Goal: Task Accomplishment & Management: Complete application form

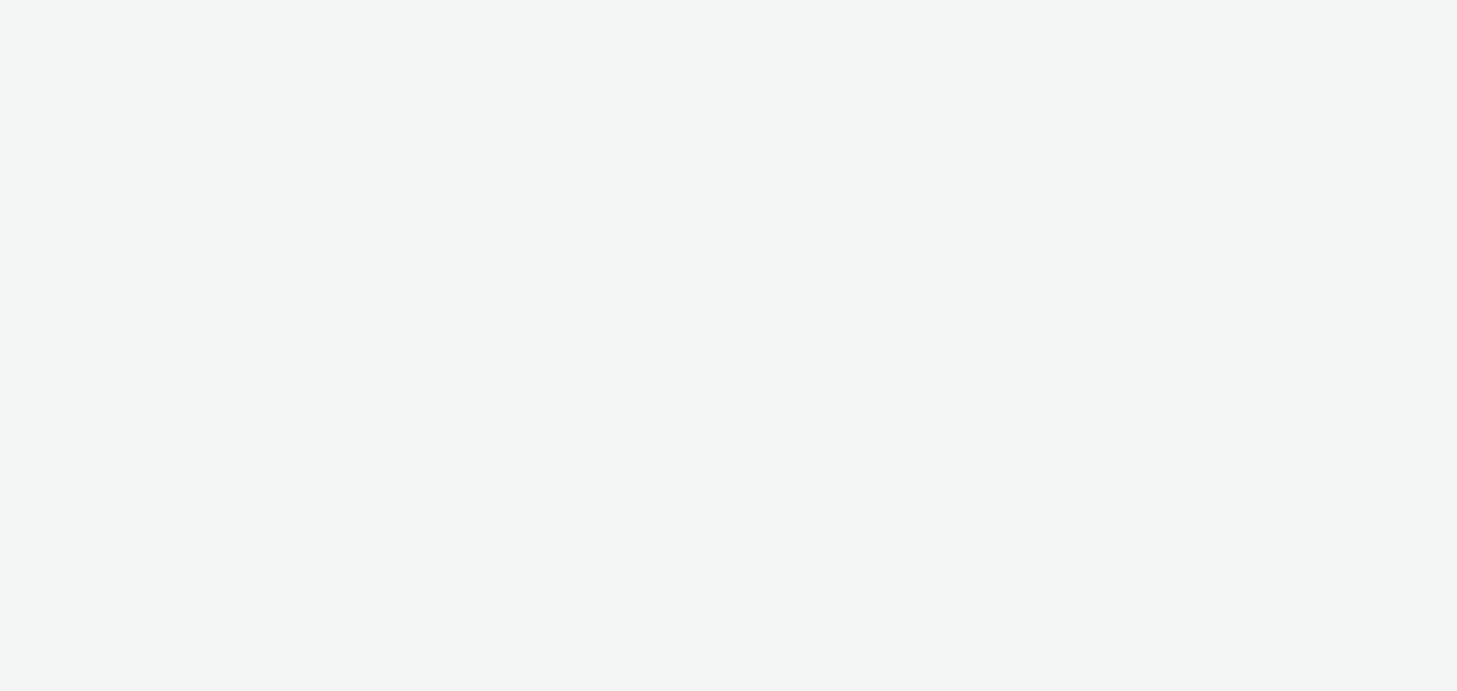
select select "79162ed7-0017-4339-93b0-3399b708648f"
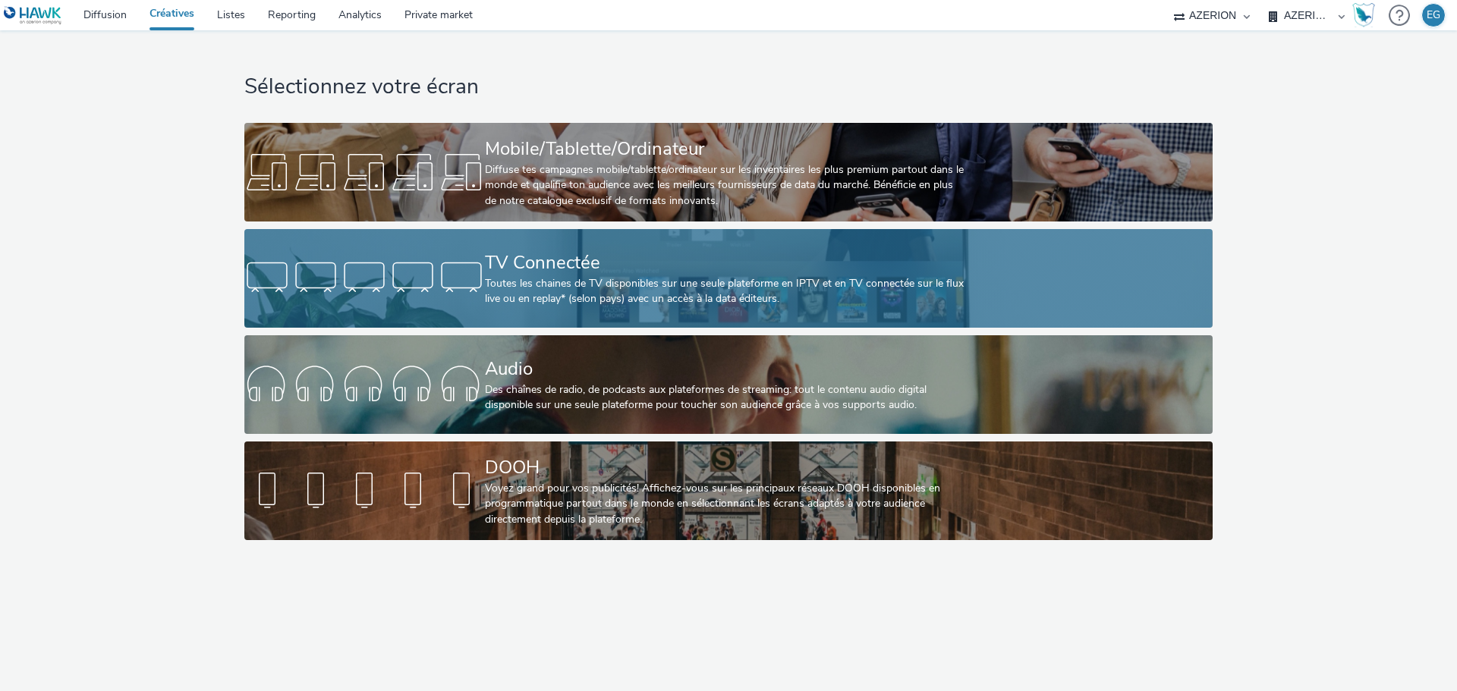
click at [497, 263] on div "TV Connectée" at bounding box center [725, 263] width 481 height 27
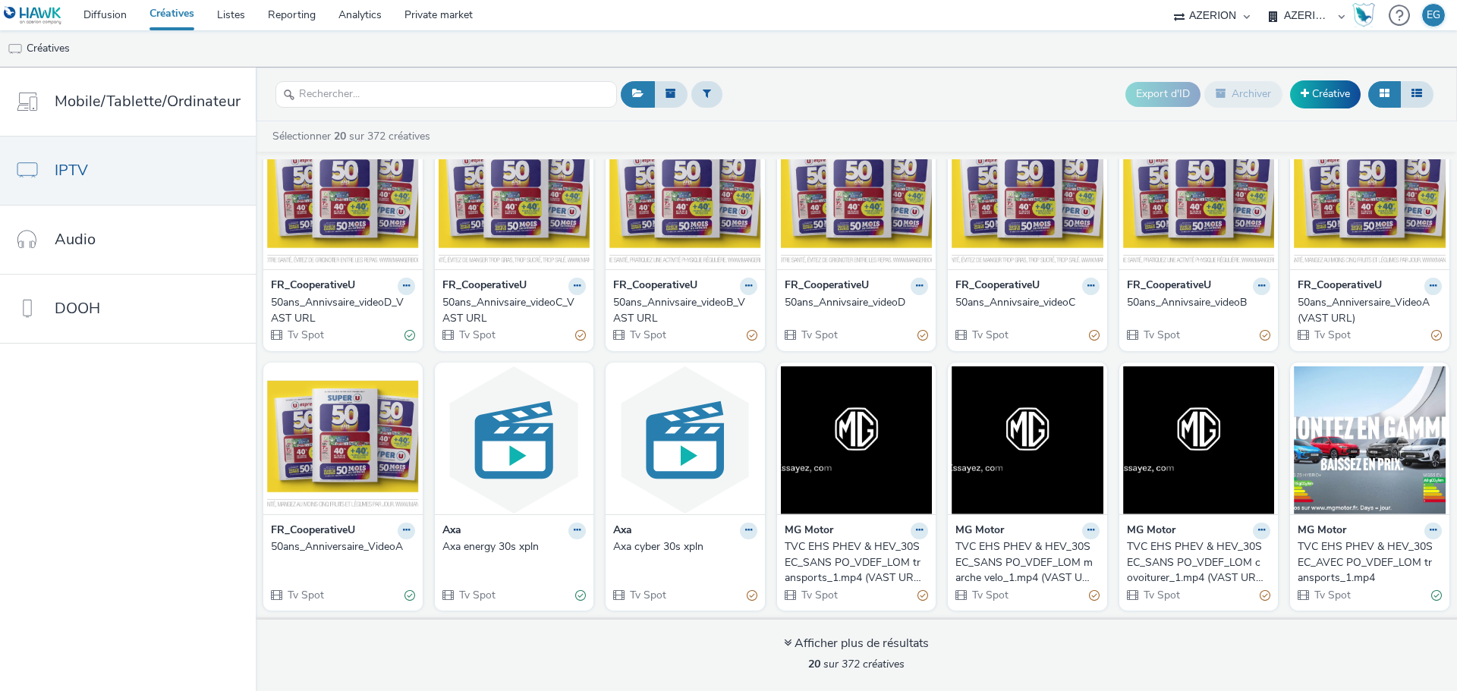
scroll to position [76, 0]
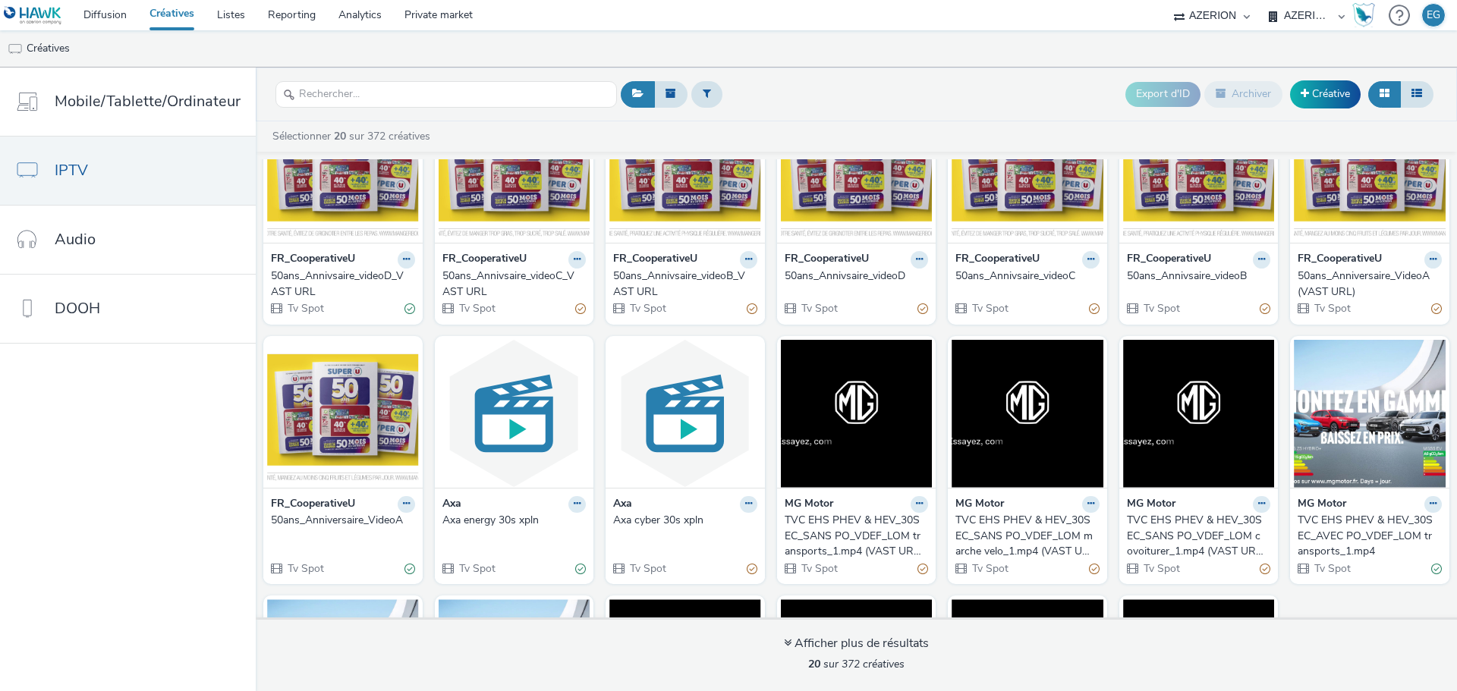
click at [1346, 521] on div "TVC EHS PHEV & HEV_30SEC_AVEC PO_VDEF_LOM transports_1.mp4" at bounding box center [1367, 536] width 138 height 46
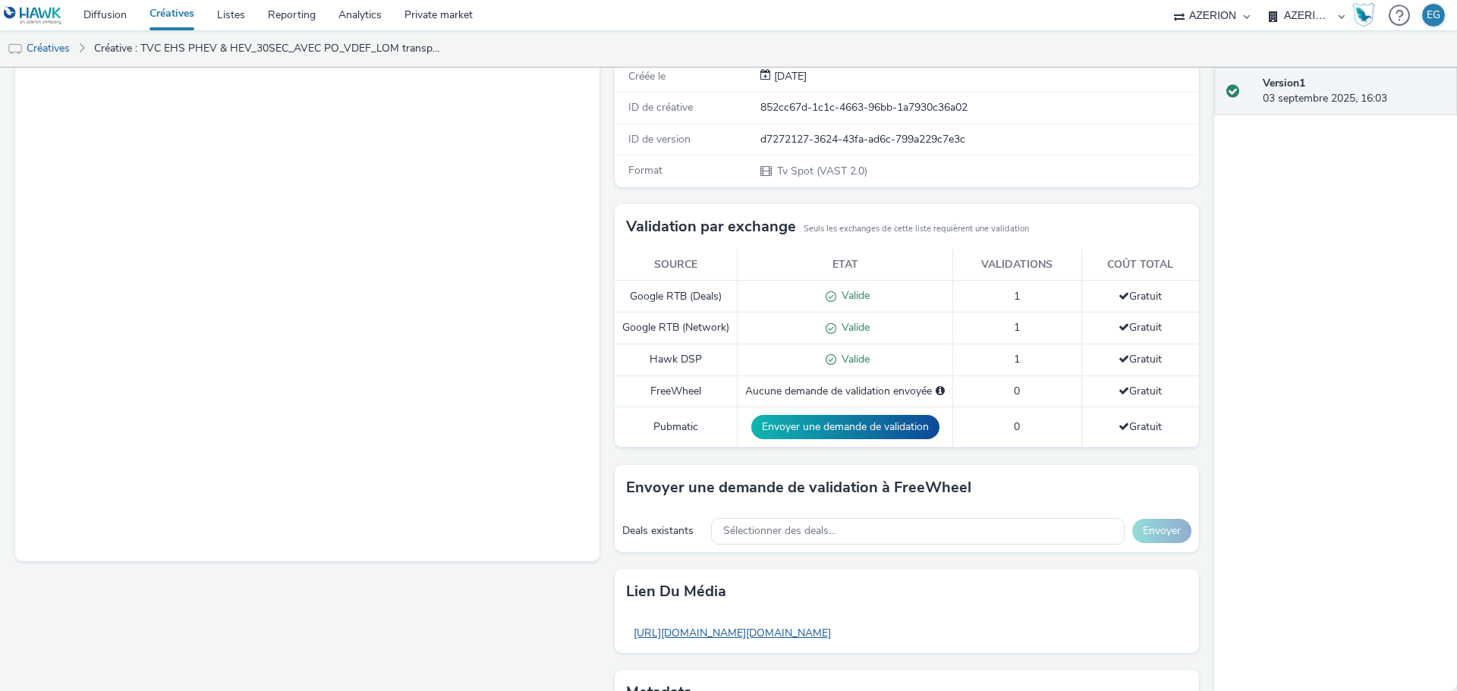
click at [839, 648] on link "https://tabmo-cdn.s3.eu-west-1.amazonaws.com/hawk.tabmo.io/organizations/79162e…" at bounding box center [732, 634] width 212 height 30
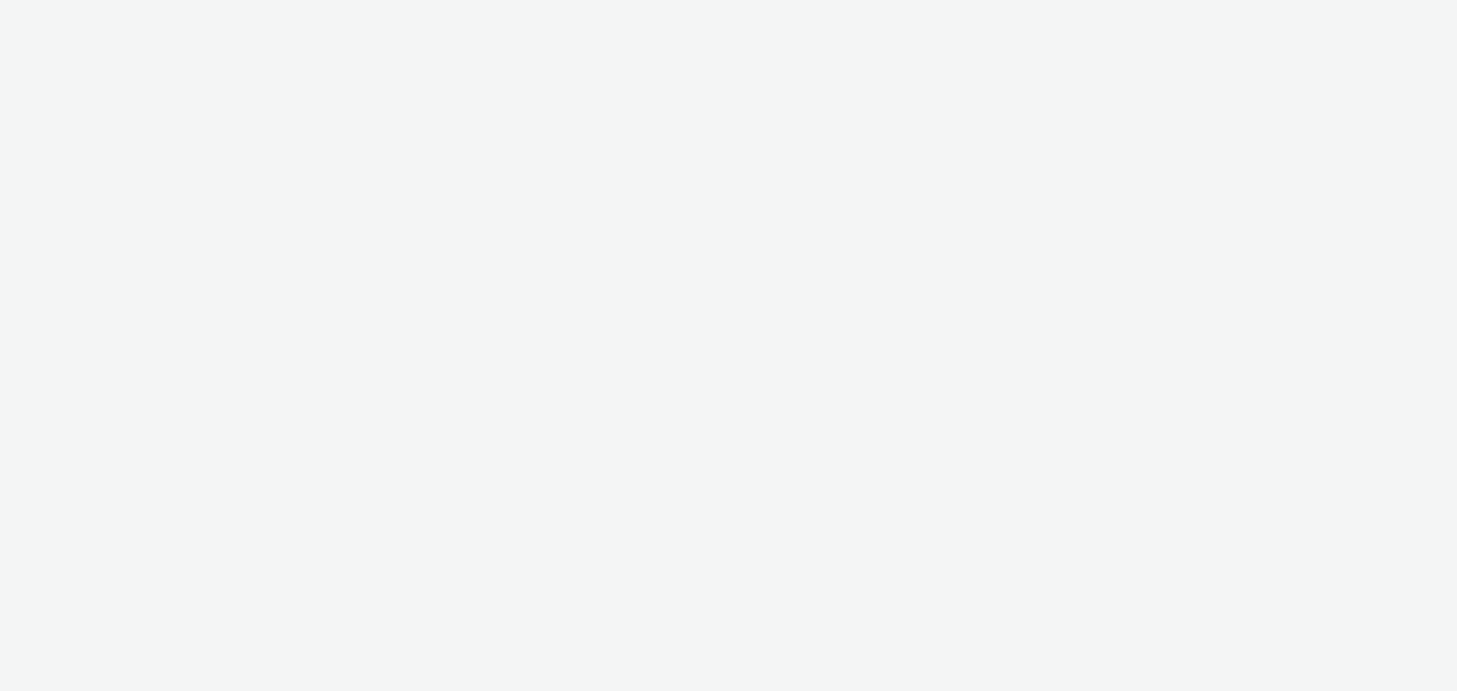
select select "79162ed7-0017-4339-93b0-3399b708648f"
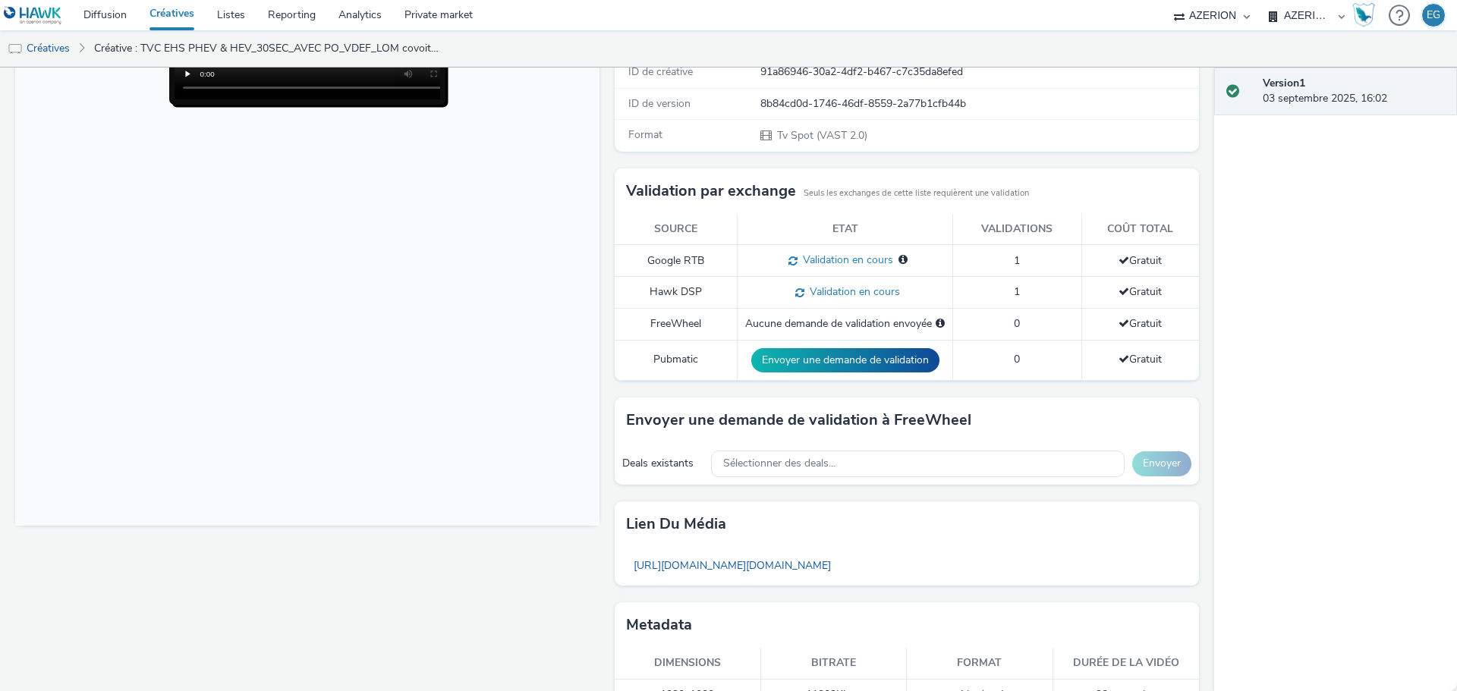
scroll to position [304, 0]
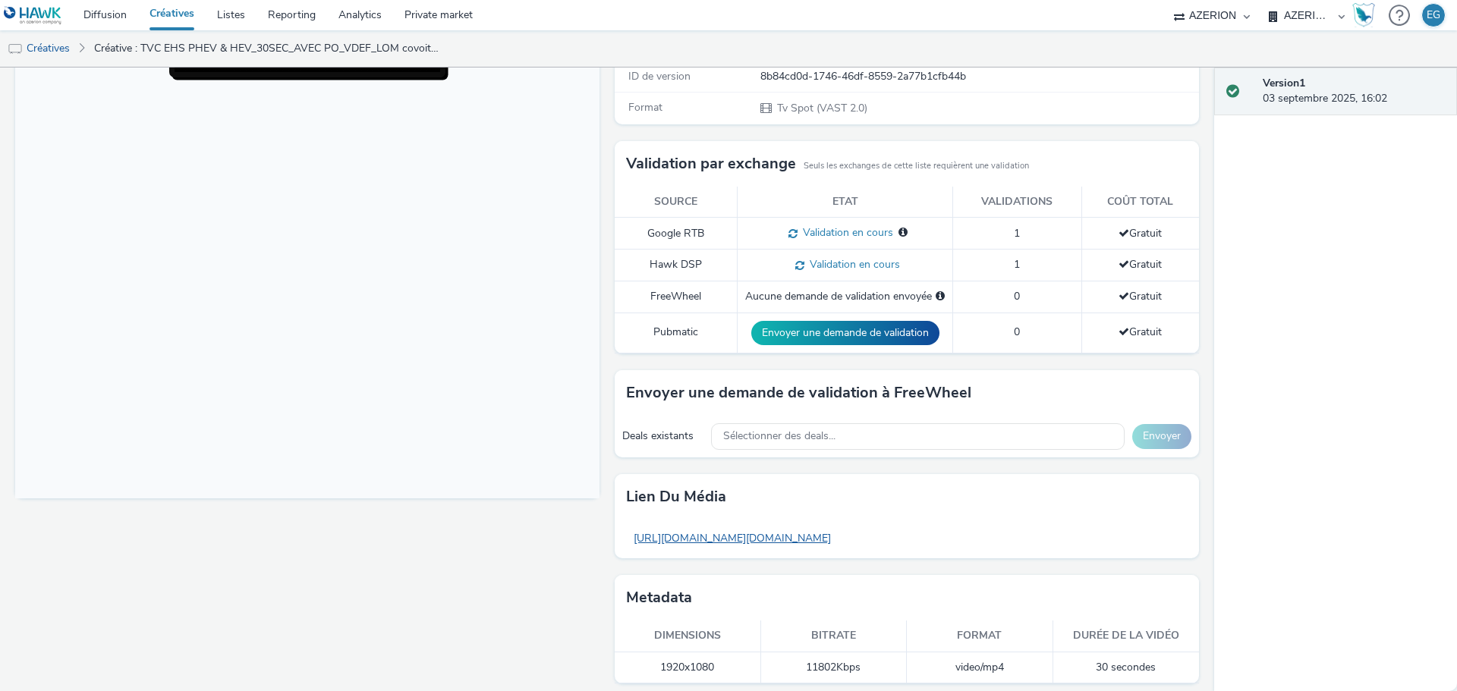
click at [839, 531] on link "https://tabmo-cdn.s3.eu-west-1.amazonaws.com/hawk.tabmo.io/organizations/79162e…" at bounding box center [732, 539] width 212 height 30
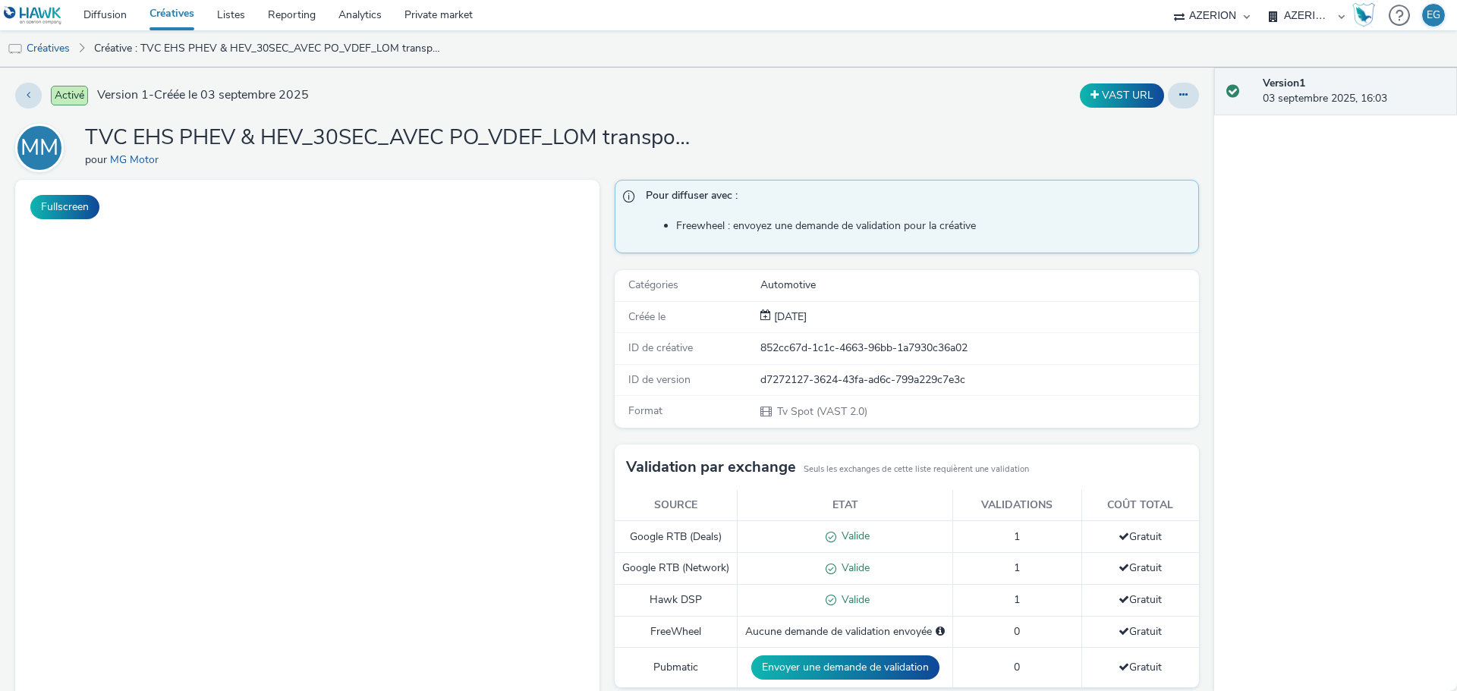
select select "79162ed7-0017-4339-93b0-3399b708648f"
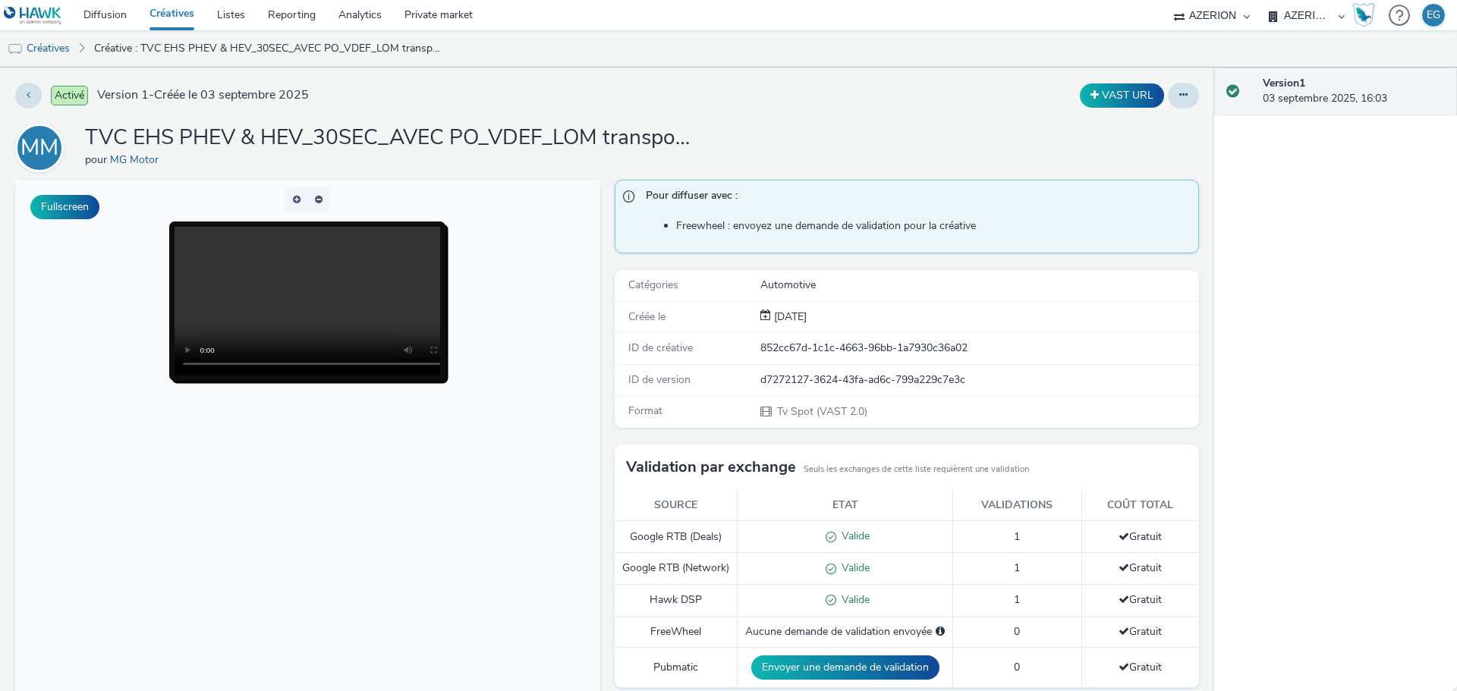
scroll to position [360, 0]
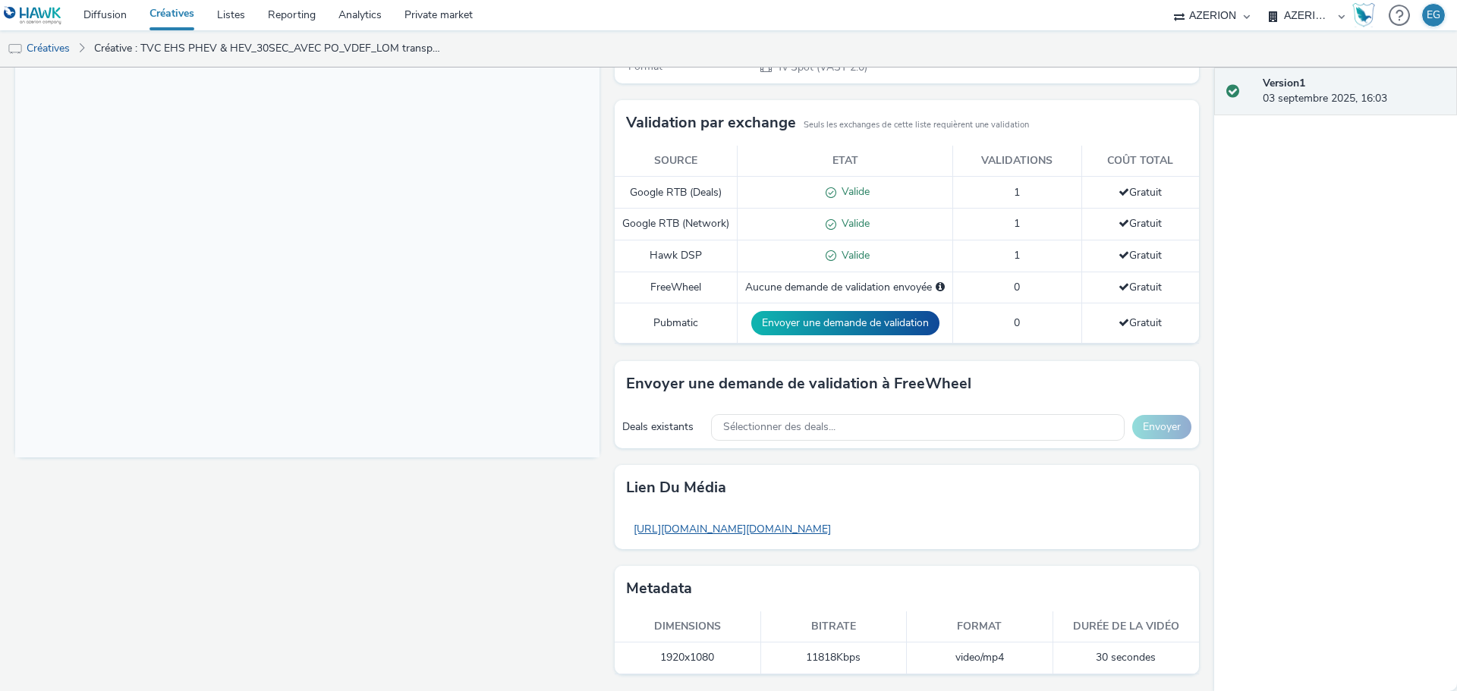
click at [839, 531] on link "https://tabmo-cdn.s3.eu-west-1.amazonaws.com/hawk.tabmo.io/organizations/79162e…" at bounding box center [732, 530] width 212 height 30
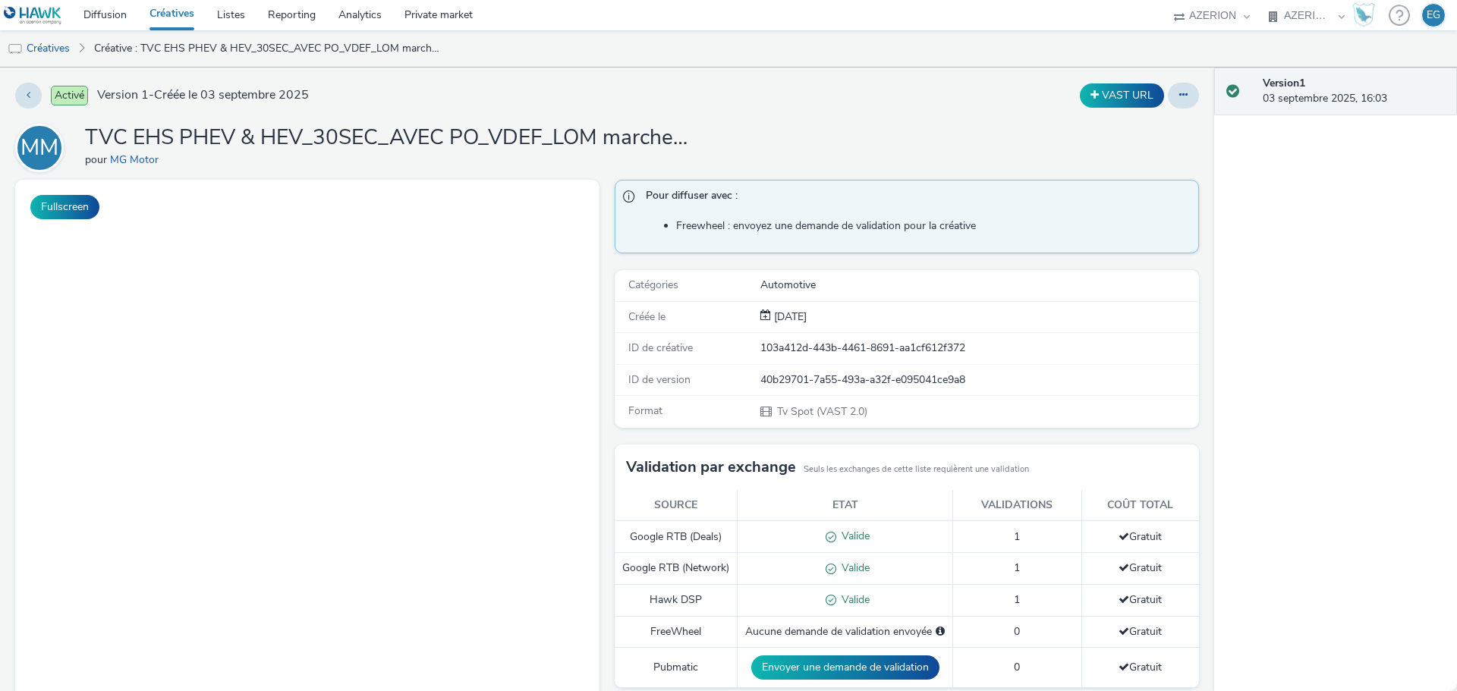
select select "79162ed7-0017-4339-93b0-3399b708648f"
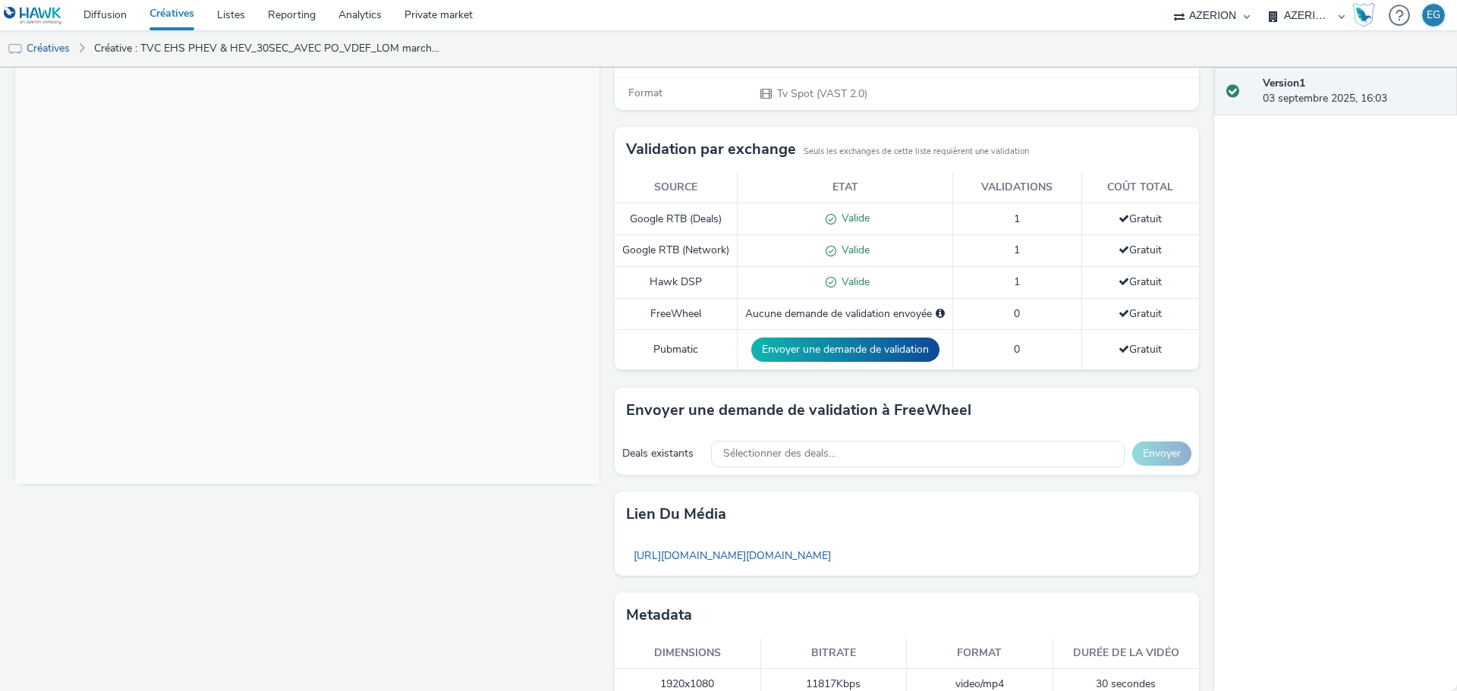
scroll to position [360, 0]
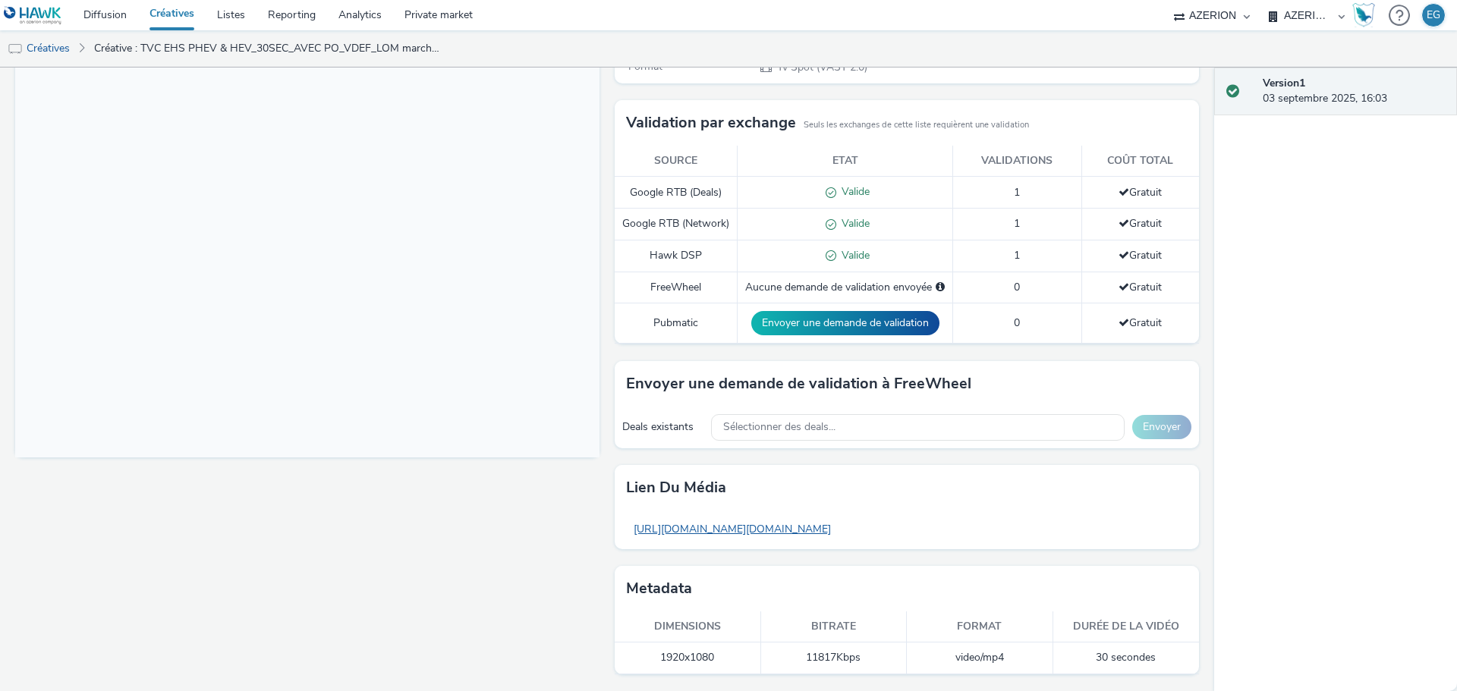
click at [839, 533] on link "https://tabmo-cdn.s3.eu-west-1.amazonaws.com/hawk.tabmo.io/organizations/79162e…" at bounding box center [732, 530] width 212 height 30
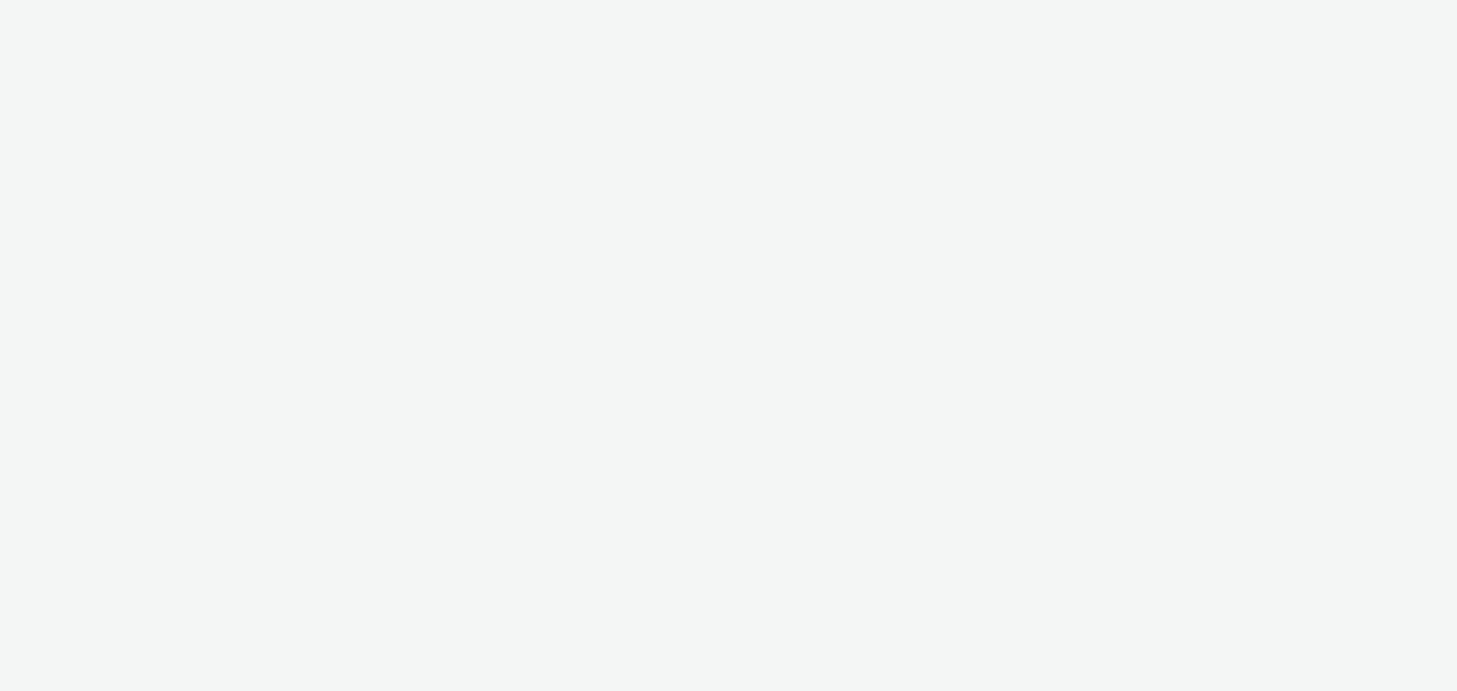
select select "79162ed7-0017-4339-93b0-3399b708648f"
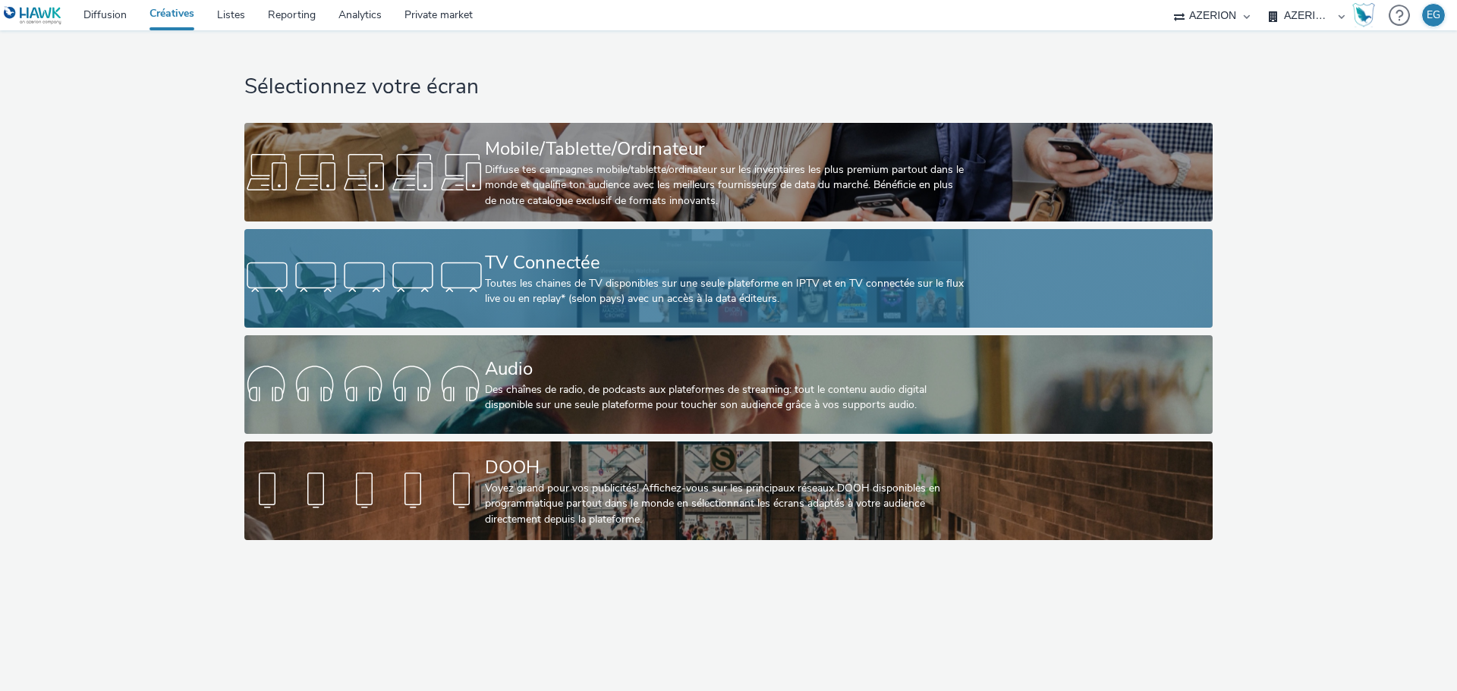
click at [567, 288] on div "Toutes les chaines de TV disponibles sur une seule plateforme en IPTV et en TV …" at bounding box center [725, 291] width 481 height 31
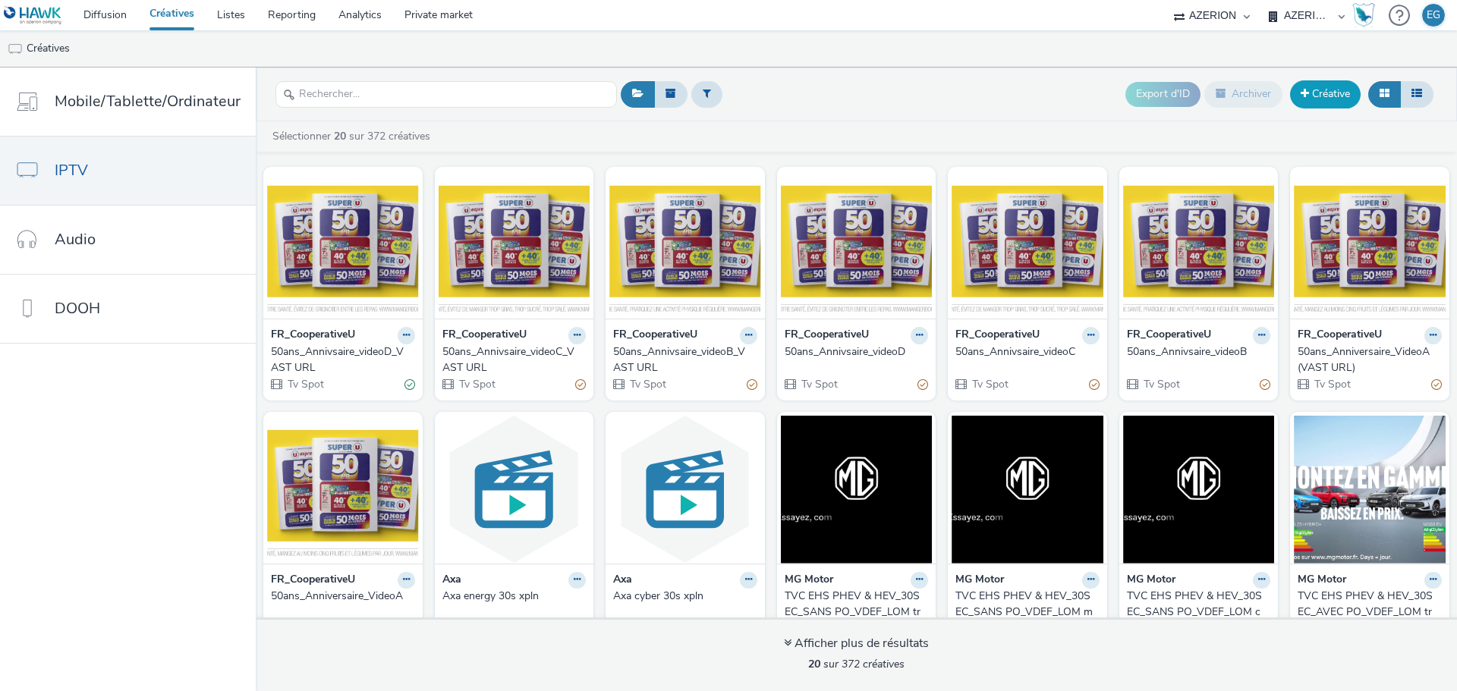
click at [1314, 86] on link "Créative" at bounding box center [1325, 93] width 71 height 27
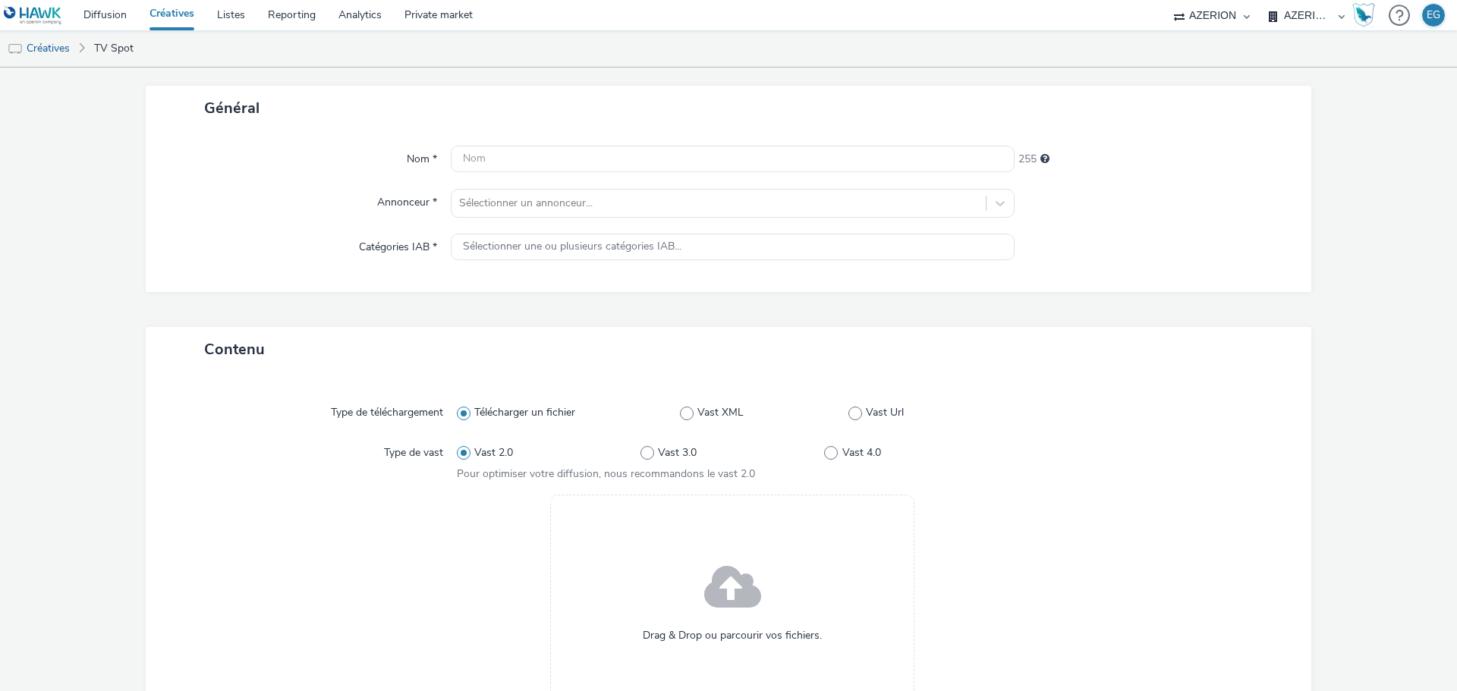
scroll to position [297, 0]
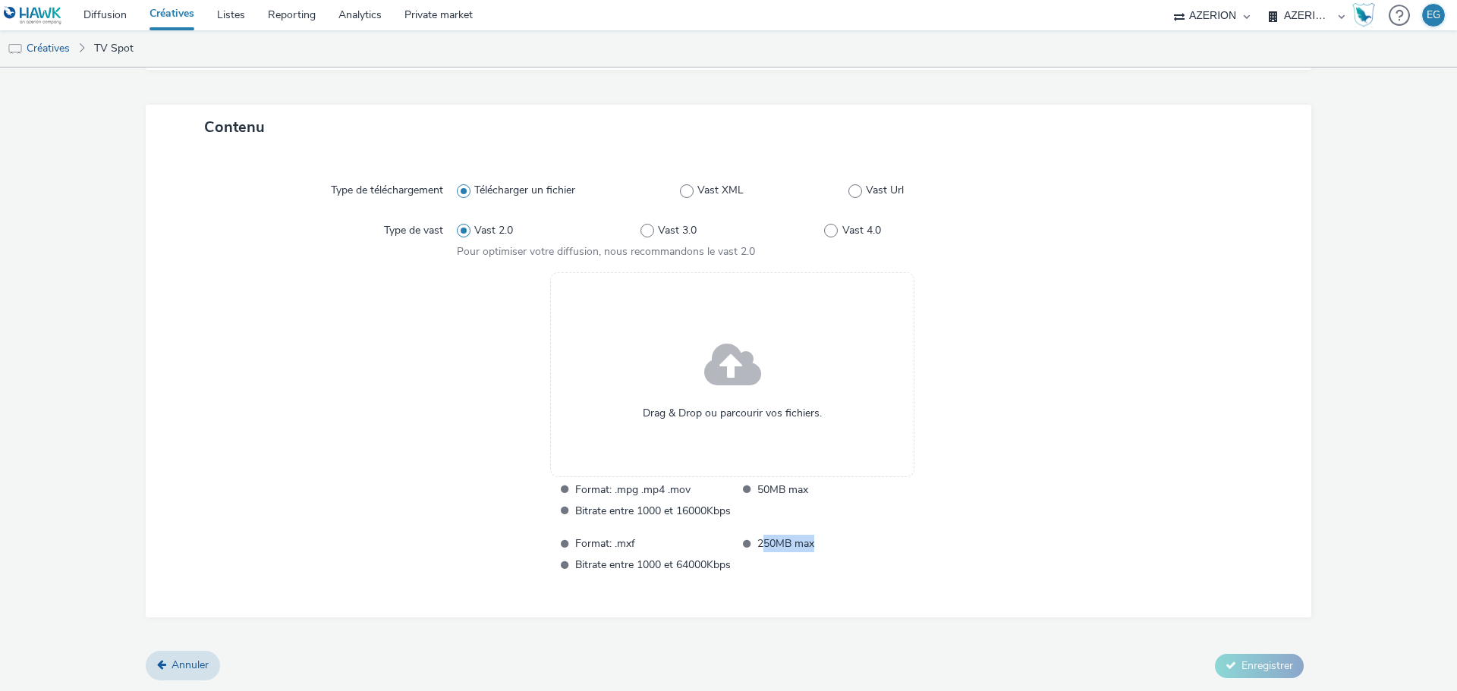
drag, startPoint x: 816, startPoint y: 545, endPoint x: 755, endPoint y: 541, distance: 60.8
click at [757, 541] on span "250MB max" at bounding box center [835, 543] width 156 height 17
click at [863, 560] on ul "Format: .mxf 250MB max Bitrate entre 1000 et 64000Kbps" at bounding box center [732, 554] width 360 height 39
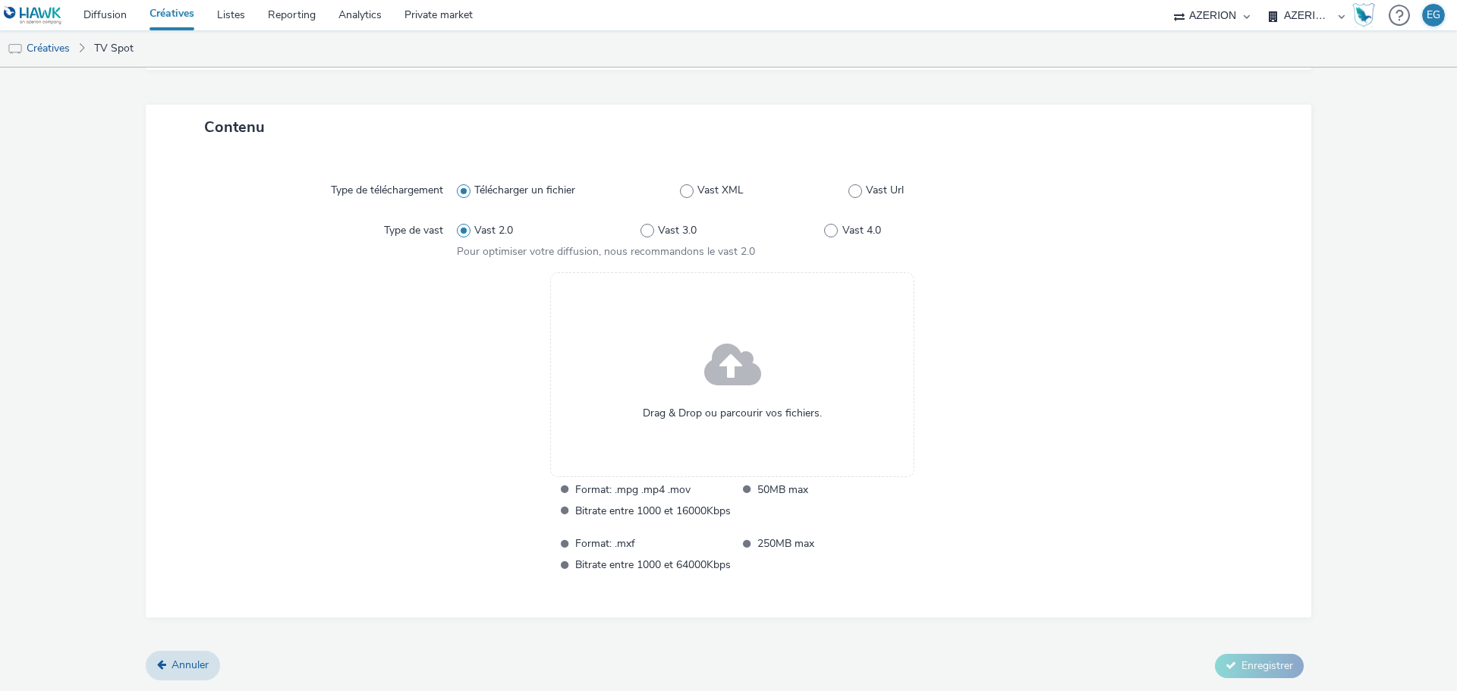
click at [863, 560] on ul "Format: .mxf 250MB max Bitrate entre 1000 et 64000Kbps" at bounding box center [732, 554] width 360 height 39
click at [877, 557] on ul "Format: .mxf 250MB max Bitrate entre 1000 et 64000Kbps" at bounding box center [732, 554] width 360 height 39
drag, startPoint x: 710, startPoint y: 553, endPoint x: 574, endPoint y: 493, distance: 148.8
click at [575, 493] on div "Format: .mpg .mp4 .mov 50MB max Bitrate entre 1000 et 16000Kbps Format: .mxf 25…" at bounding box center [732, 527] width 360 height 93
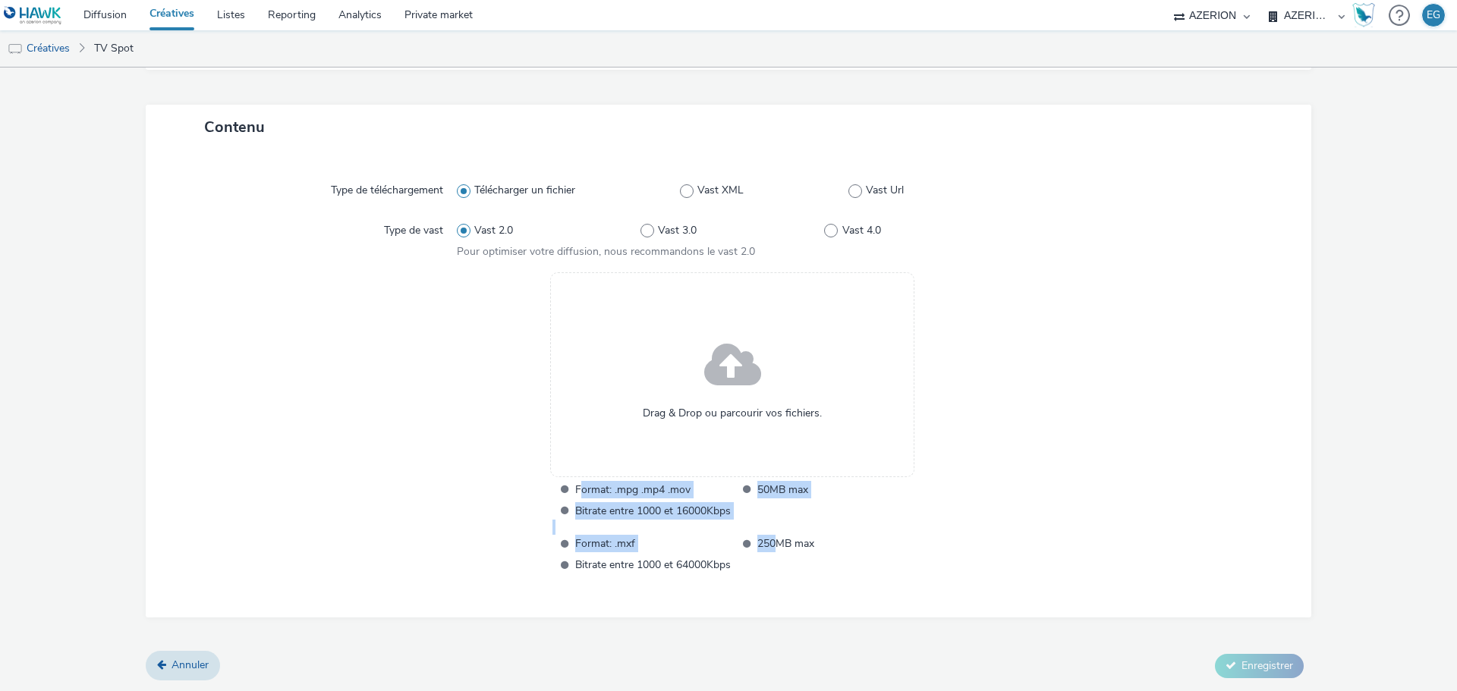
click at [575, 492] on span "Format: .mpg .mp4 .mov" at bounding box center [653, 489] width 156 height 17
drag, startPoint x: 516, startPoint y: 80, endPoint x: 461, endPoint y: 66, distance: 56.3
click at [93, 11] on link "Diffusion" at bounding box center [105, 15] width 66 height 30
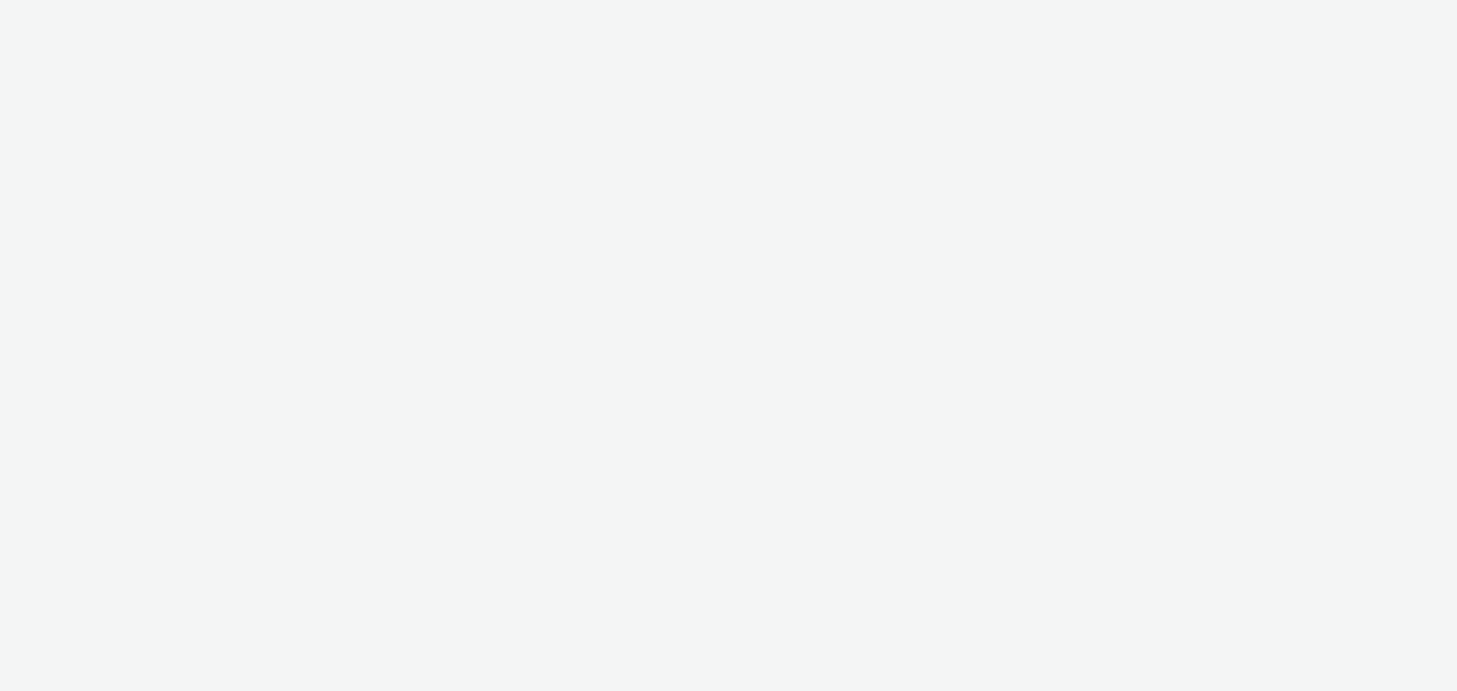
select select "79162ed7-0017-4339-93b0-3399b708648f"
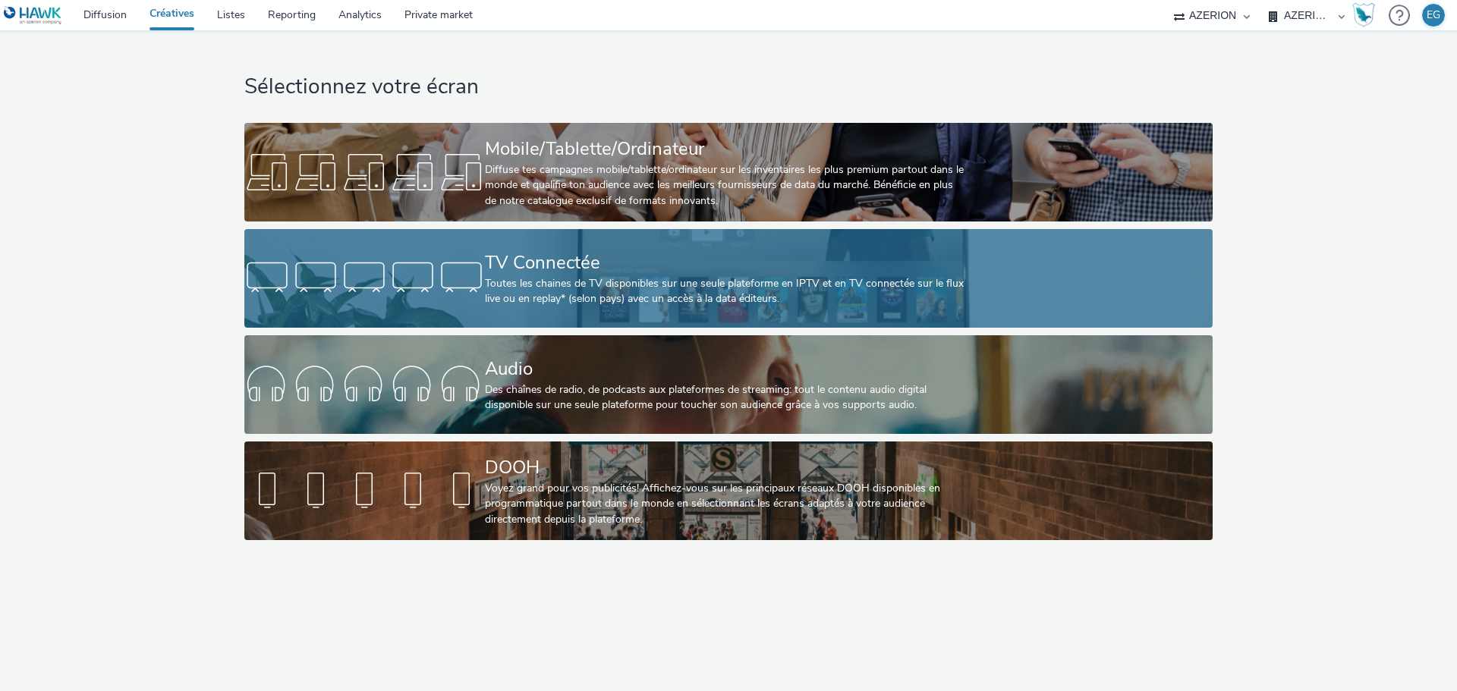
click at [539, 301] on div "Toutes les chaines de TV disponibles sur une seule plateforme en IPTV et en TV …" at bounding box center [725, 291] width 481 height 31
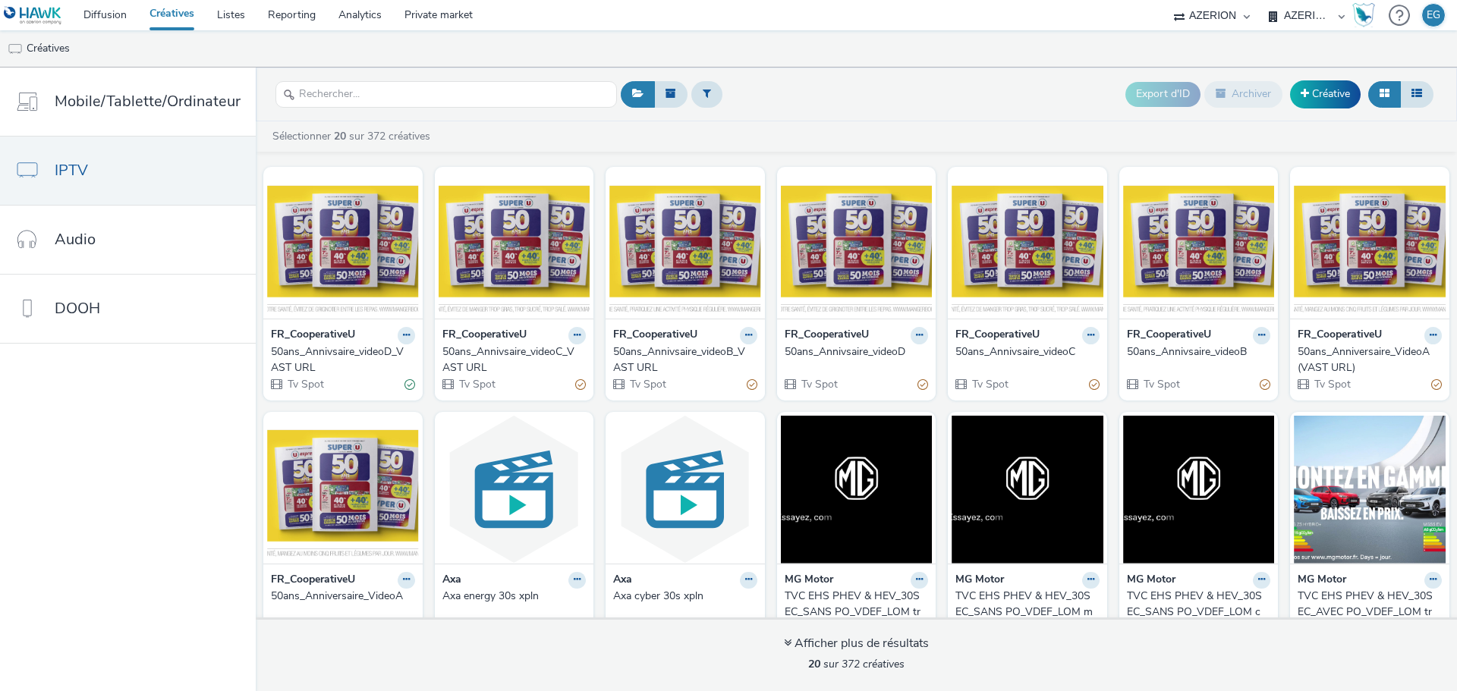
click at [837, 600] on div "TVC EHS PHEV & HEV_30SEC_SANS PO_VDEF_LOM transports_1.mp4 (VAST URL)" at bounding box center [854, 612] width 138 height 46
click at [1337, 94] on link "Créative" at bounding box center [1325, 93] width 71 height 27
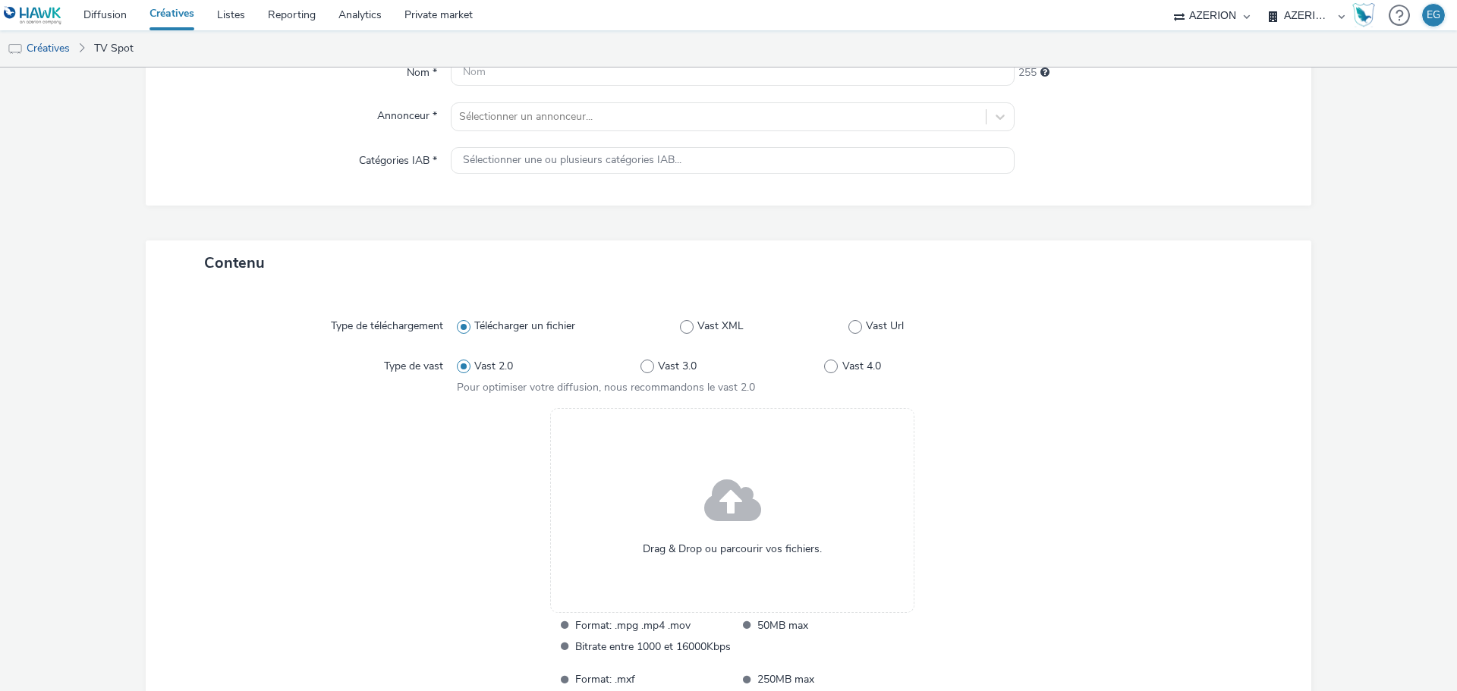
scroll to position [297, 0]
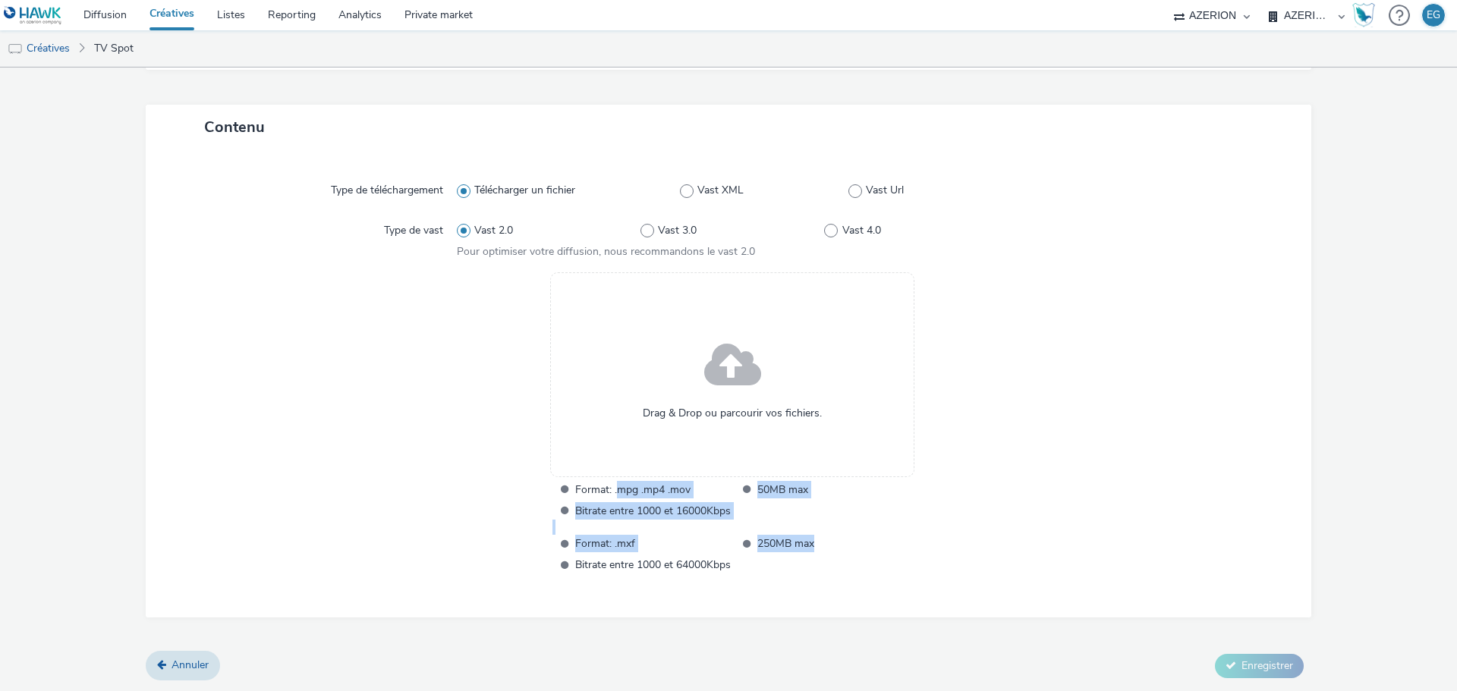
drag, startPoint x: 836, startPoint y: 556, endPoint x: 531, endPoint y: 501, distance: 310.1
click at [571, 486] on div "Drag & Drop ou parcourir vos fichiers. Format: .mpg .mp4 .mov 50MB max Bitrate …" at bounding box center [733, 425] width 552 height 306
drag, startPoint x: 531, startPoint y: 501, endPoint x: 512, endPoint y: 503, distance: 19.1
click at [530, 501] on div "Drag & Drop ou parcourir vos fichiers. Format: .mpg .mp4 .mov 50MB max Bitrate …" at bounding box center [733, 425] width 552 height 306
click at [847, 555] on ul "Format: .mxf 250MB max Bitrate entre 1000 et 64000Kbps" at bounding box center [732, 554] width 360 height 39
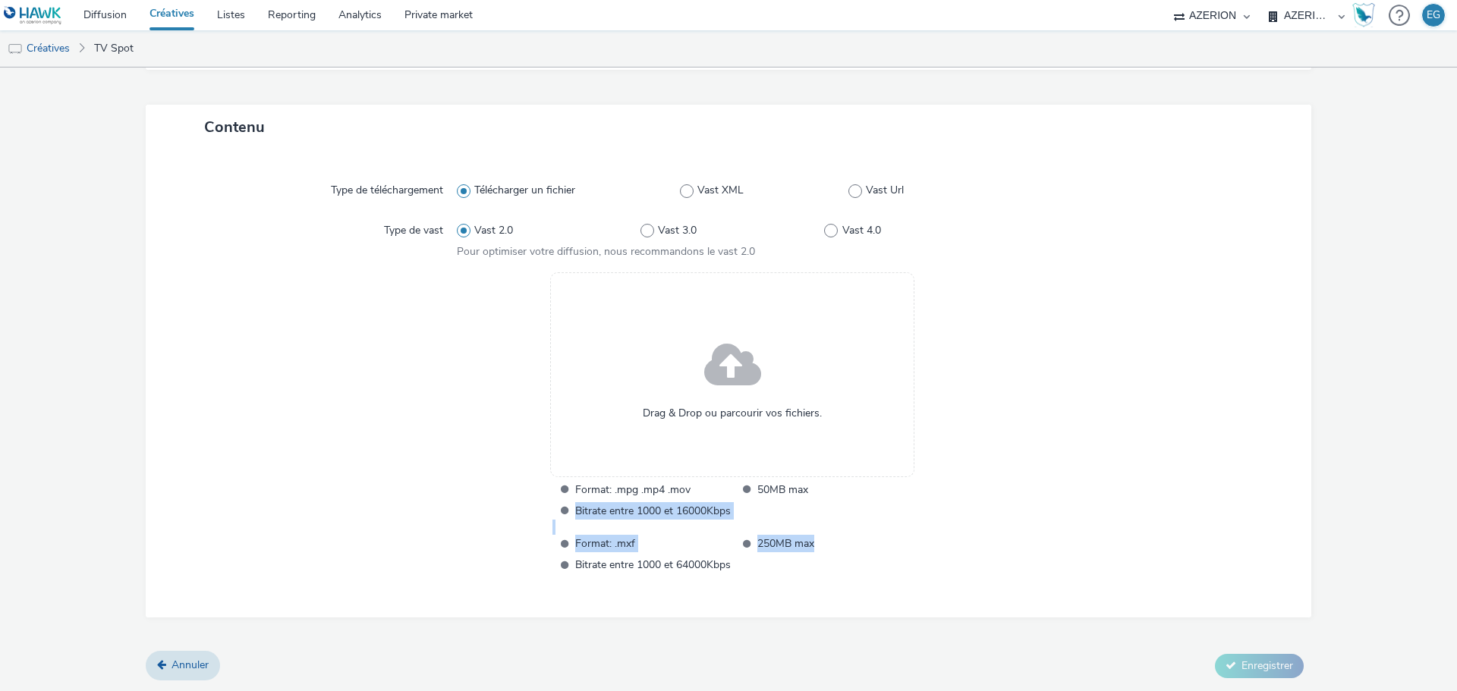
drag, startPoint x: 760, startPoint y: 556, endPoint x: 548, endPoint y: 502, distance: 218.3
click at [554, 505] on div "Format: .mpg .mp4 .mov 50MB max Bitrate entre 1000 et 16000Kbps Format: .mxf 25…" at bounding box center [732, 527] width 360 height 93
click at [552, 502] on li "Bitrate entre 1000 et 16000Kbps" at bounding box center [641, 510] width 178 height 17
click at [560, 493] on span at bounding box center [565, 489] width 10 height 17
drag, startPoint x: 773, startPoint y: 578, endPoint x: 591, endPoint y: 489, distance: 202.6
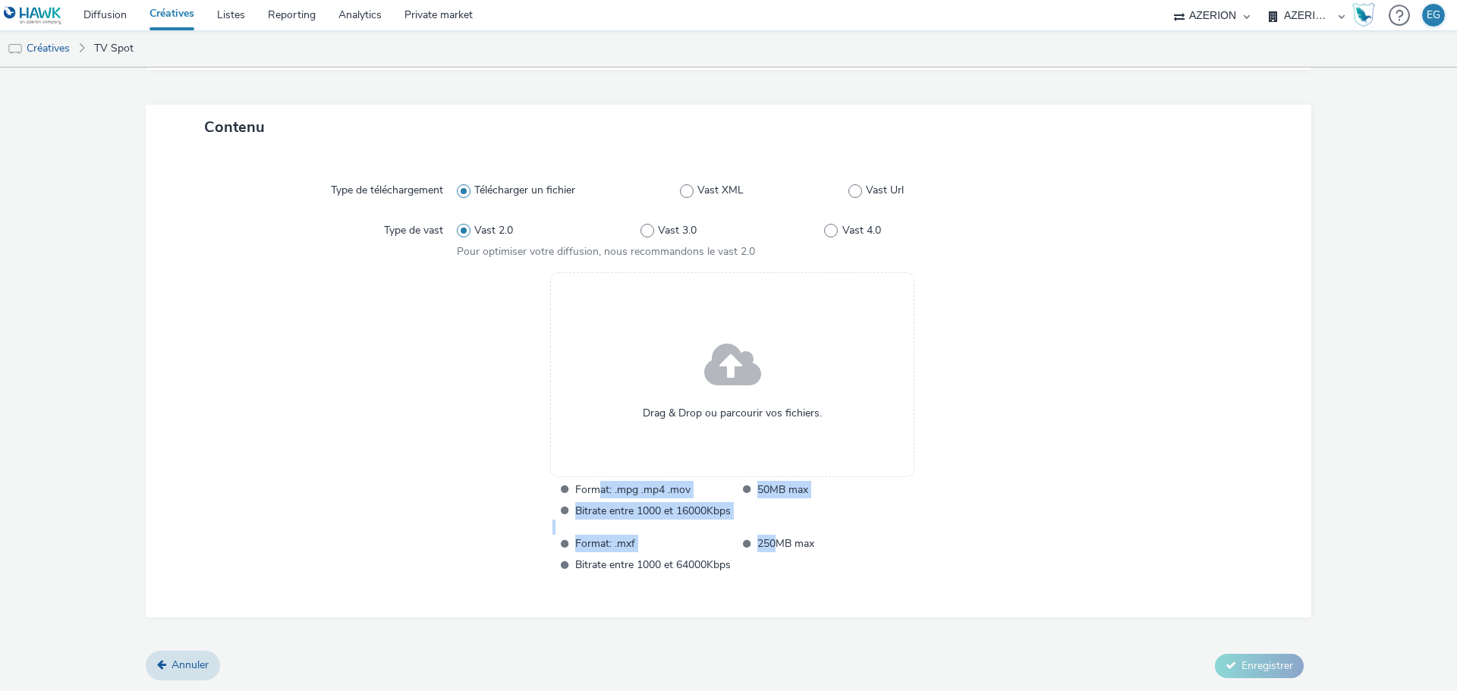
click at [591, 489] on div "Drag & Drop ou parcourir vos fichiers. Format: .mpg .mp4 .mov 50MB max Bitrate …" at bounding box center [733, 425] width 552 height 306
click at [591, 489] on span "Format: .mpg .mp4 .mov" at bounding box center [653, 489] width 156 height 17
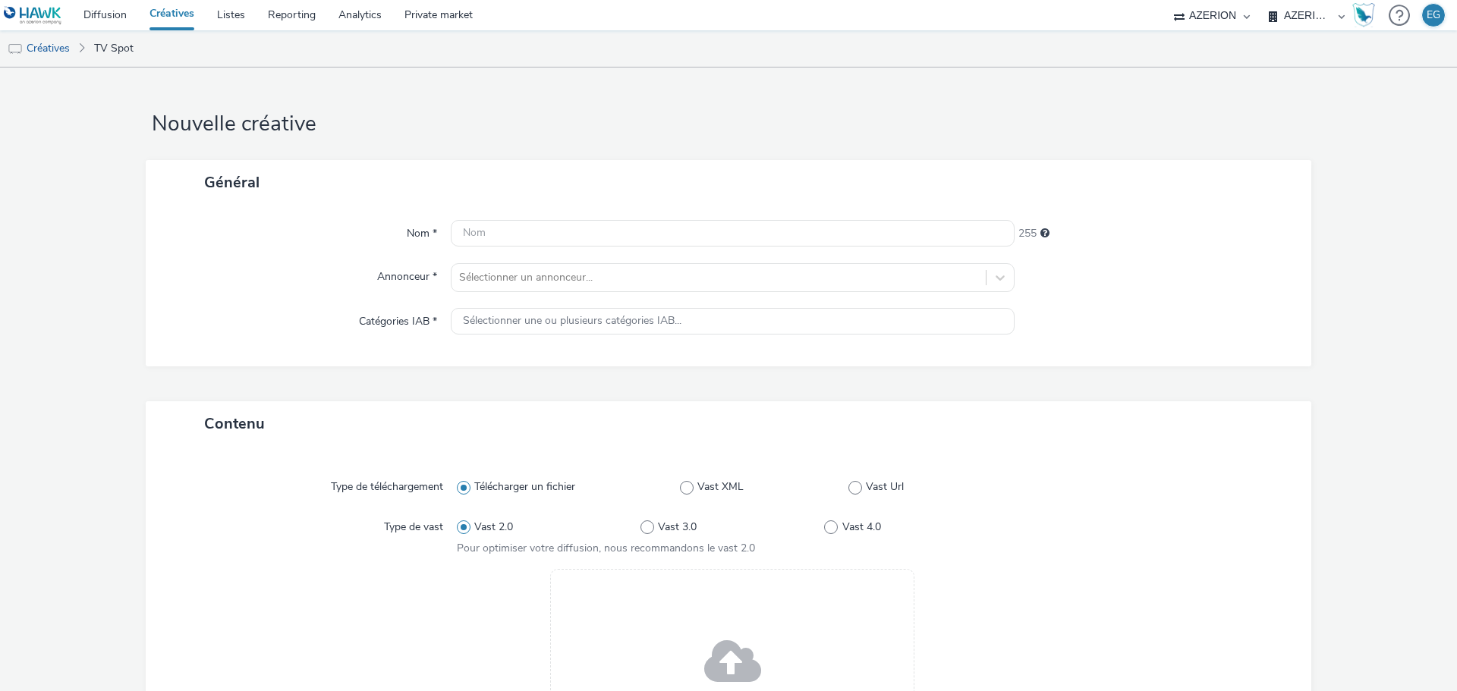
click at [169, 17] on link "Créatives" at bounding box center [172, 15] width 68 height 30
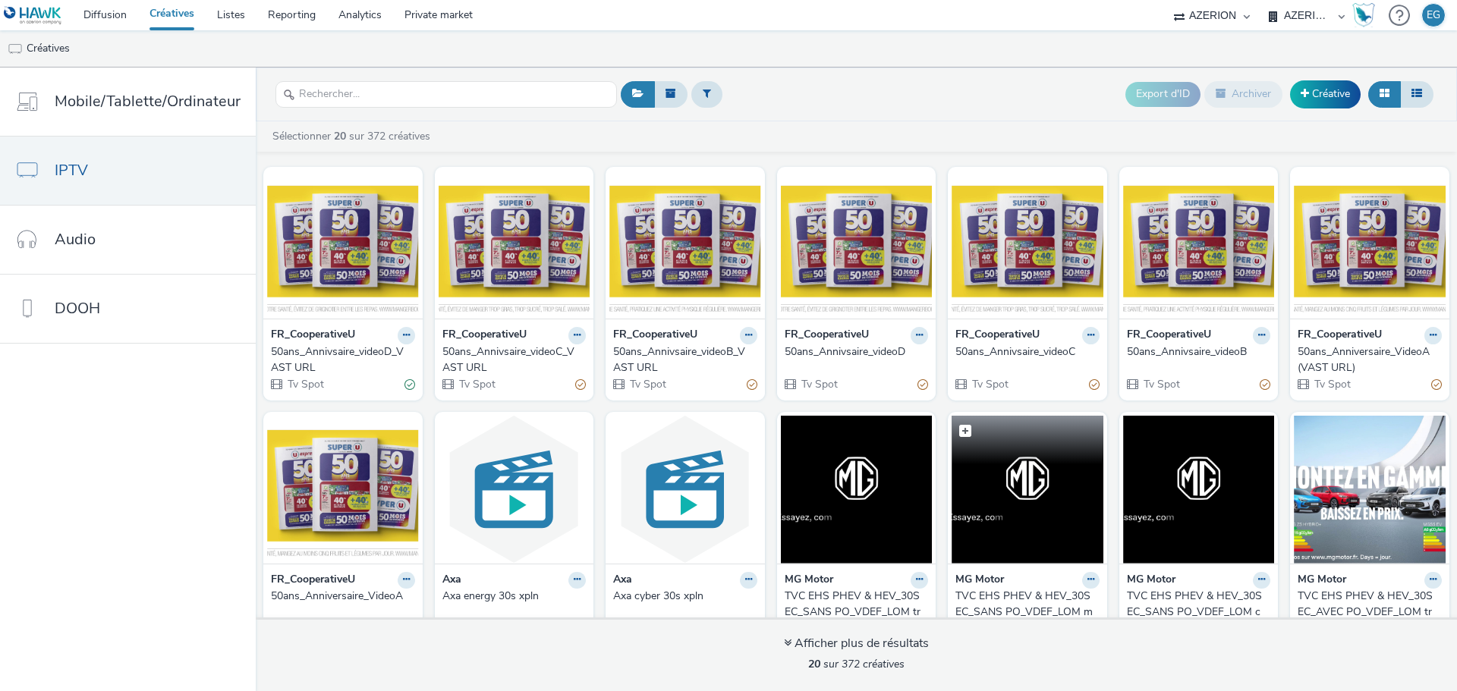
scroll to position [76, 0]
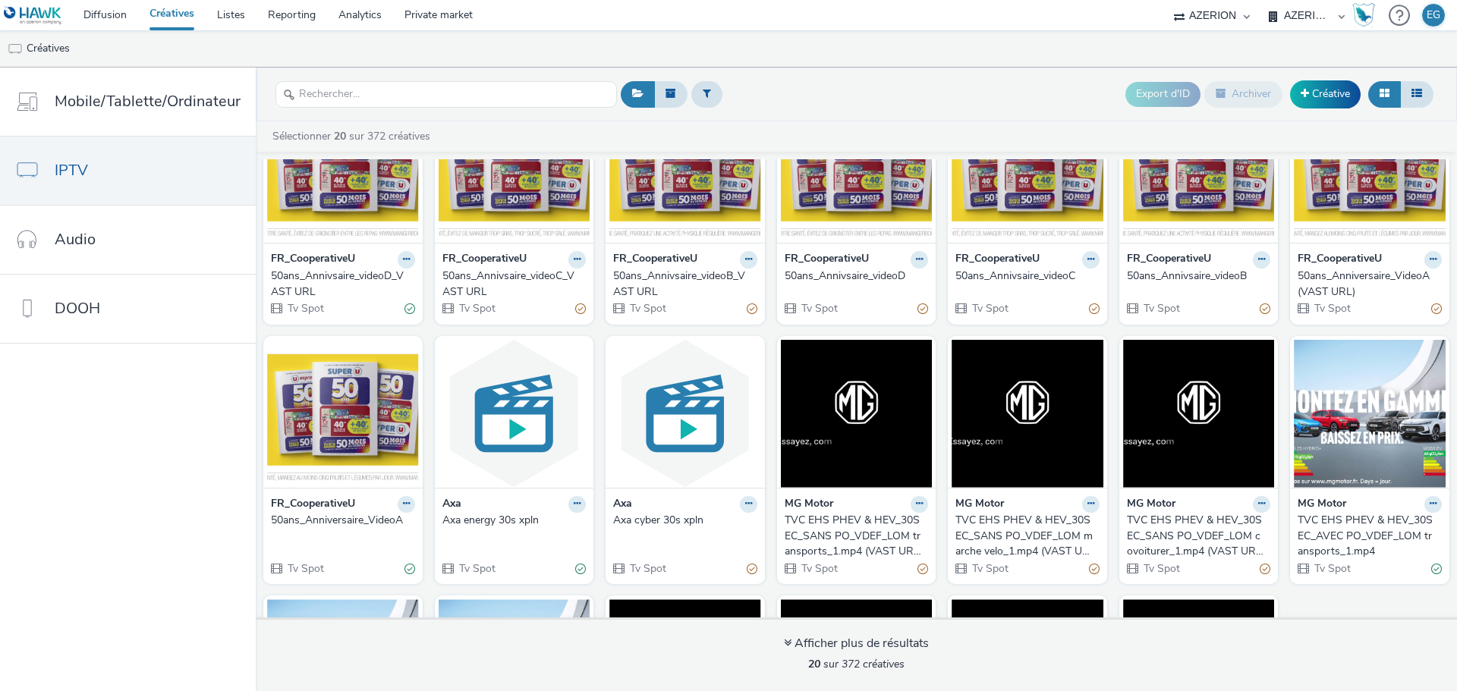
click at [866, 102] on div "Export d'ID Archiver Créative" at bounding box center [1027, 94] width 820 height 37
click at [1326, 91] on link "Créative" at bounding box center [1325, 93] width 71 height 27
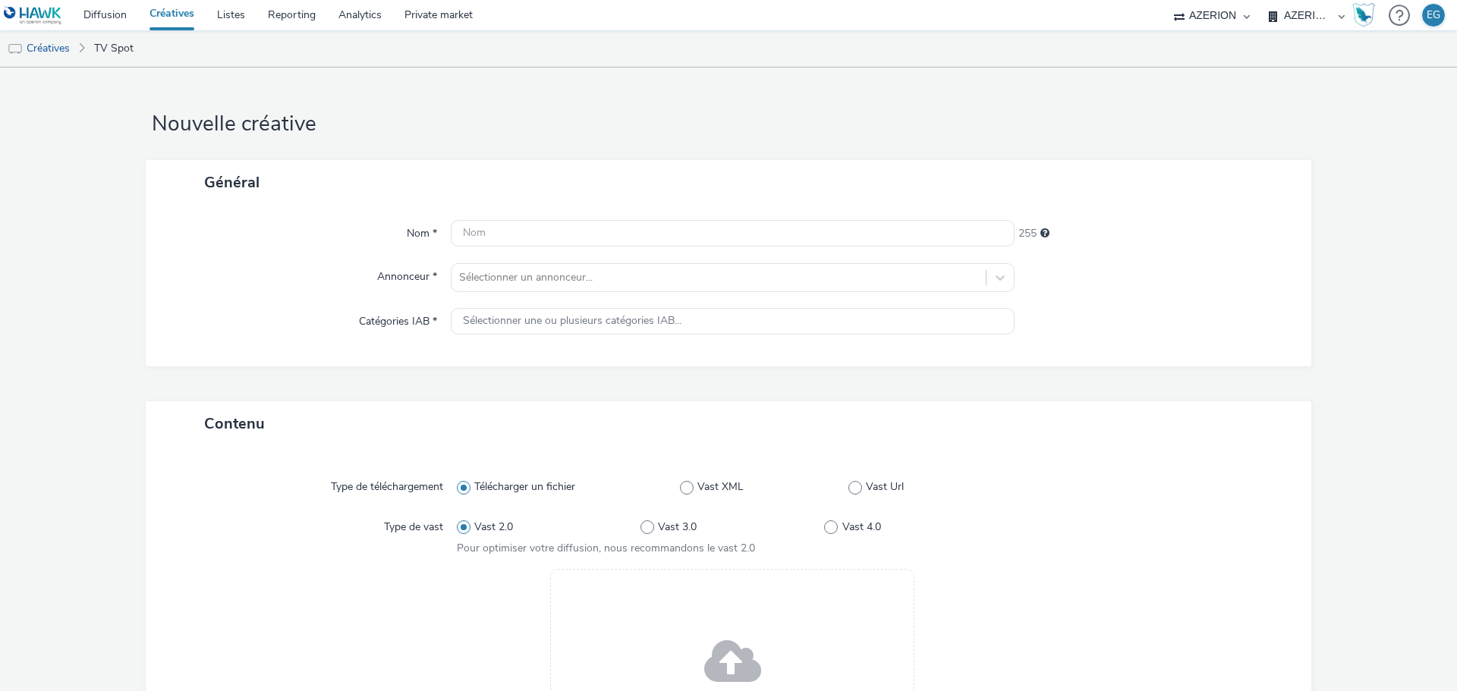
click at [709, 608] on div "Drag & Drop ou parcourir vos fichiers." at bounding box center [732, 671] width 364 height 205
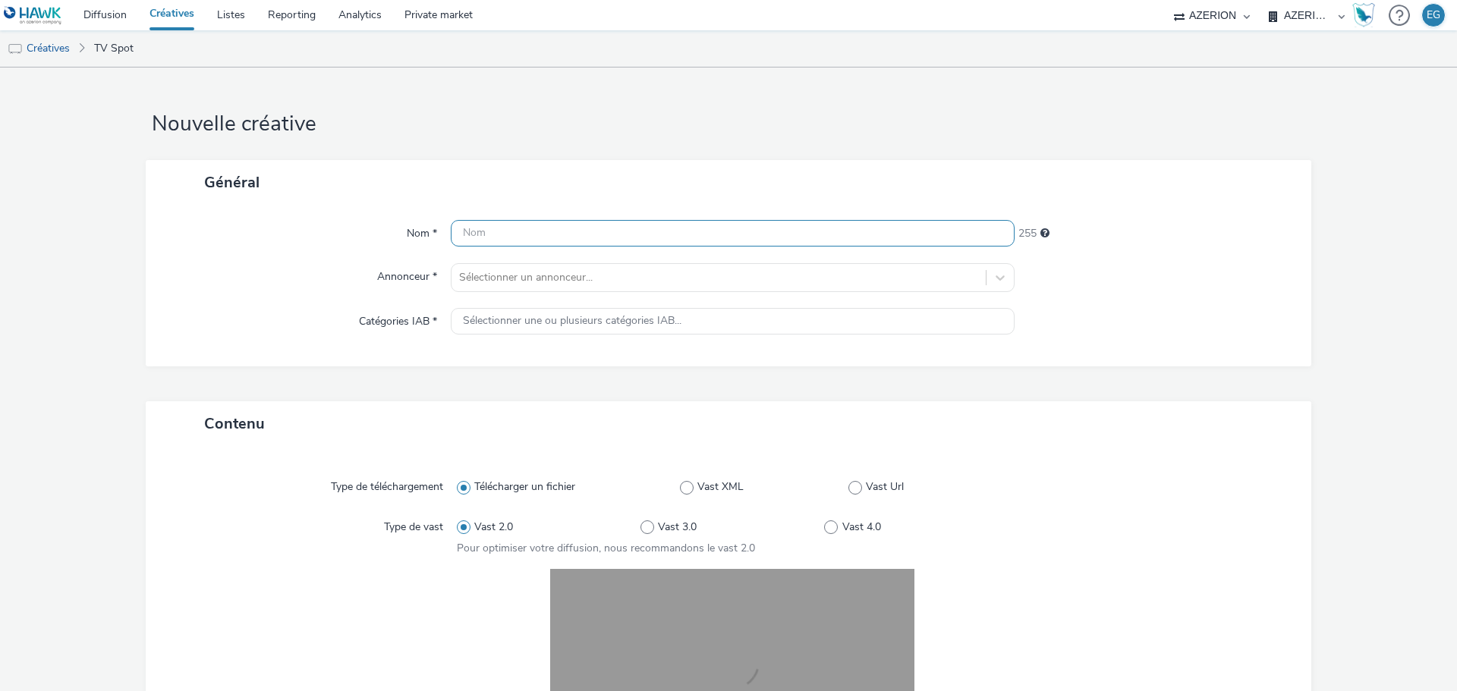
click at [518, 227] on input "text" at bounding box center [733, 233] width 564 height 27
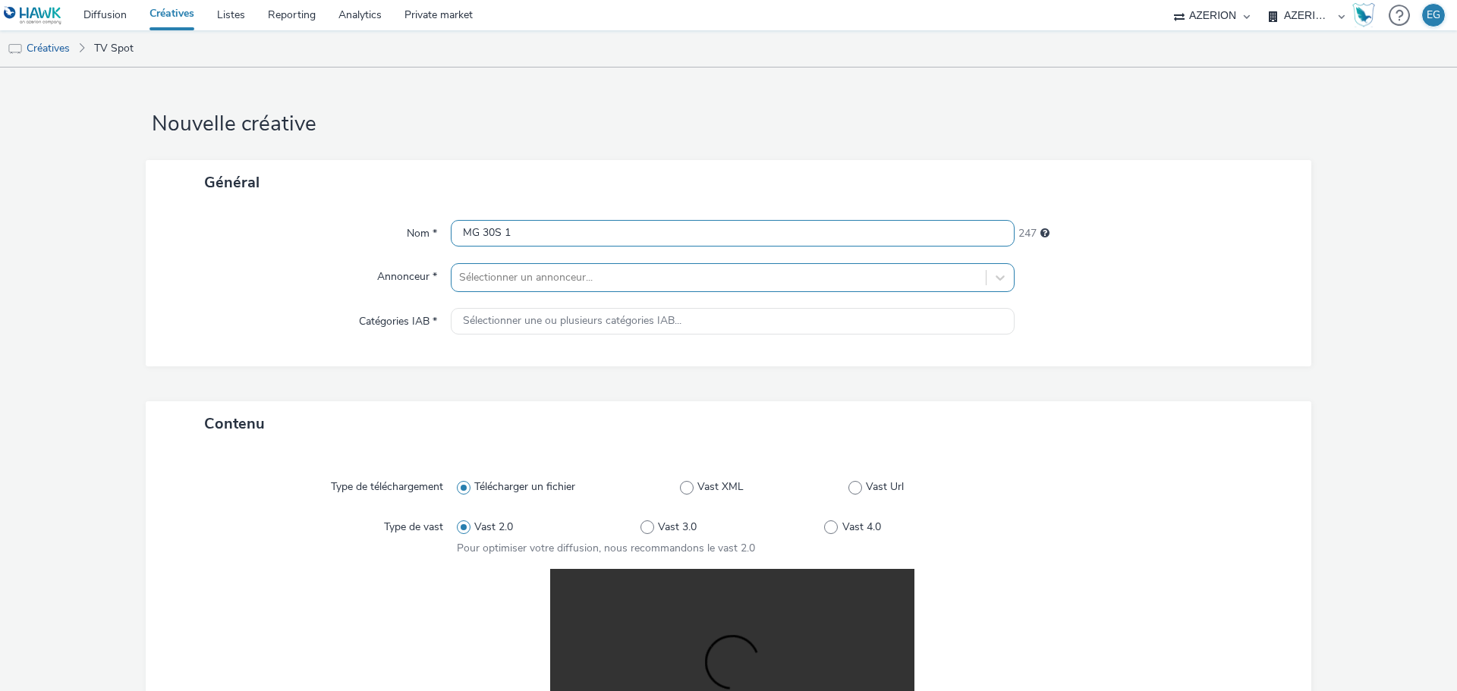
type input "MG 30S 1"
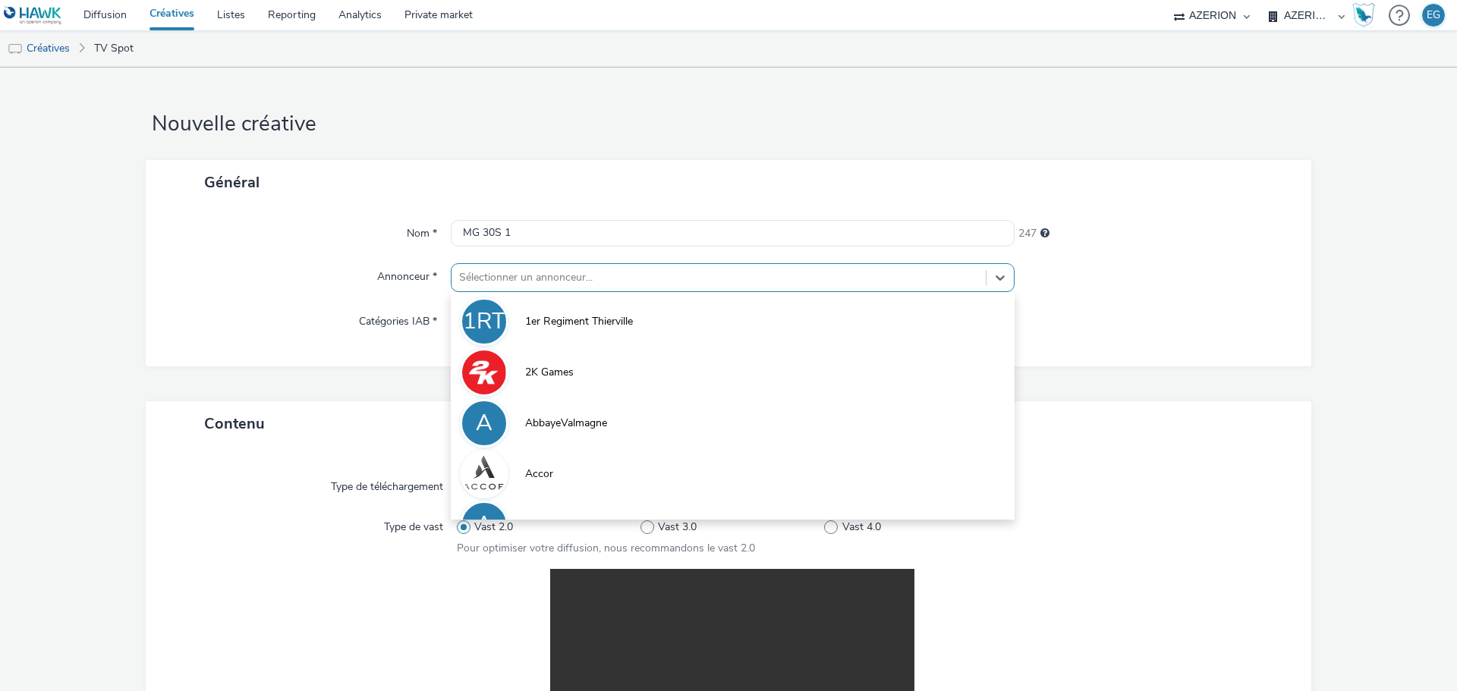
click at [504, 281] on div at bounding box center [718, 278] width 519 height 18
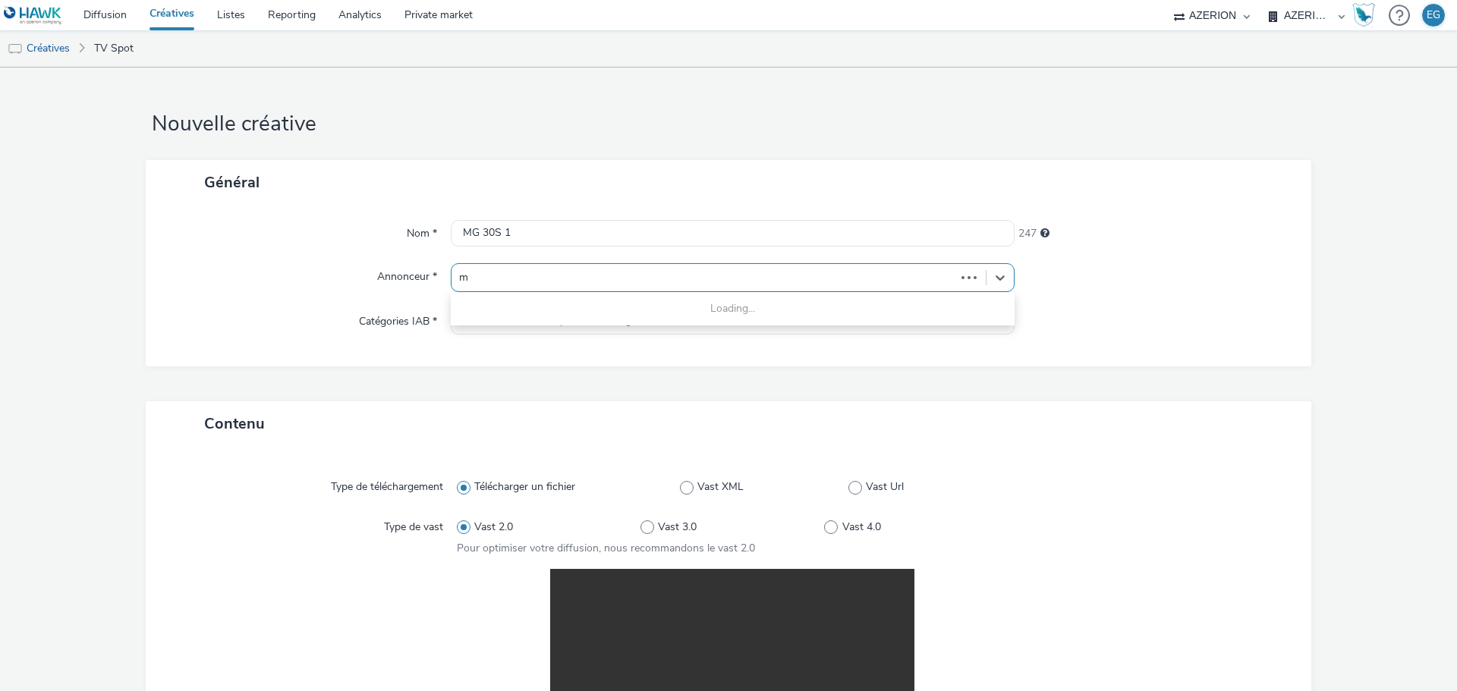
type input "mg"
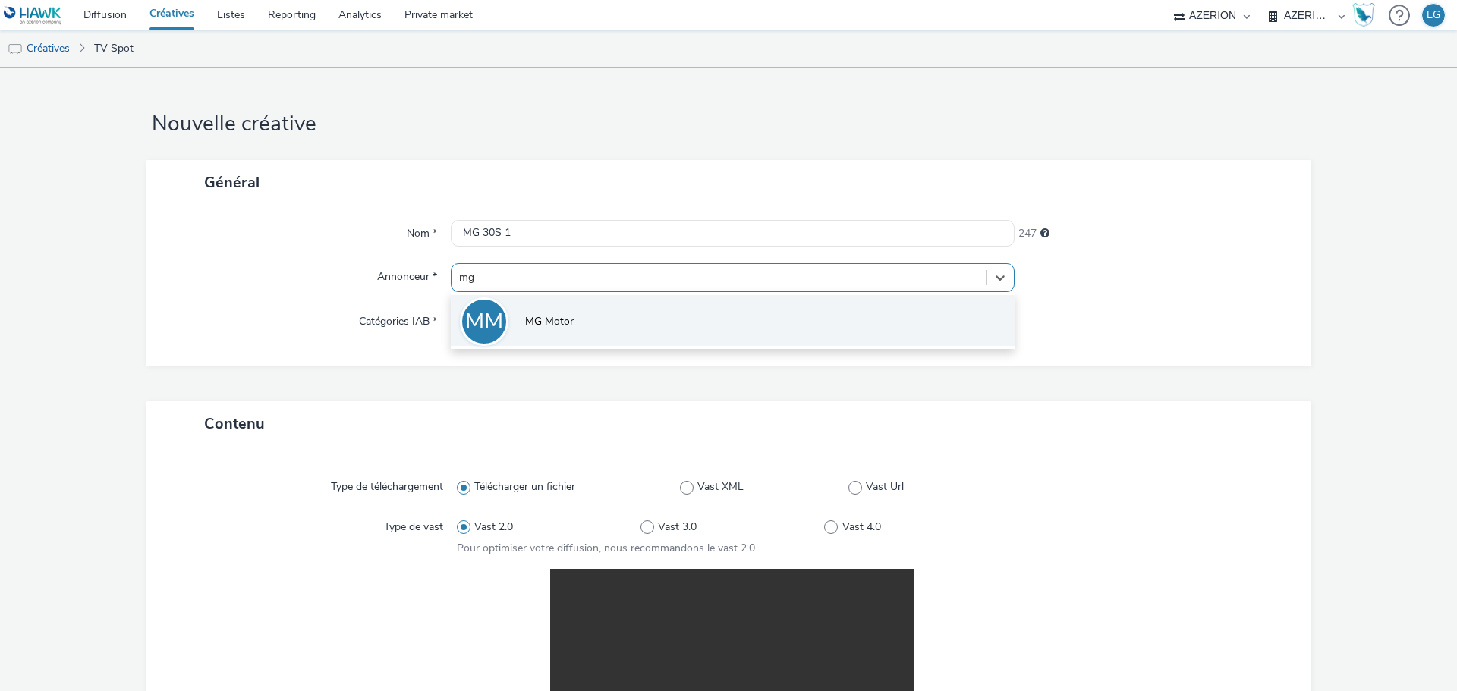
click at [515, 320] on li "MM MG Motor" at bounding box center [733, 320] width 564 height 51
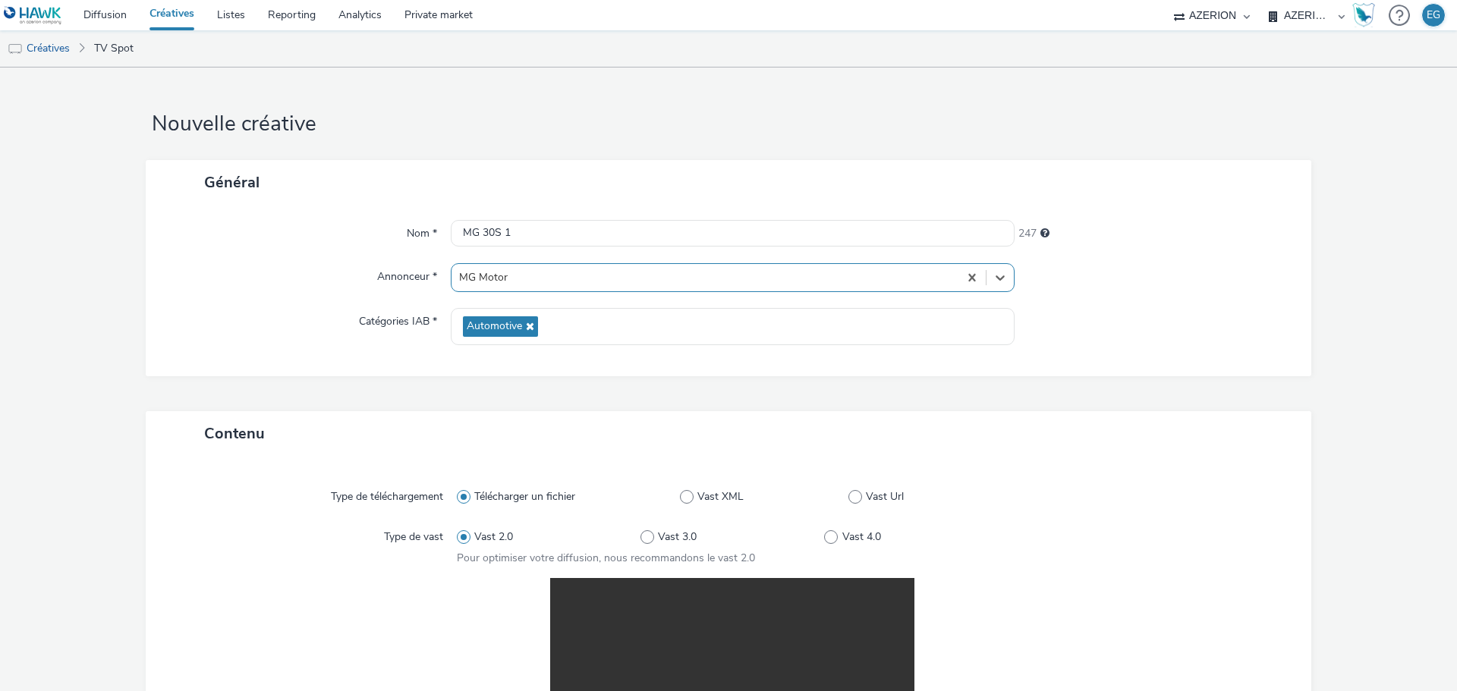
click at [259, 294] on div "Nom * MG 30S 1 247 Annonceur * option MG Motor, selected. Select is focused ,ty…" at bounding box center [729, 291] width 1166 height 172
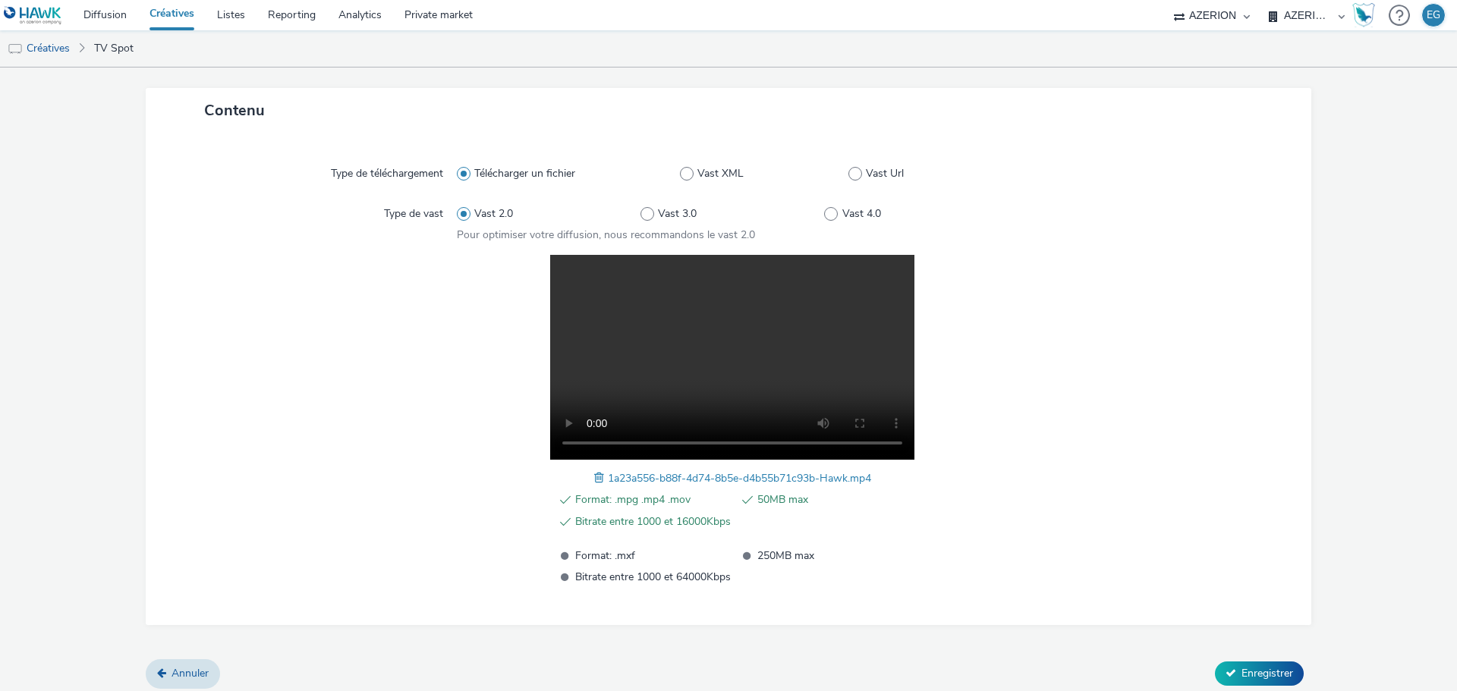
scroll to position [332, 0]
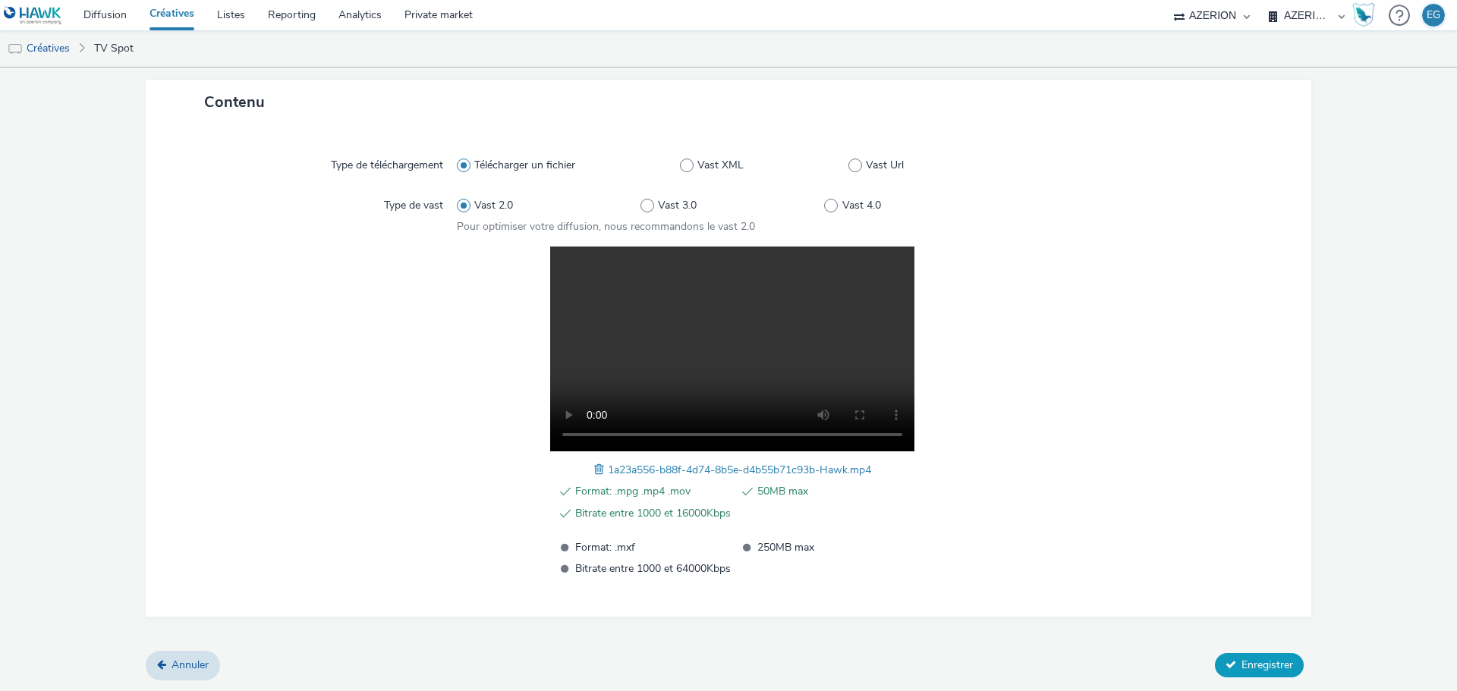
click at [1245, 666] on span "Enregistrer" at bounding box center [1268, 665] width 52 height 14
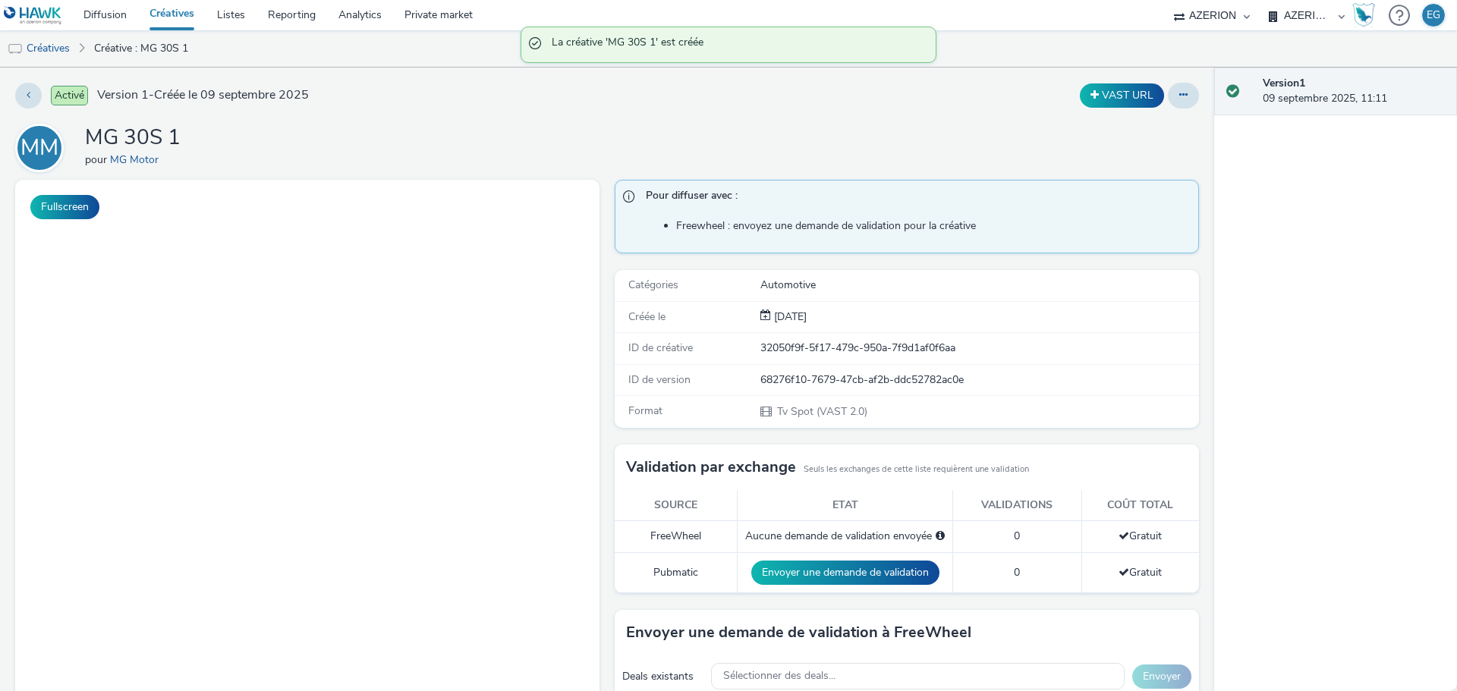
click at [168, 15] on link "Créatives" at bounding box center [172, 15] width 68 height 30
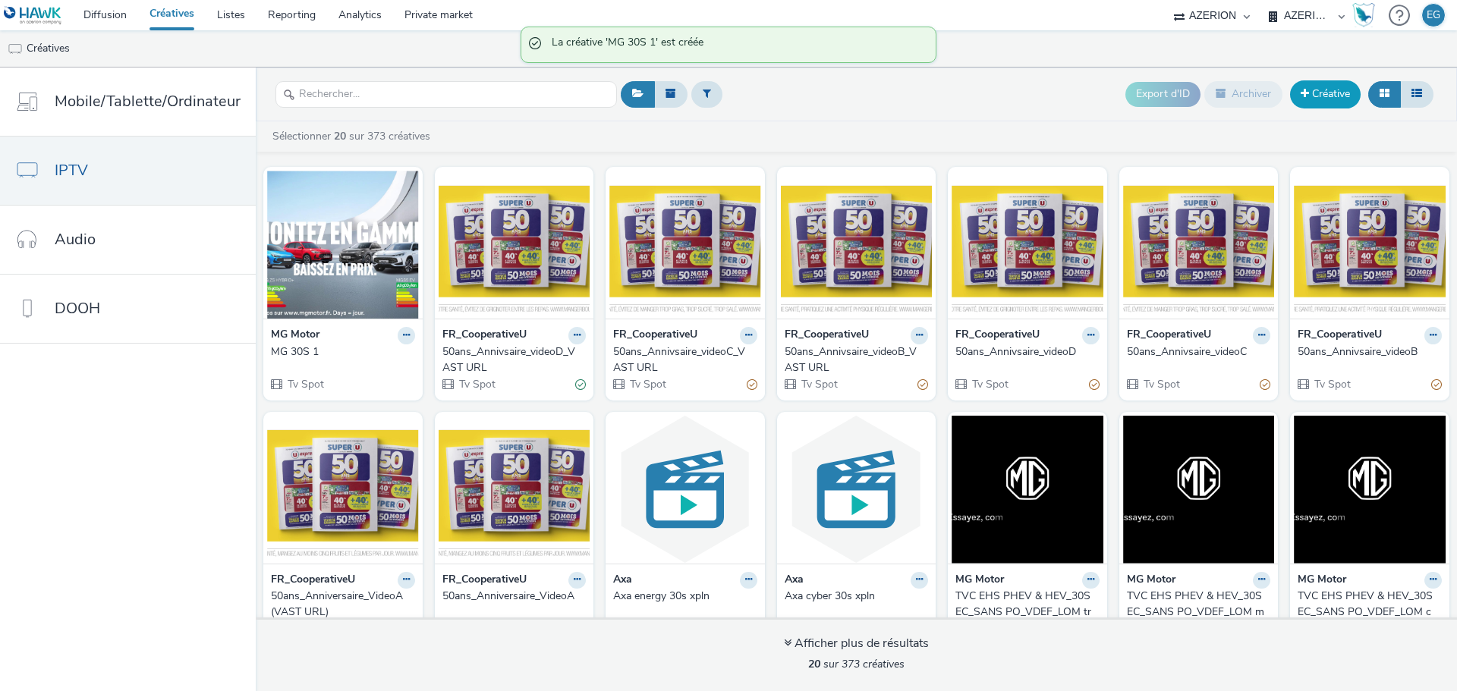
click at [1316, 92] on link "Créative" at bounding box center [1325, 93] width 71 height 27
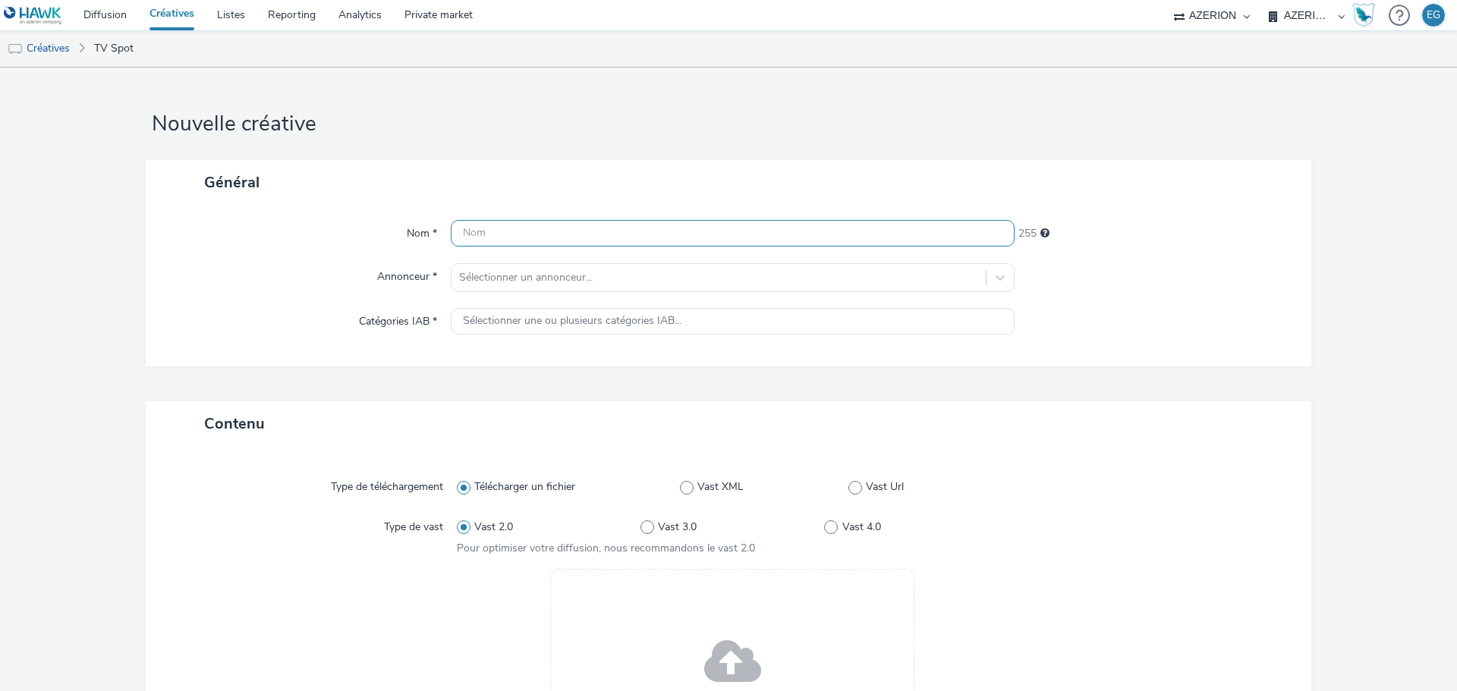
click at [619, 239] on input "text" at bounding box center [733, 233] width 564 height 27
type input "MG 30S 2"
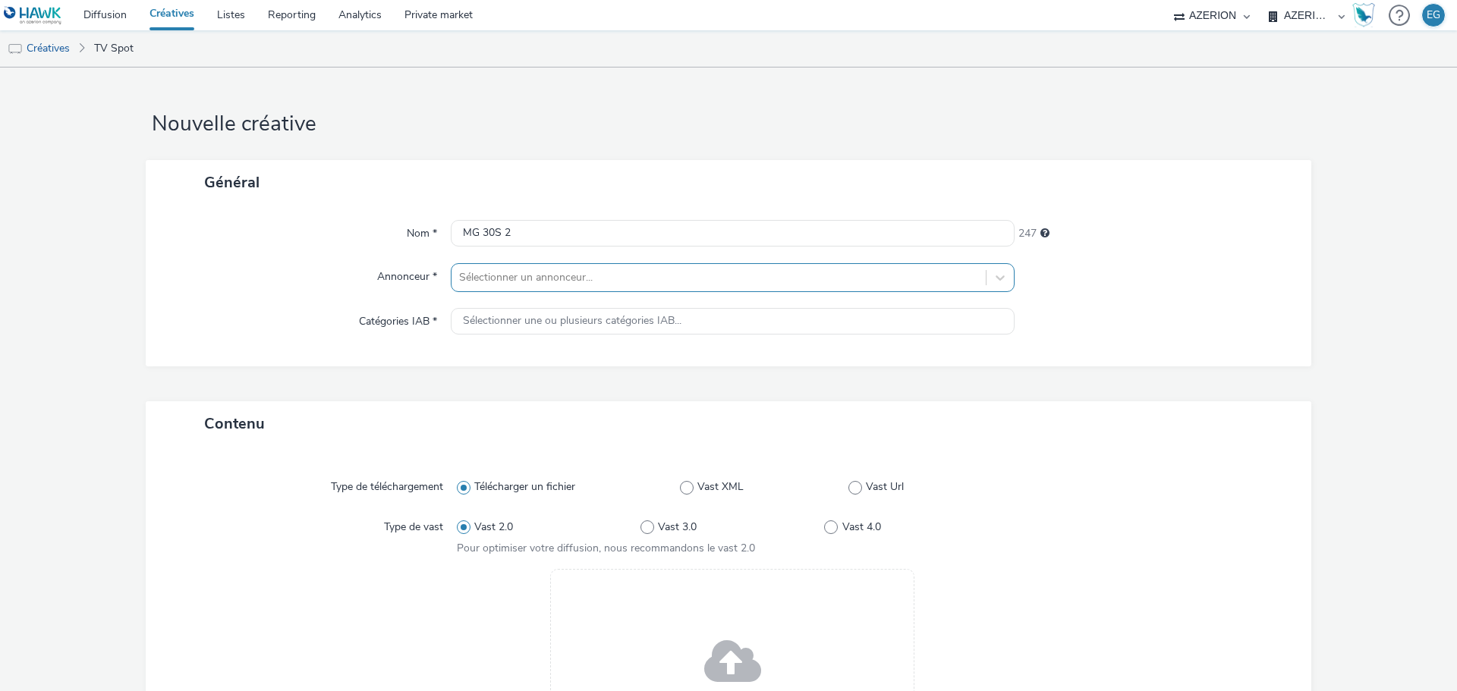
click at [581, 269] on div at bounding box center [718, 278] width 519 height 18
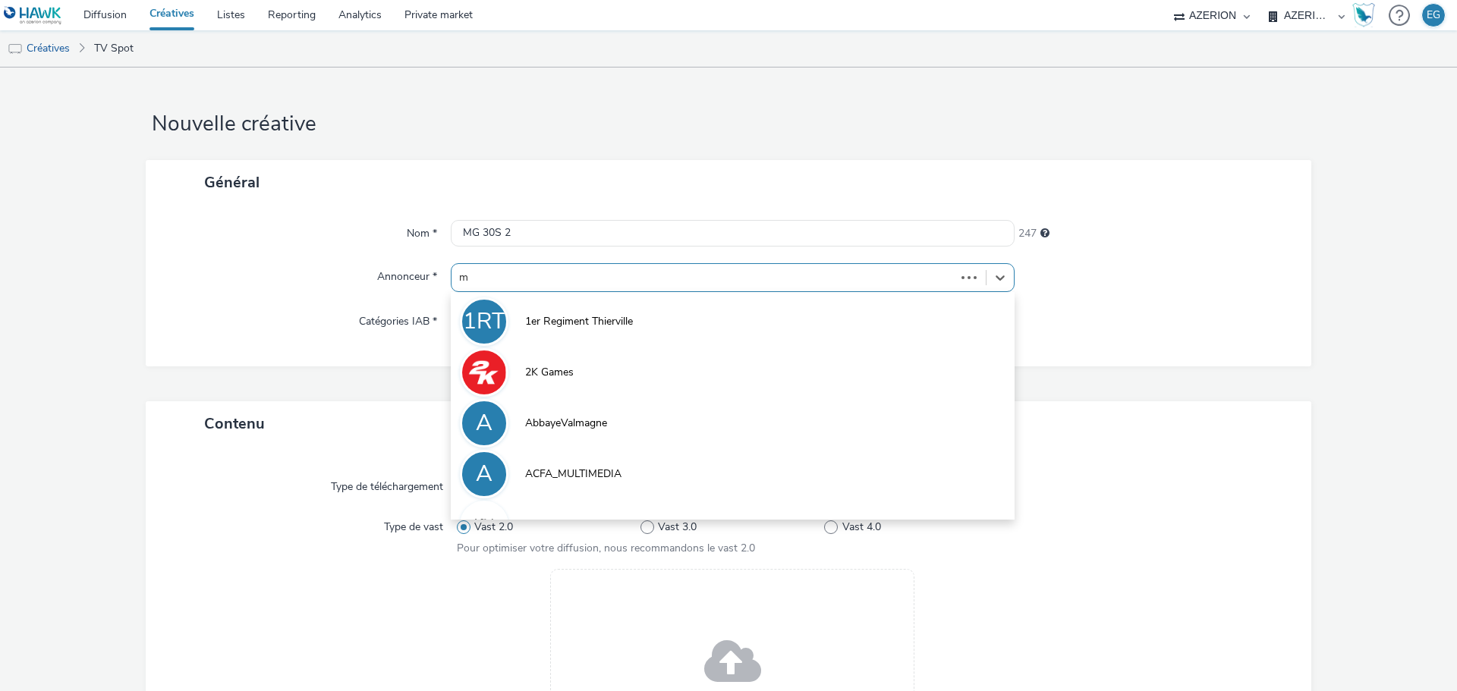
type input "mg"
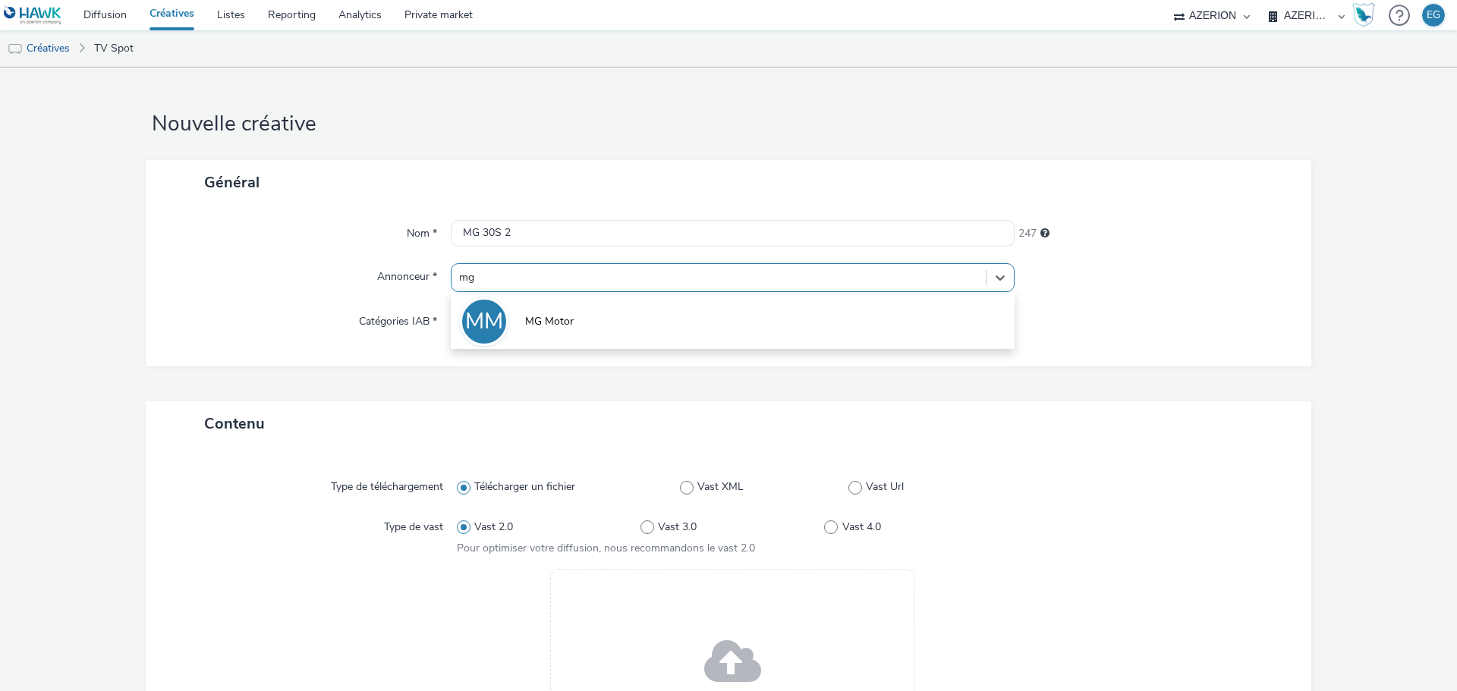
click at [578, 294] on div "MM MG Motor" at bounding box center [733, 320] width 564 height 57
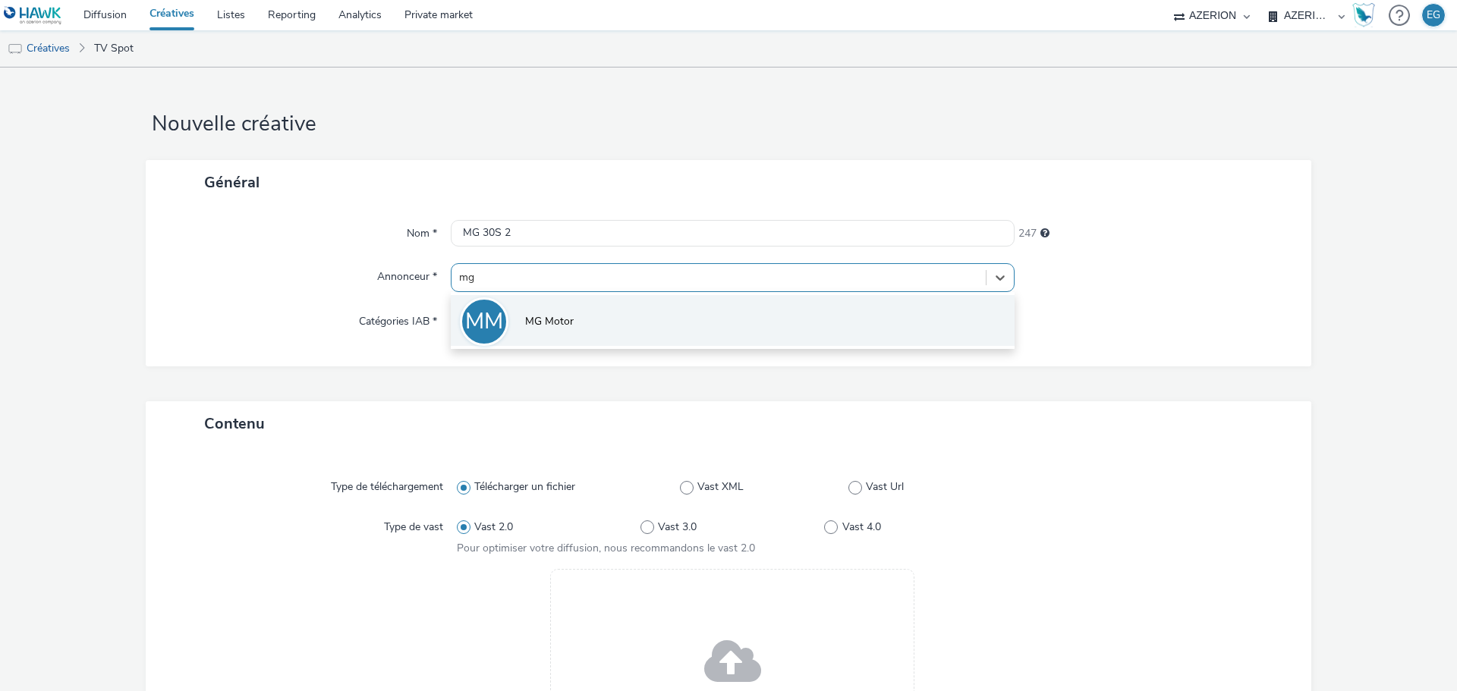
click at [571, 318] on li "MM MG Motor" at bounding box center [733, 320] width 564 height 51
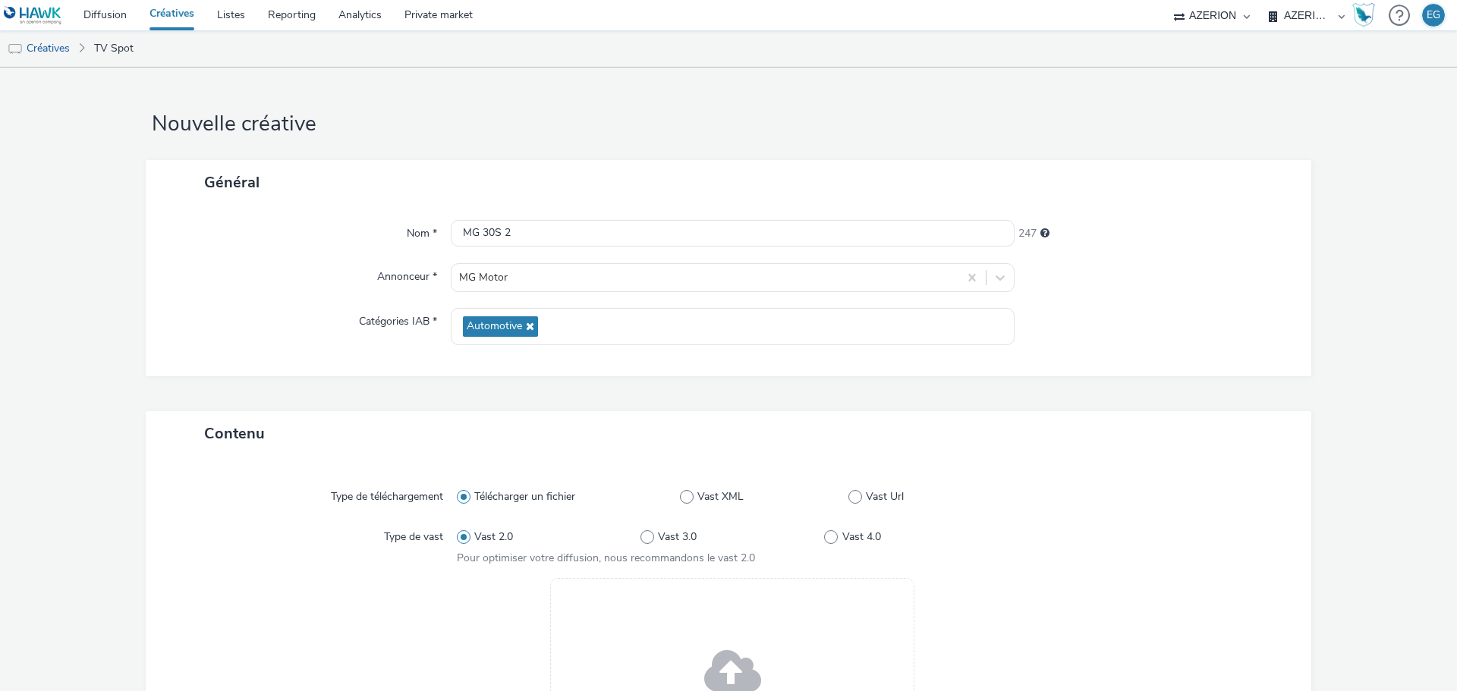
click at [1322, 621] on form "Nouvelle créative Général Nom * MG 30S 2 247 Annonceur * MG Motor Catégories IA…" at bounding box center [728, 533] width 1457 height 930
click at [770, 591] on div "Drag & Drop ou parcourir vos fichiers." at bounding box center [732, 680] width 364 height 205
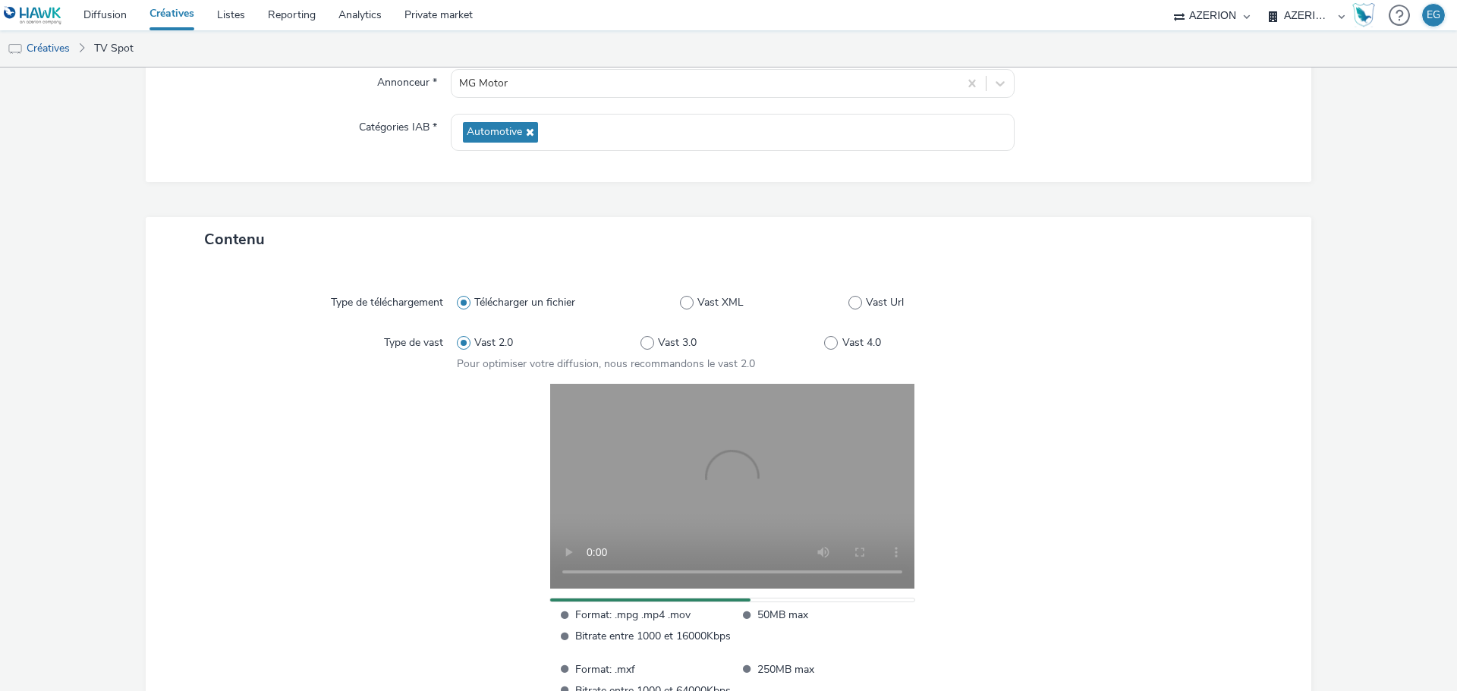
scroll to position [316, 0]
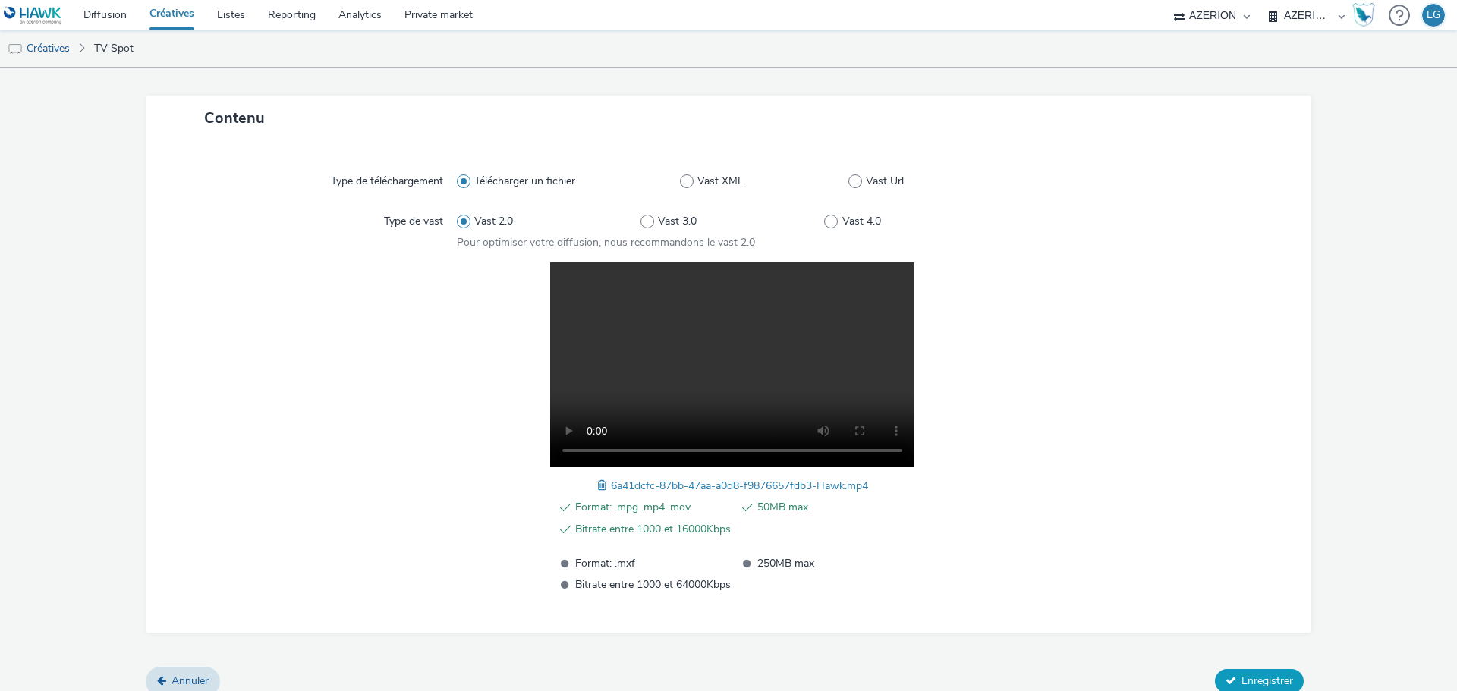
click at [1274, 679] on span "Enregistrer" at bounding box center [1268, 681] width 52 height 14
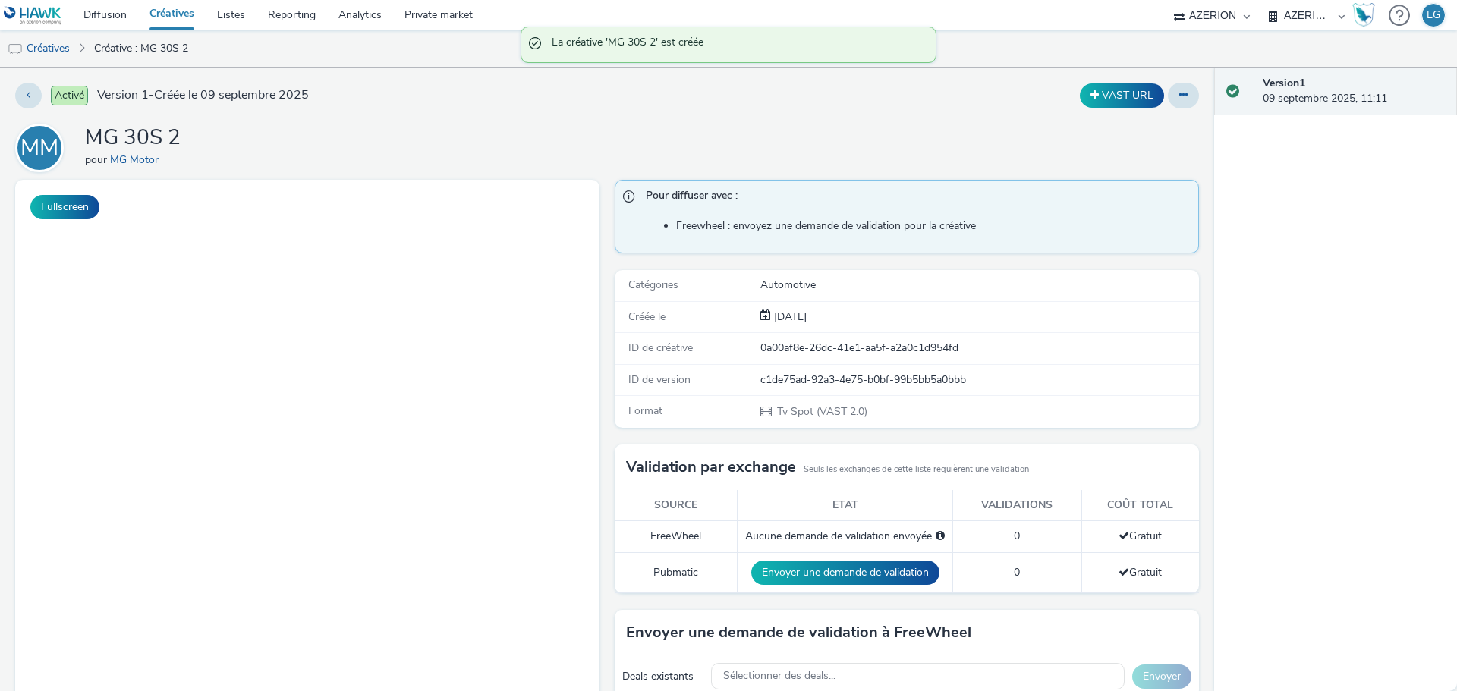
click at [163, 8] on link "Créatives" at bounding box center [172, 15] width 68 height 30
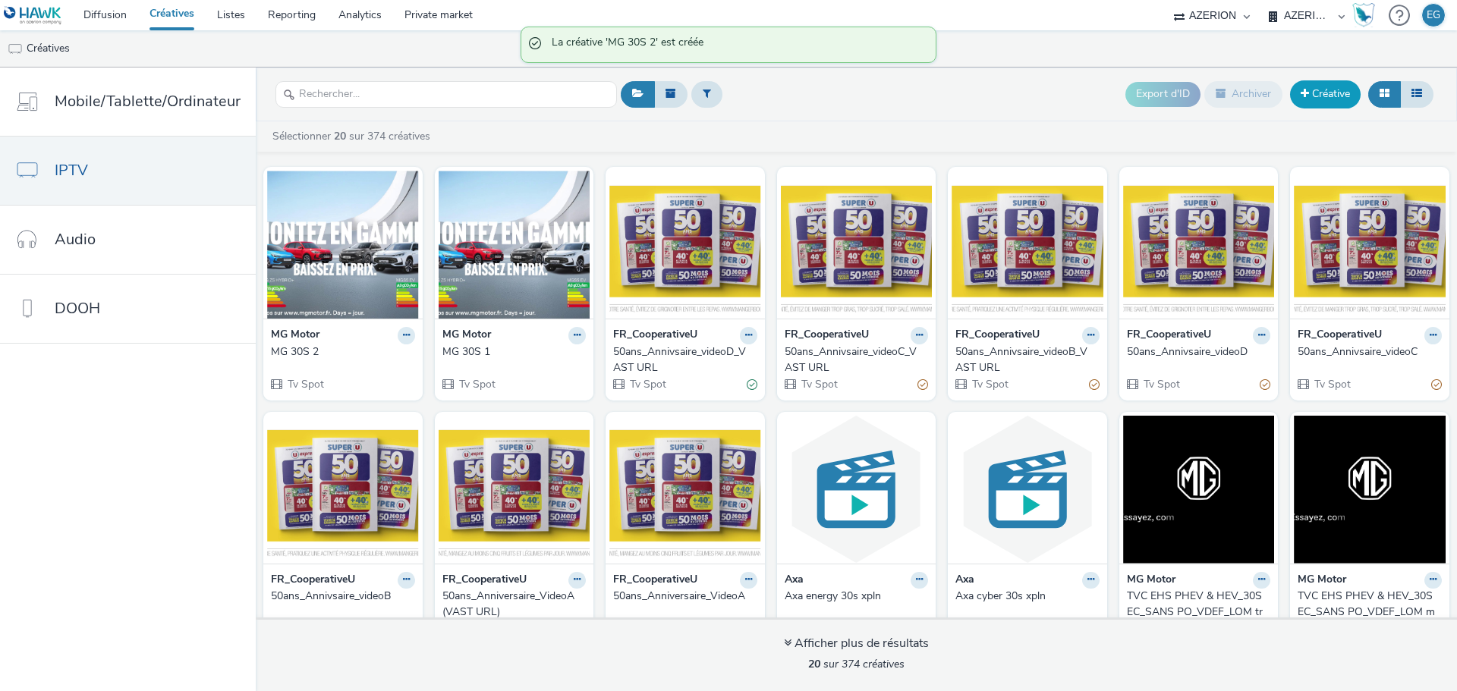
click at [1313, 90] on link "Créative" at bounding box center [1325, 93] width 71 height 27
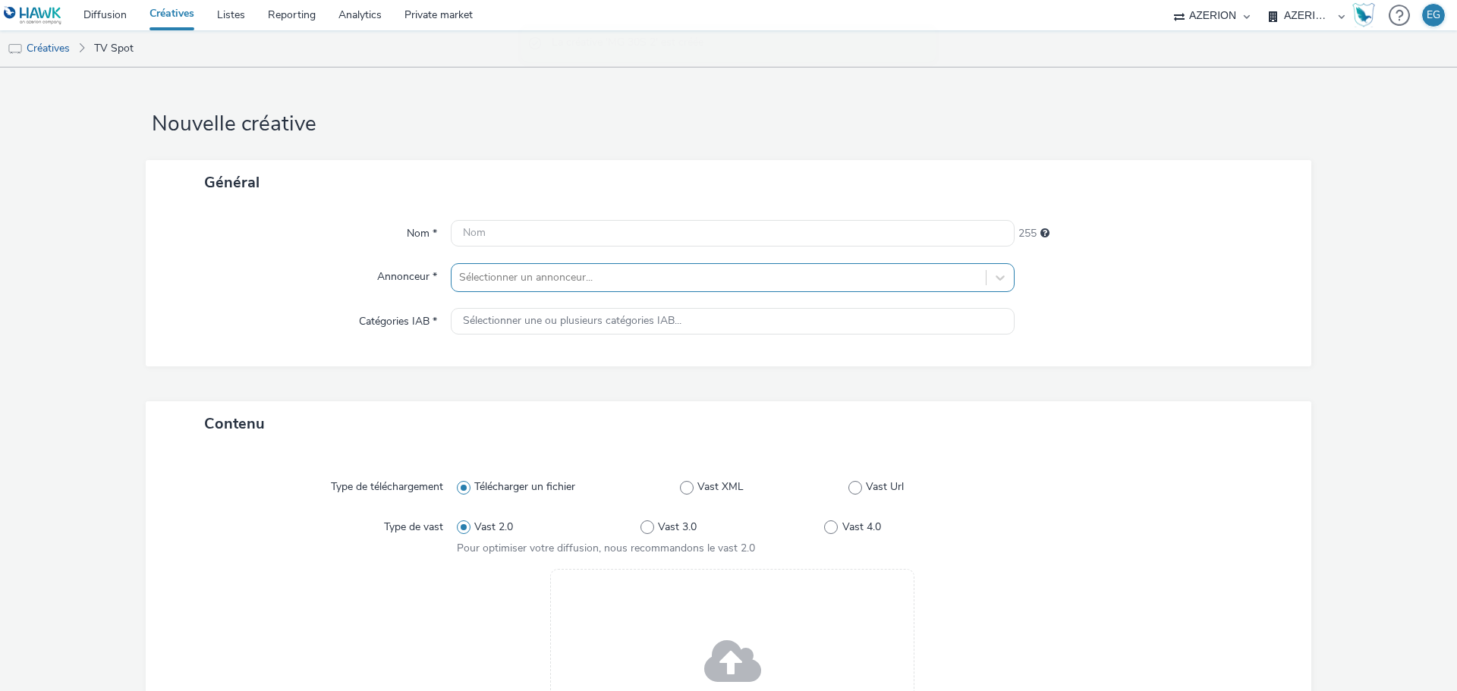
click at [508, 279] on div at bounding box center [718, 278] width 519 height 18
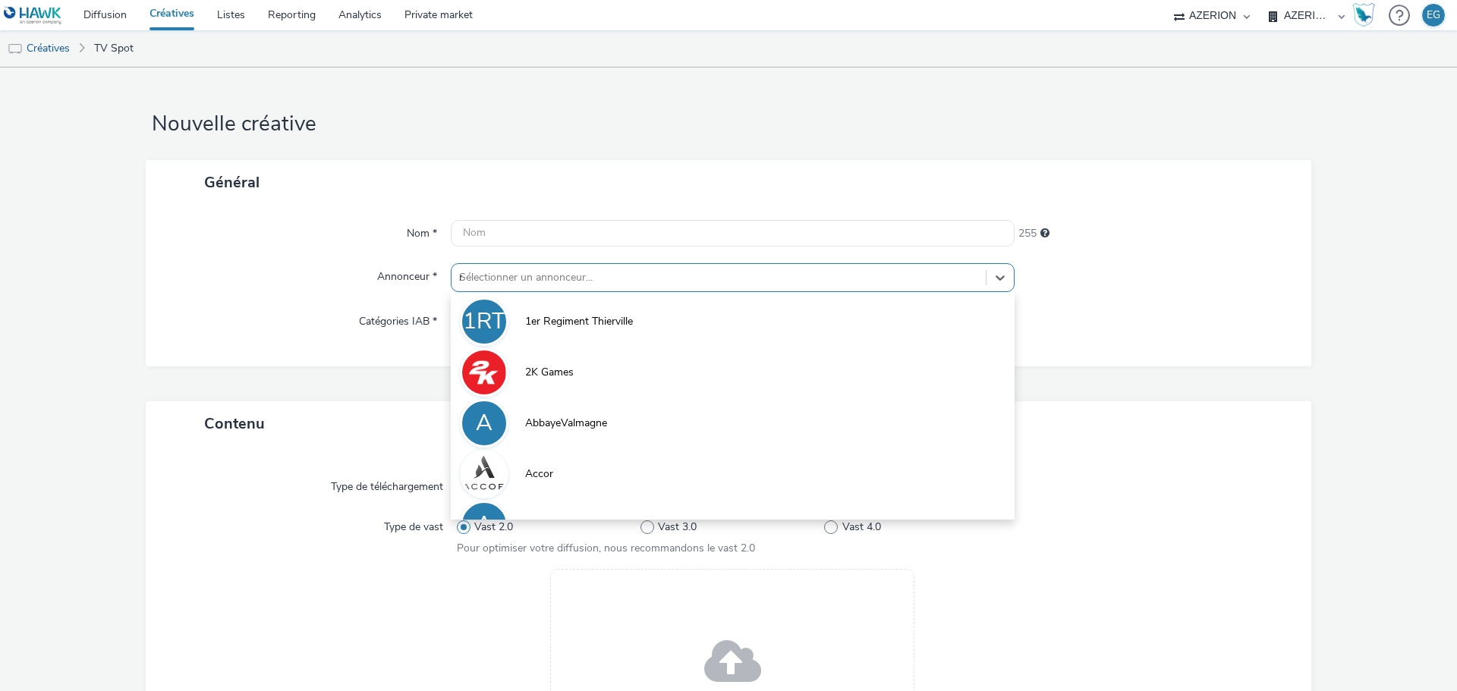
type input "mg"
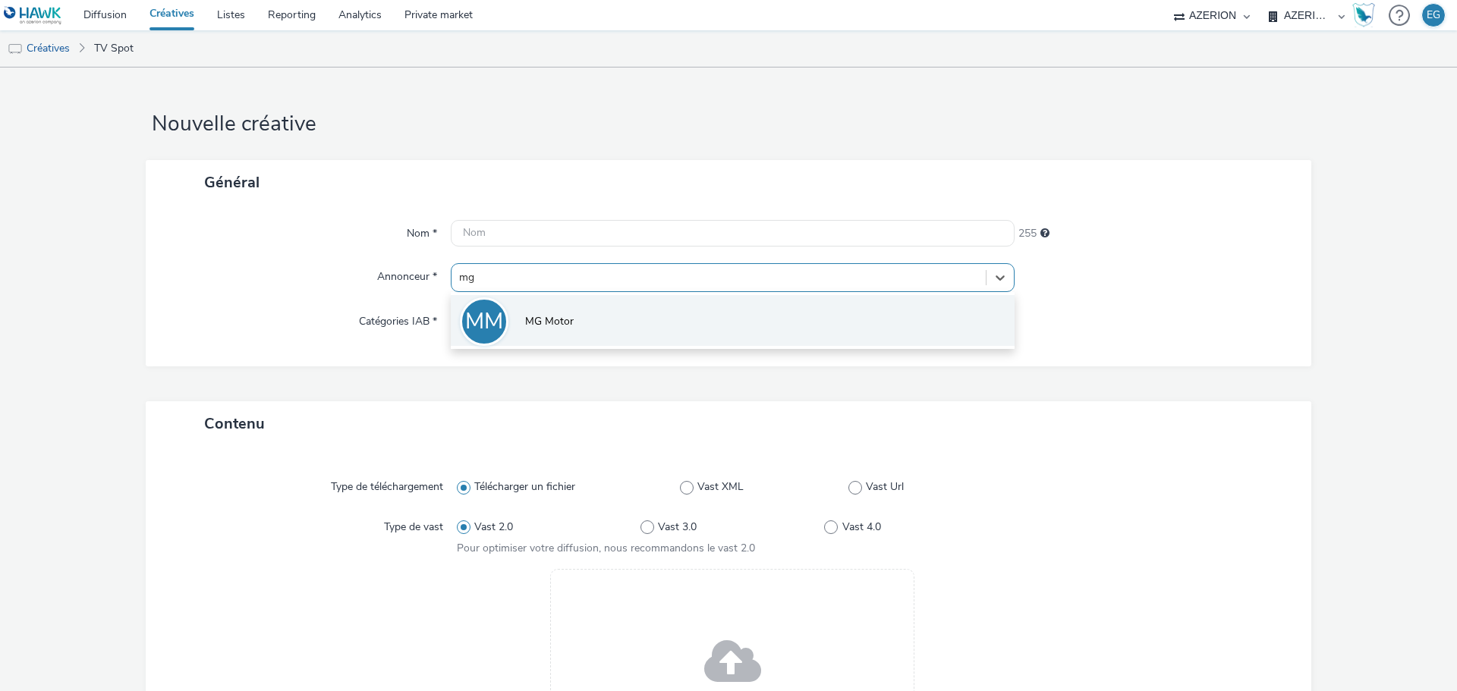
click at [528, 305] on li "MM MG Motor" at bounding box center [733, 320] width 564 height 51
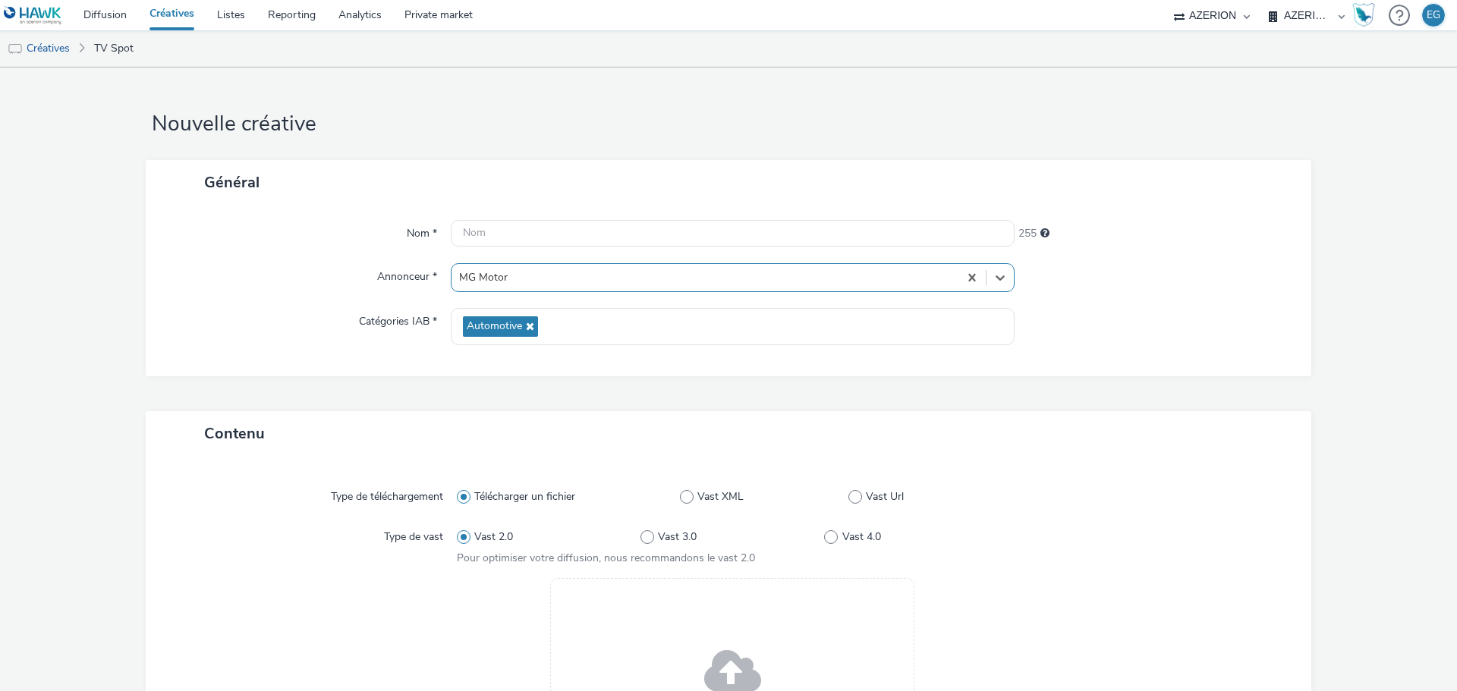
click at [729, 610] on div "Drag & Drop ou parcourir vos fichiers." at bounding box center [732, 680] width 364 height 205
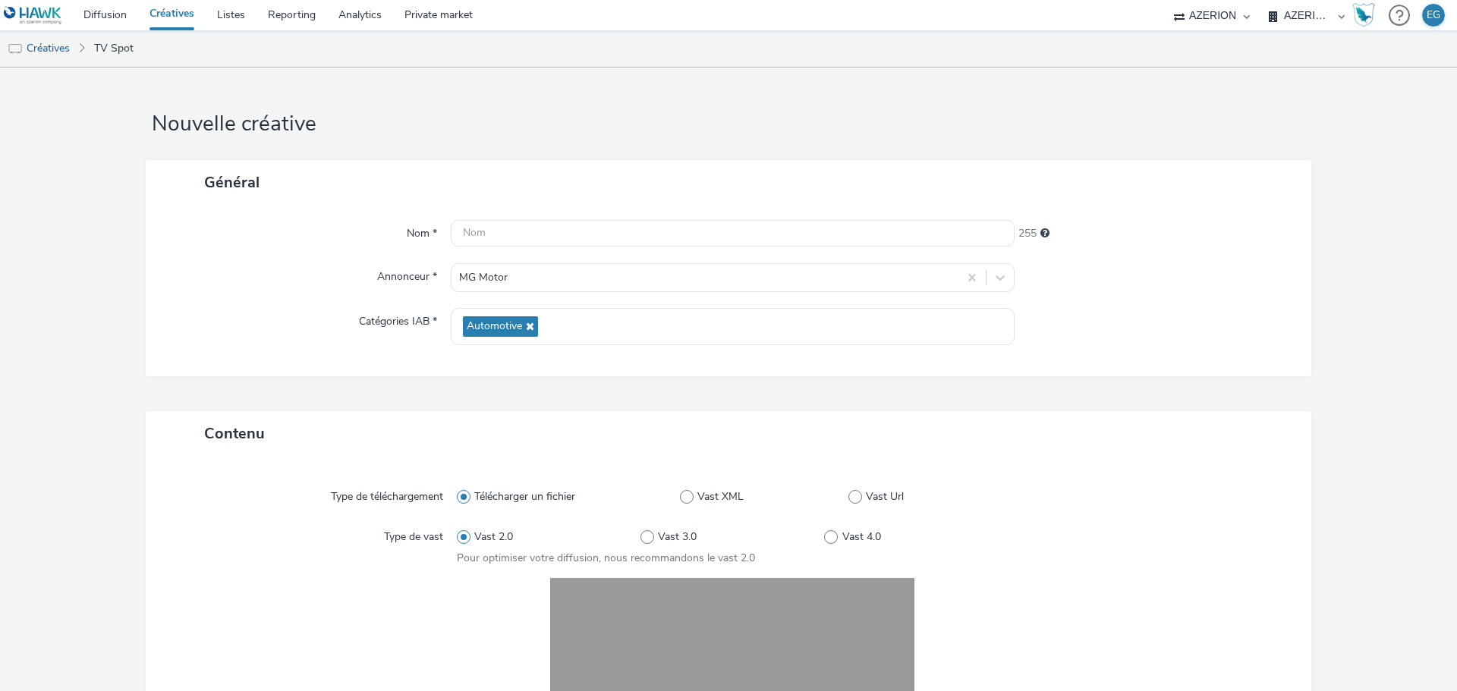
click at [512, 216] on div "Nom * 255 Annonceur * MG Motor Catégories IAB * Automotive" at bounding box center [729, 291] width 1166 height 172
drag, startPoint x: 512, startPoint y: 223, endPoint x: 512, endPoint y: 231, distance: 7.6
click at [512, 225] on input "text" at bounding box center [733, 233] width 564 height 27
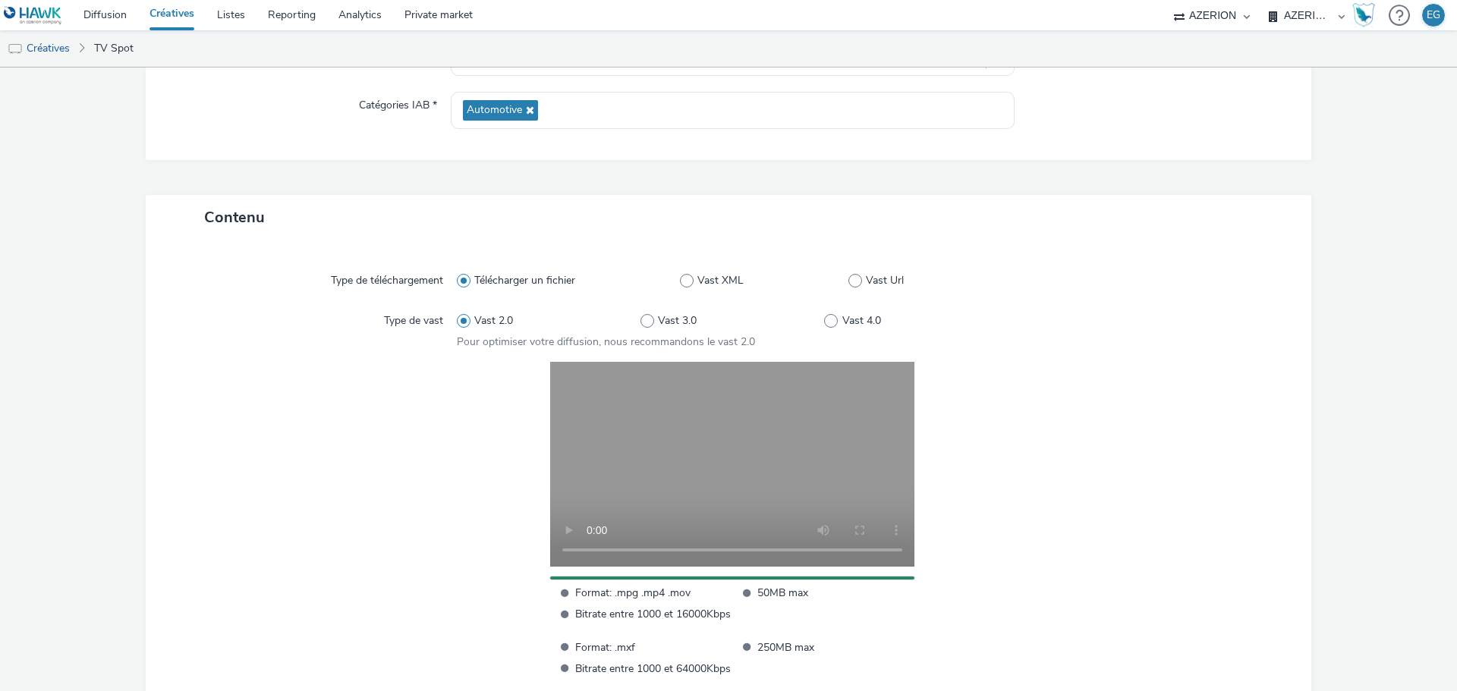
scroll to position [316, 0]
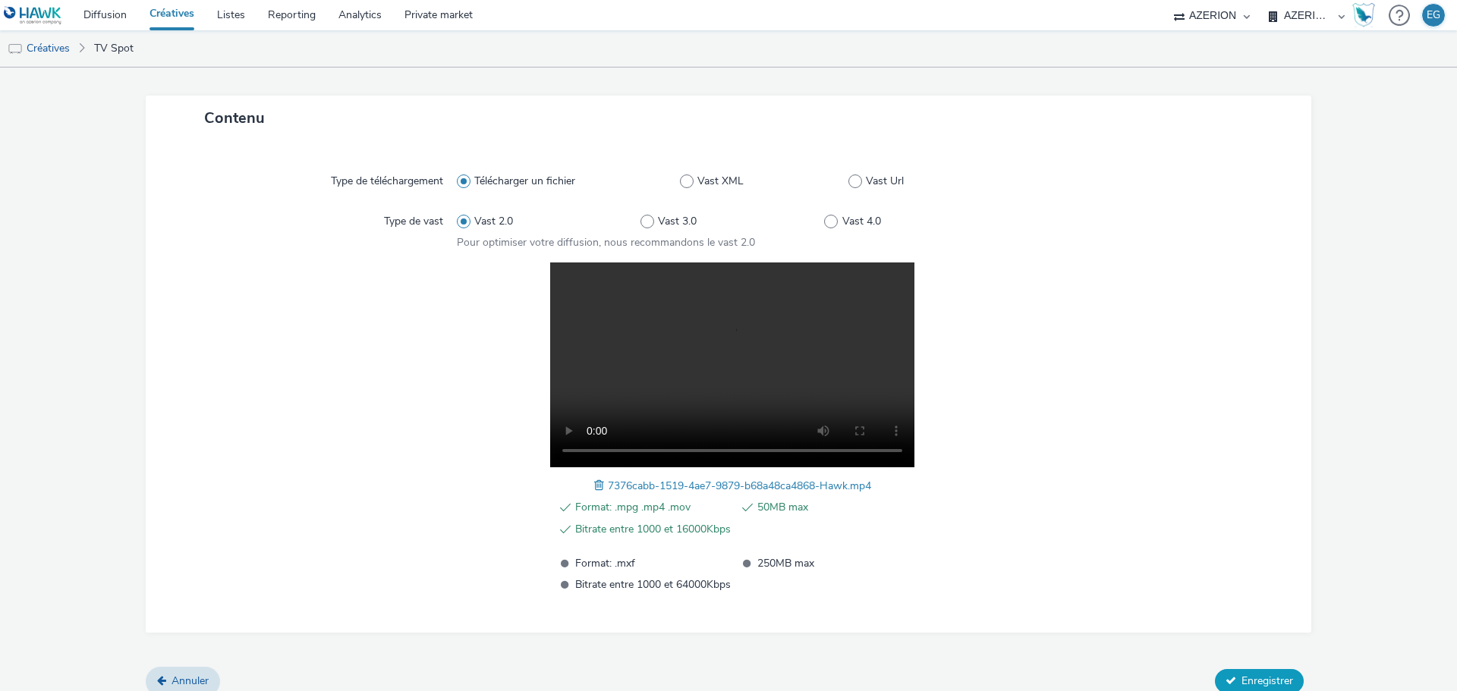
type input "MG 30S 3"
click at [1247, 688] on span "Enregistrer" at bounding box center [1268, 681] width 52 height 14
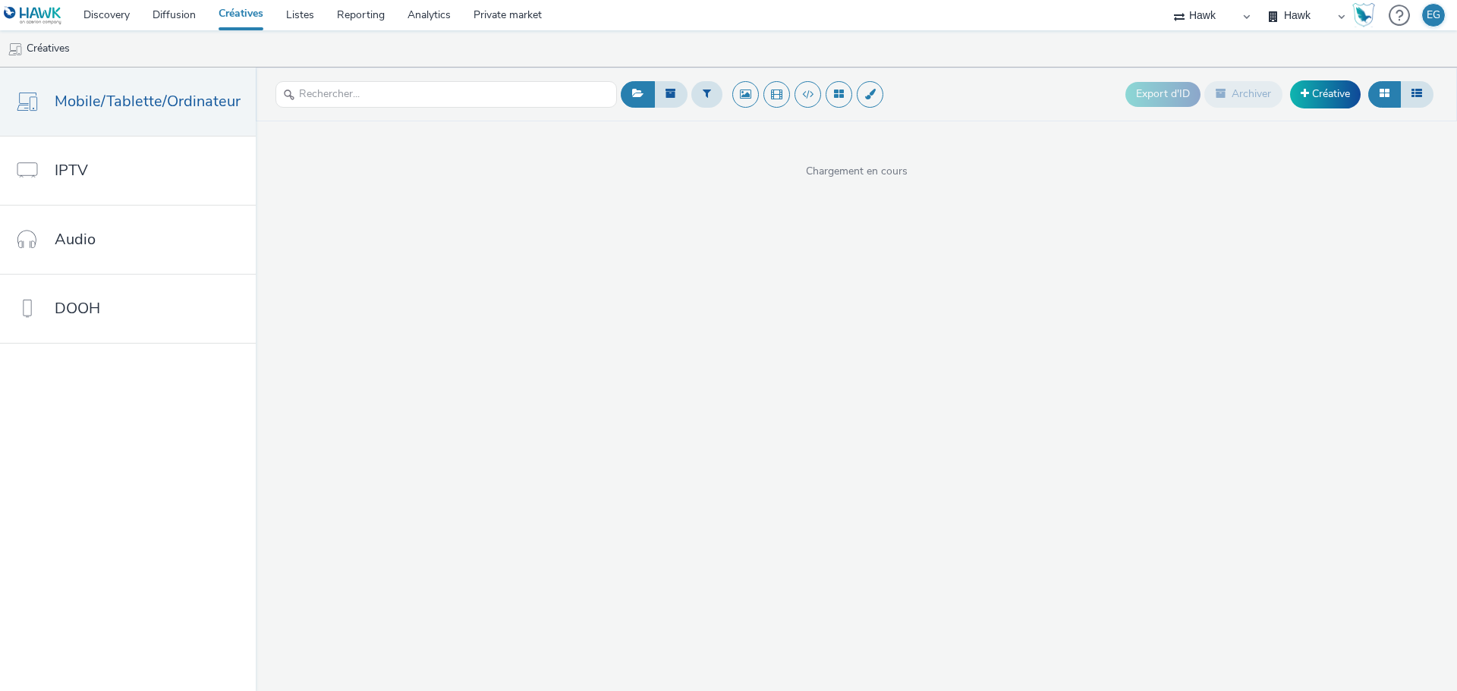
select select "11a7df10-284f-415c-b52a-427acf4c31ae"
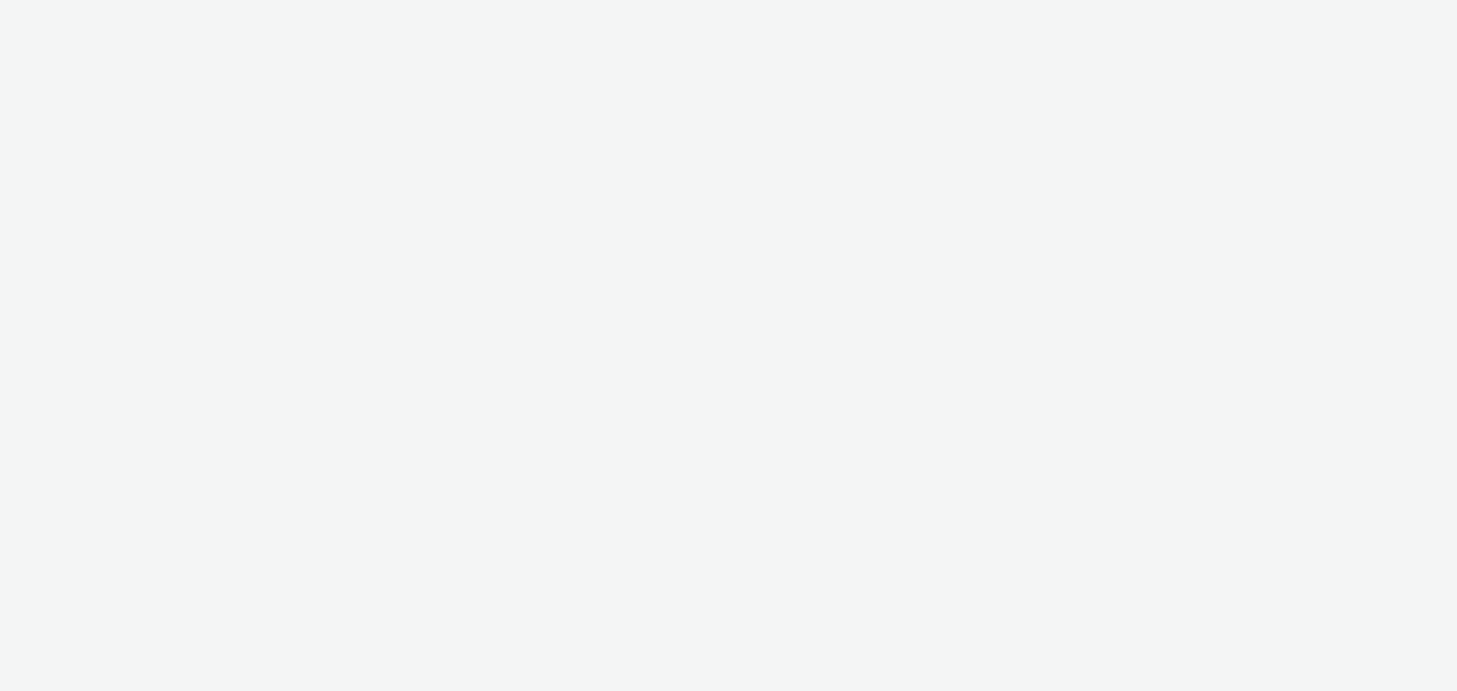
select select "11a7df10-284f-415c-b52a-427acf4c31ae"
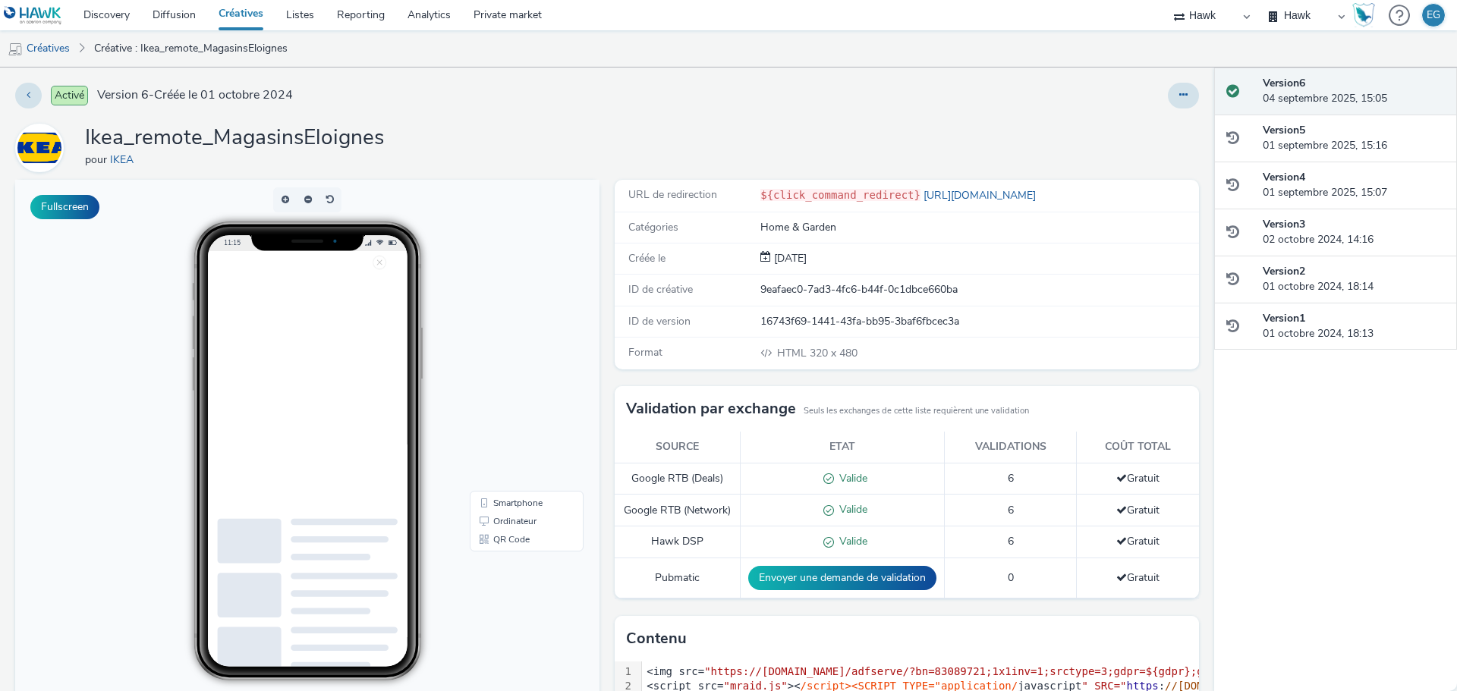
click at [248, 11] on link "Créatives" at bounding box center [241, 15] width 68 height 30
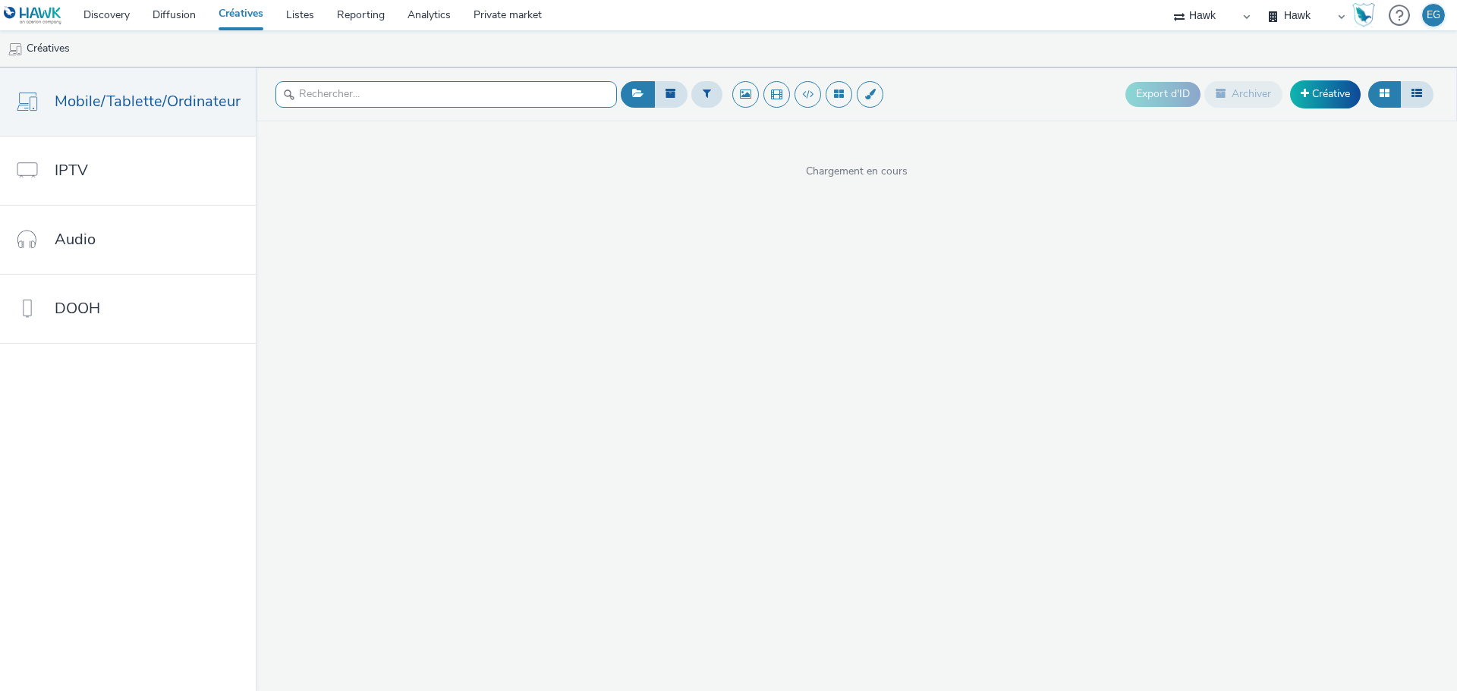
click at [345, 96] on input "text" at bounding box center [446, 94] width 342 height 27
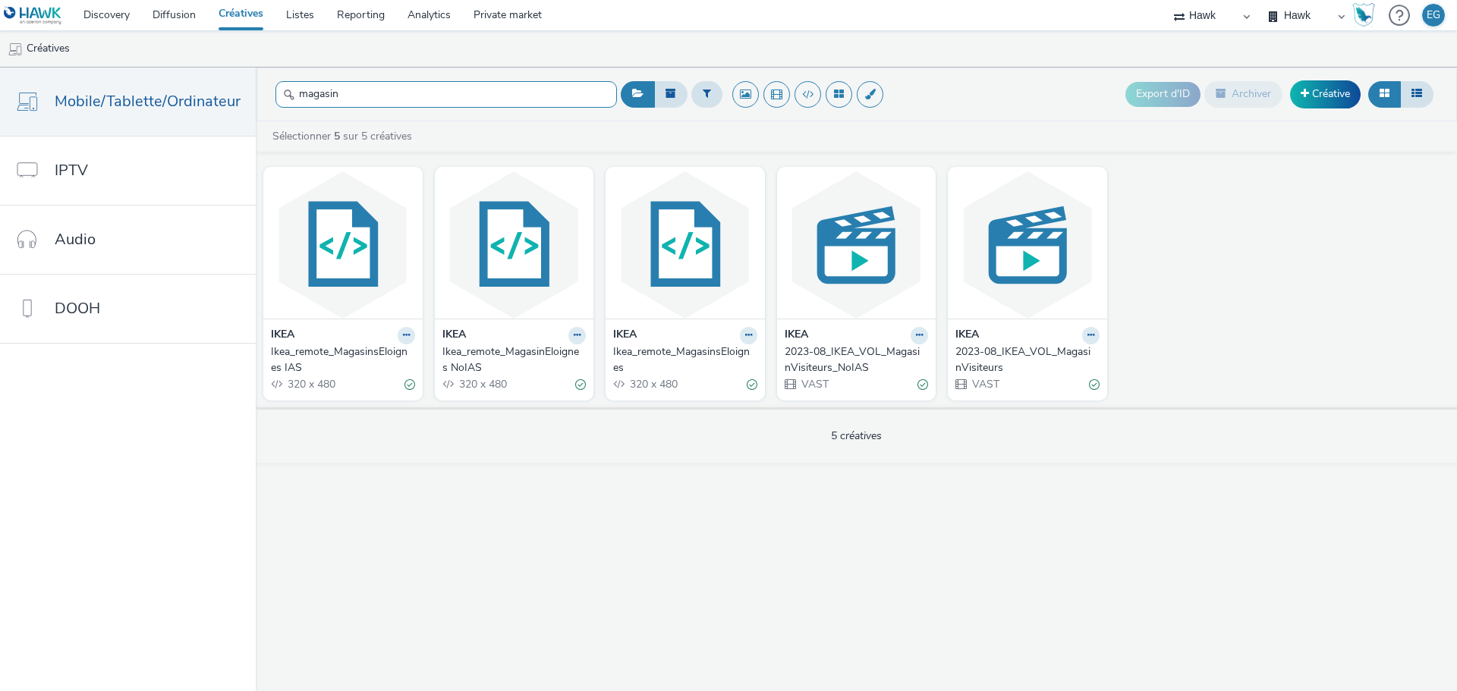
type input "magasin"
click at [533, 356] on div "Ikea_remote_MagasinEloignes NoIAS" at bounding box center [511, 360] width 138 height 31
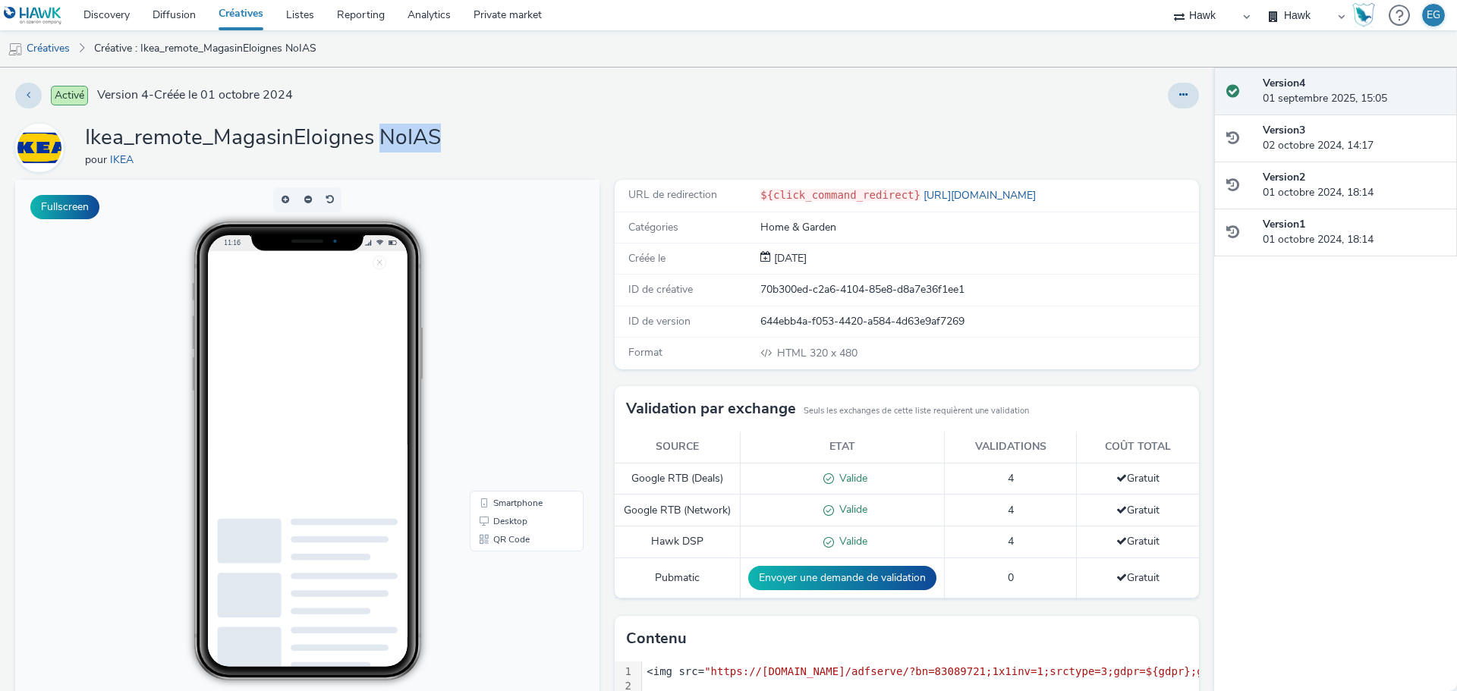
drag, startPoint x: 432, startPoint y: 133, endPoint x: 381, endPoint y: 134, distance: 50.9
click at [381, 134] on div "Ikea_remote_MagasinEloignes NoIAS pour IKEA" at bounding box center [607, 148] width 1184 height 49
click at [381, 134] on h1 "Ikea_remote_MagasinEloignes NoIAS" at bounding box center [263, 138] width 356 height 29
drag, startPoint x: 454, startPoint y: 137, endPoint x: 372, endPoint y: 131, distance: 82.2
click at [373, 130] on div "Ikea_remote_MagasinEloignes NoIAS pour IKEA" at bounding box center [607, 148] width 1184 height 49
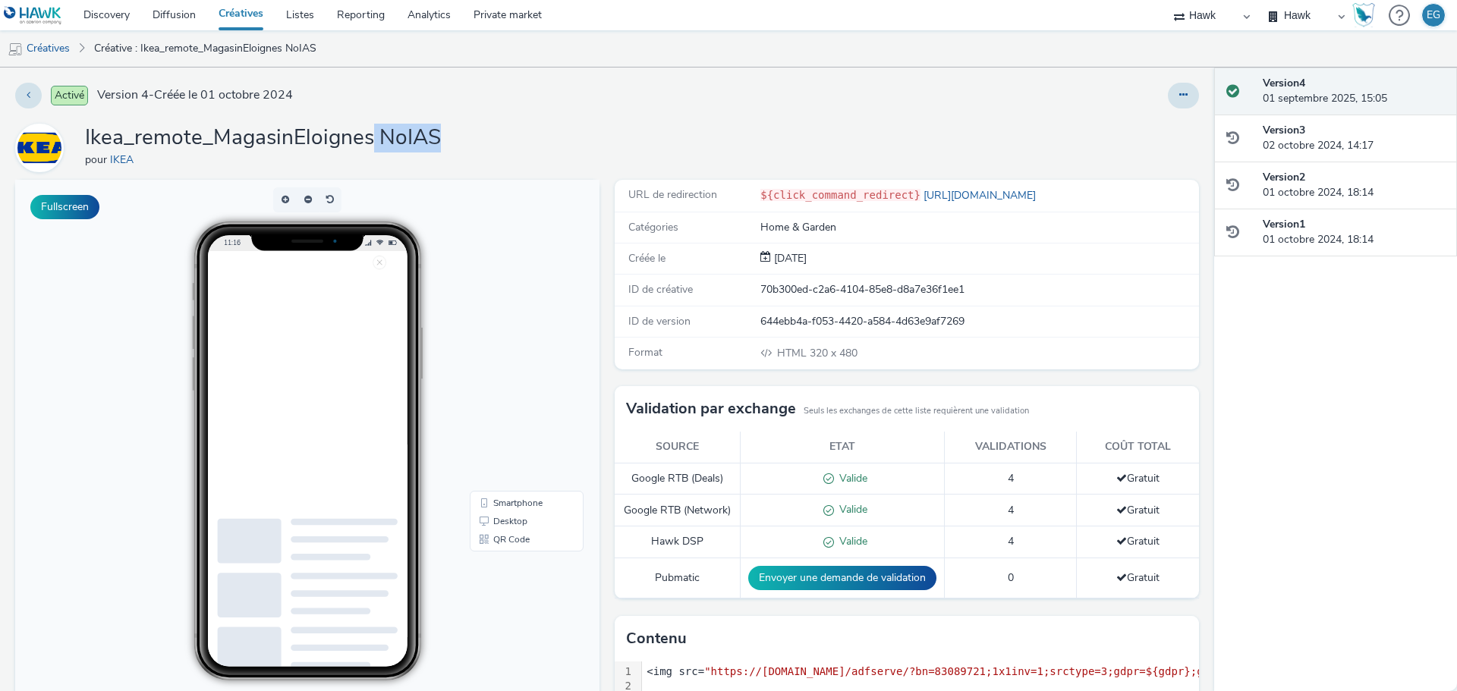
click at [372, 131] on h1 "Ikea_remote_MagasinEloignes NoIAS" at bounding box center [263, 138] width 356 height 29
click at [385, 131] on h1 "Ikea_remote_MagasinEloignes NoIAS" at bounding box center [263, 138] width 356 height 29
drag, startPoint x: 382, startPoint y: 132, endPoint x: 460, endPoint y: 134, distance: 77.4
click at [456, 134] on div "Ikea_remote_MagasinEloignes NoIAS pour IKEA" at bounding box center [607, 148] width 1184 height 49
click at [461, 134] on div "Ikea_remote_MagasinEloignes NoIAS pour IKEA" at bounding box center [607, 148] width 1184 height 49
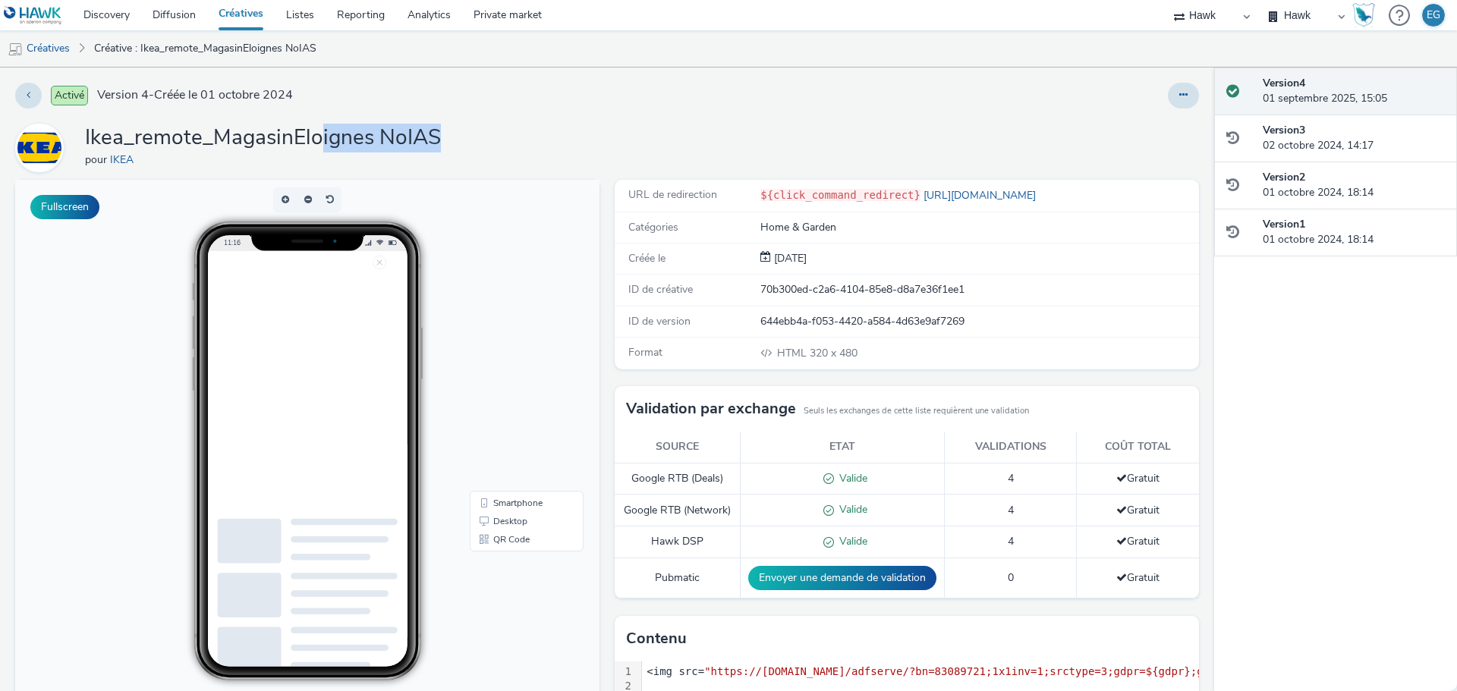
drag, startPoint x: 405, startPoint y: 149, endPoint x: 322, endPoint y: 146, distance: 83.5
click at [322, 146] on div "Ikea_remote_MagasinEloignes NoIAS pour IKEA" at bounding box center [607, 148] width 1184 height 49
click at [319, 146] on h1 "Ikea_remote_MagasinEloignes NoIAS" at bounding box center [263, 138] width 356 height 29
drag, startPoint x: 265, startPoint y: 144, endPoint x: 446, endPoint y: 138, distance: 181.5
click at [445, 138] on div "Ikea_remote_MagasinEloignes NoIAS pour IKEA" at bounding box center [607, 148] width 1184 height 49
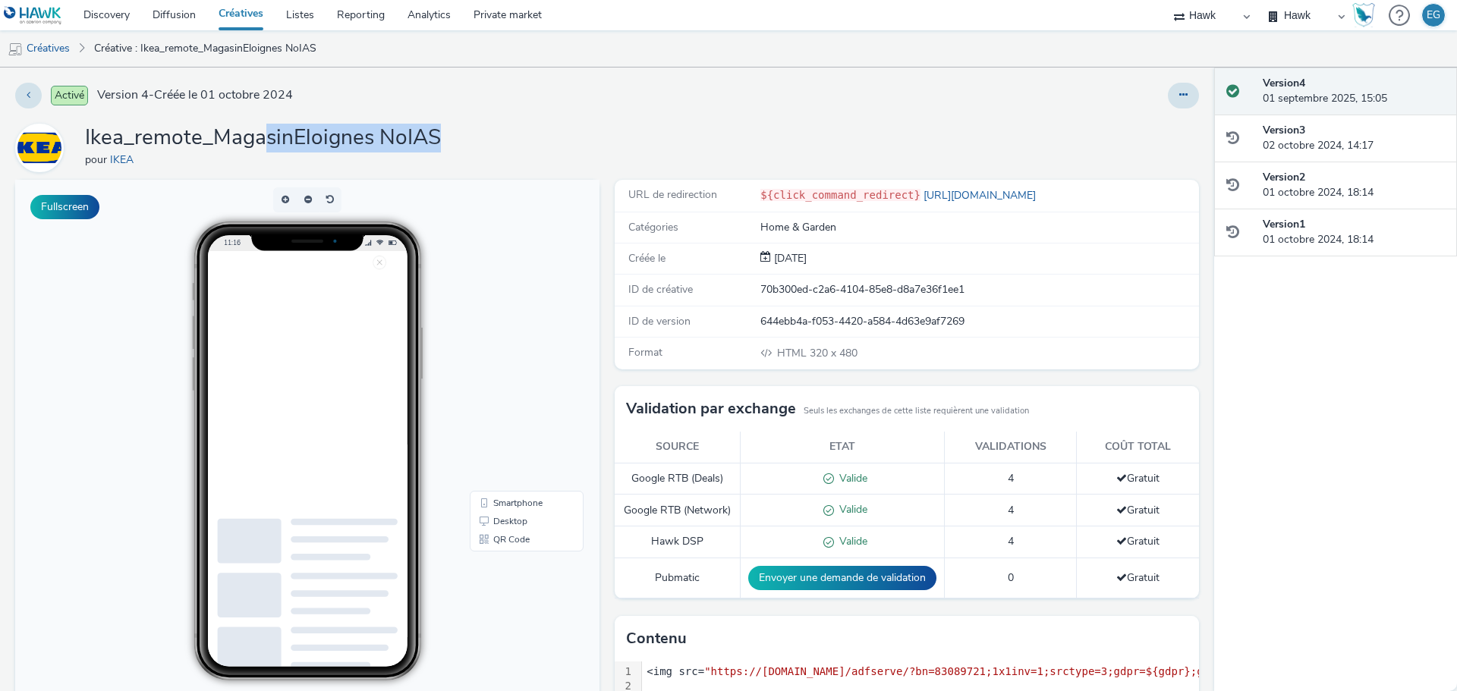
click at [446, 138] on div "Ikea_remote_MagasinEloignes NoIAS pour IKEA" at bounding box center [607, 148] width 1184 height 49
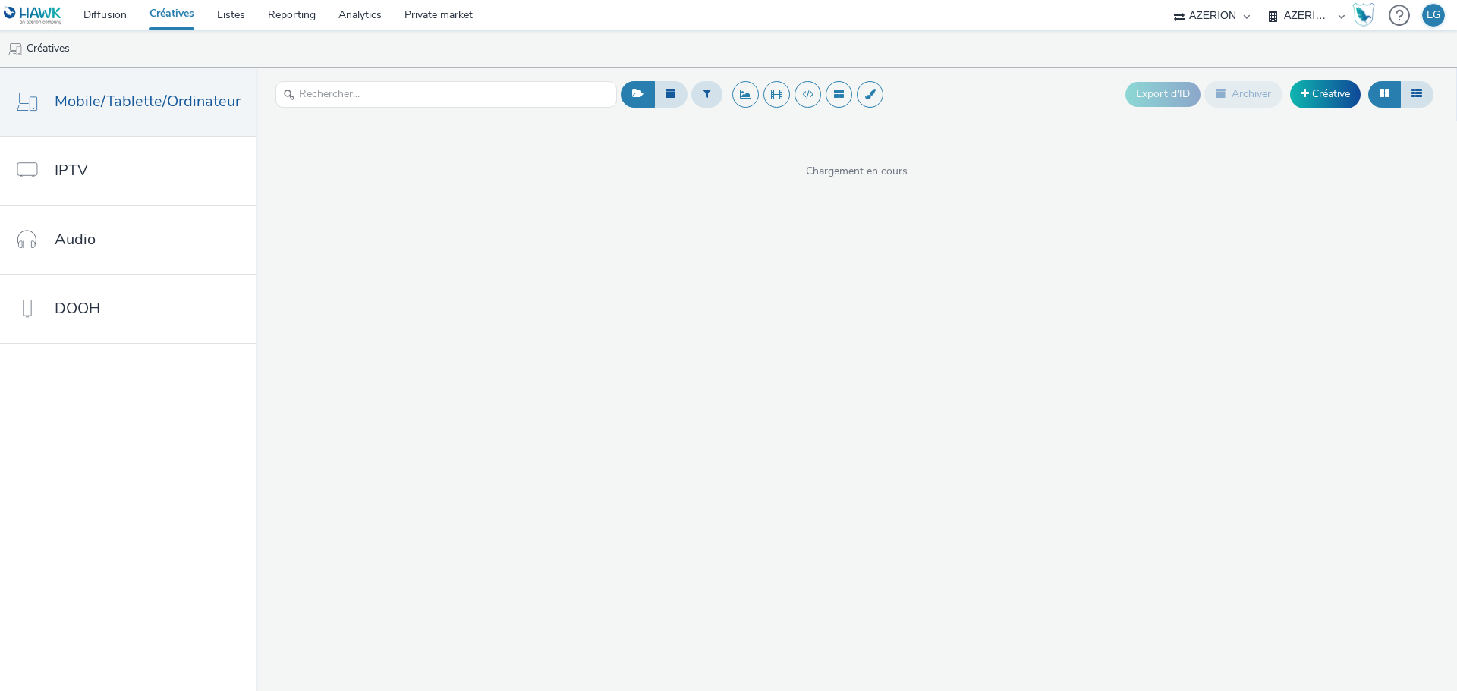
select select "d3406a9b-95e8-409c-967d-04bb2c697fe0"
select select "79162ed7-0017-4339-93b0-3399b708648f"
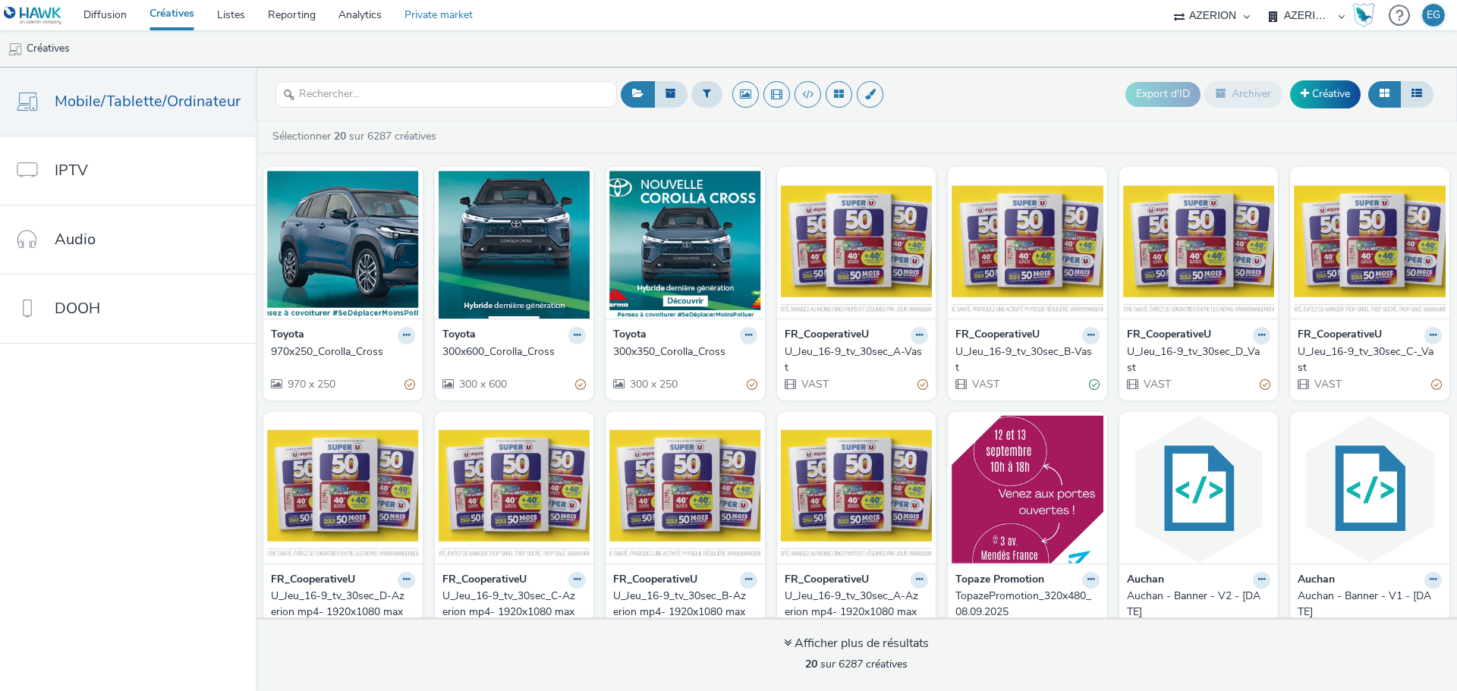
click at [446, 13] on link "Private market" at bounding box center [438, 15] width 91 height 30
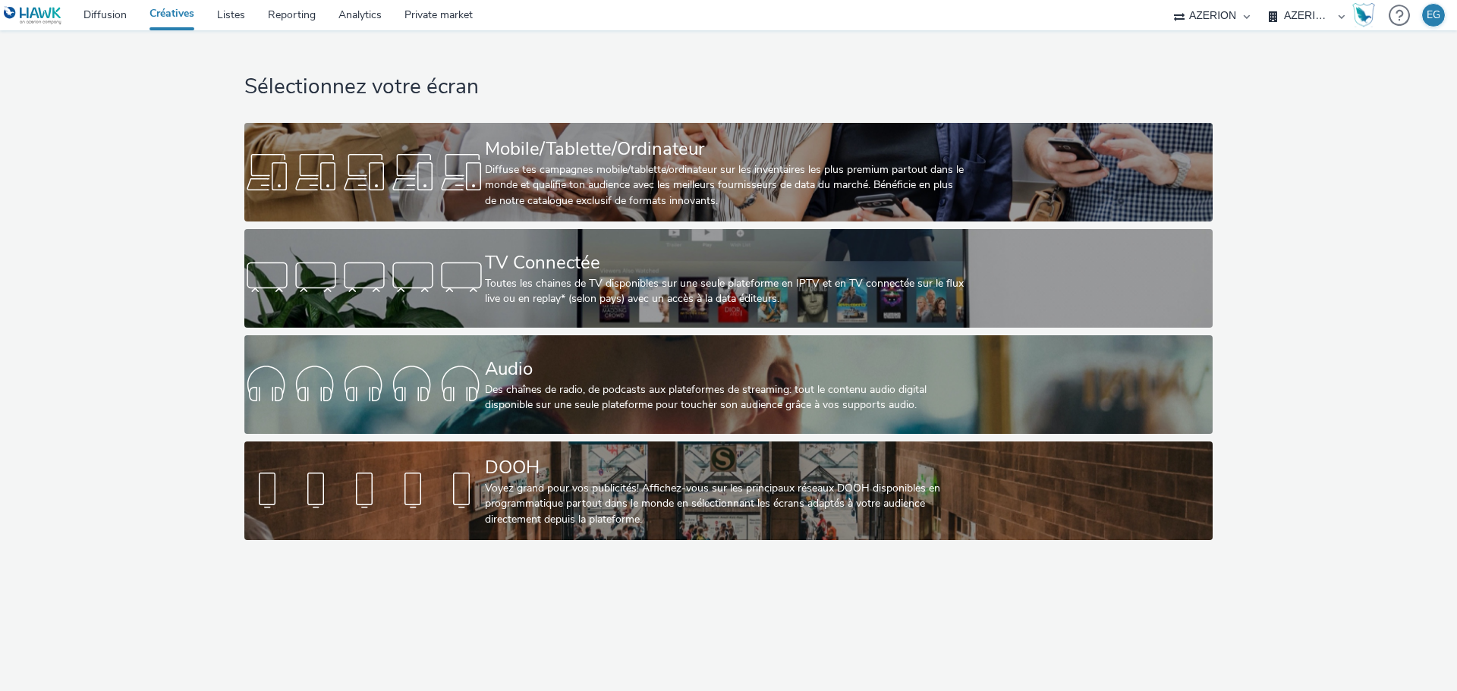
select select "79162ed7-0017-4339-93b0-3399b708648f"
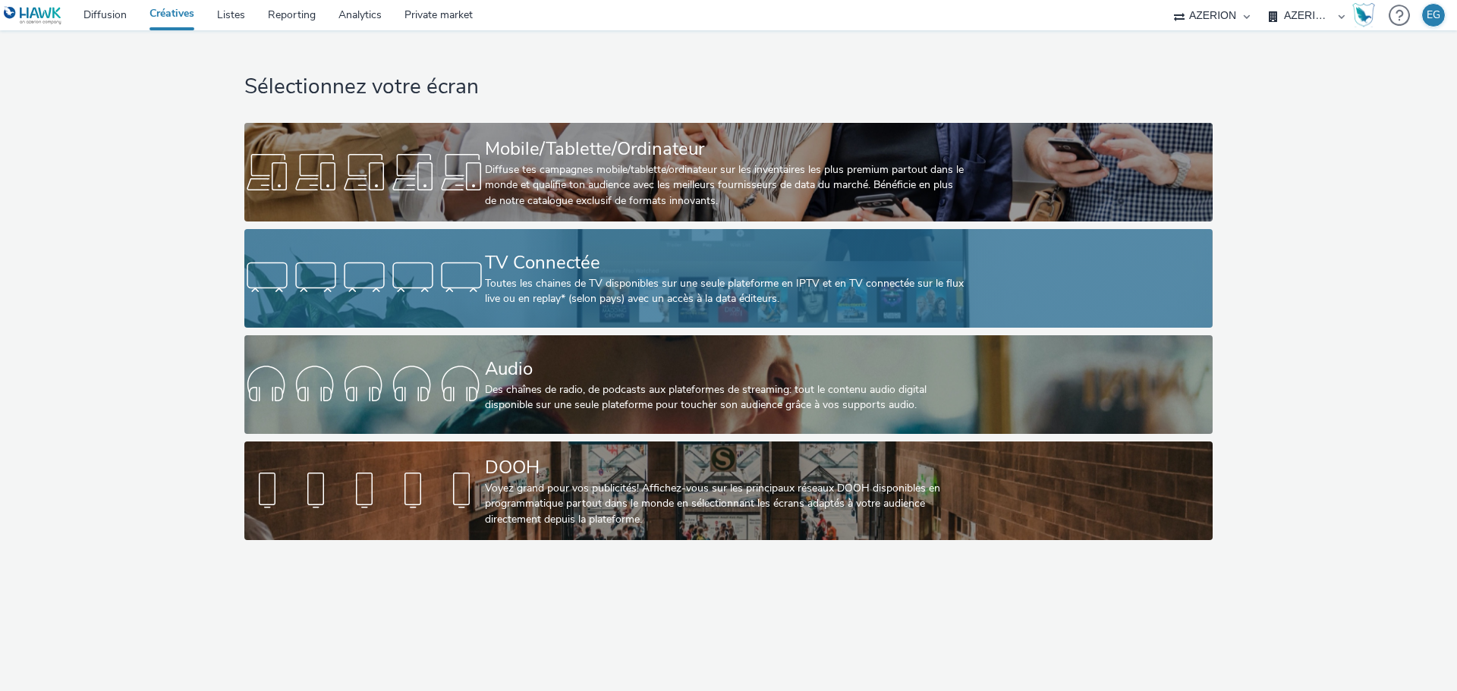
click at [650, 259] on div "TV Connectée" at bounding box center [725, 263] width 481 height 27
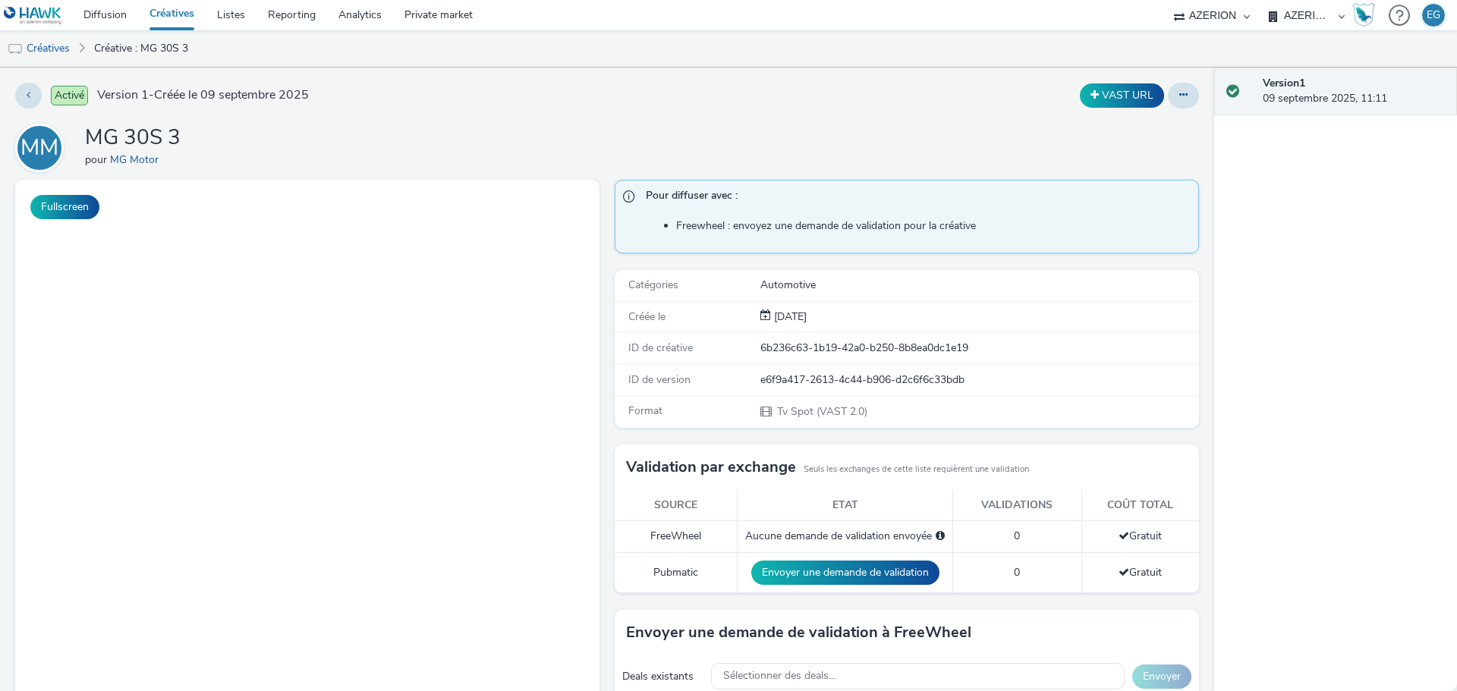
select select "79162ed7-0017-4339-93b0-3399b708648f"
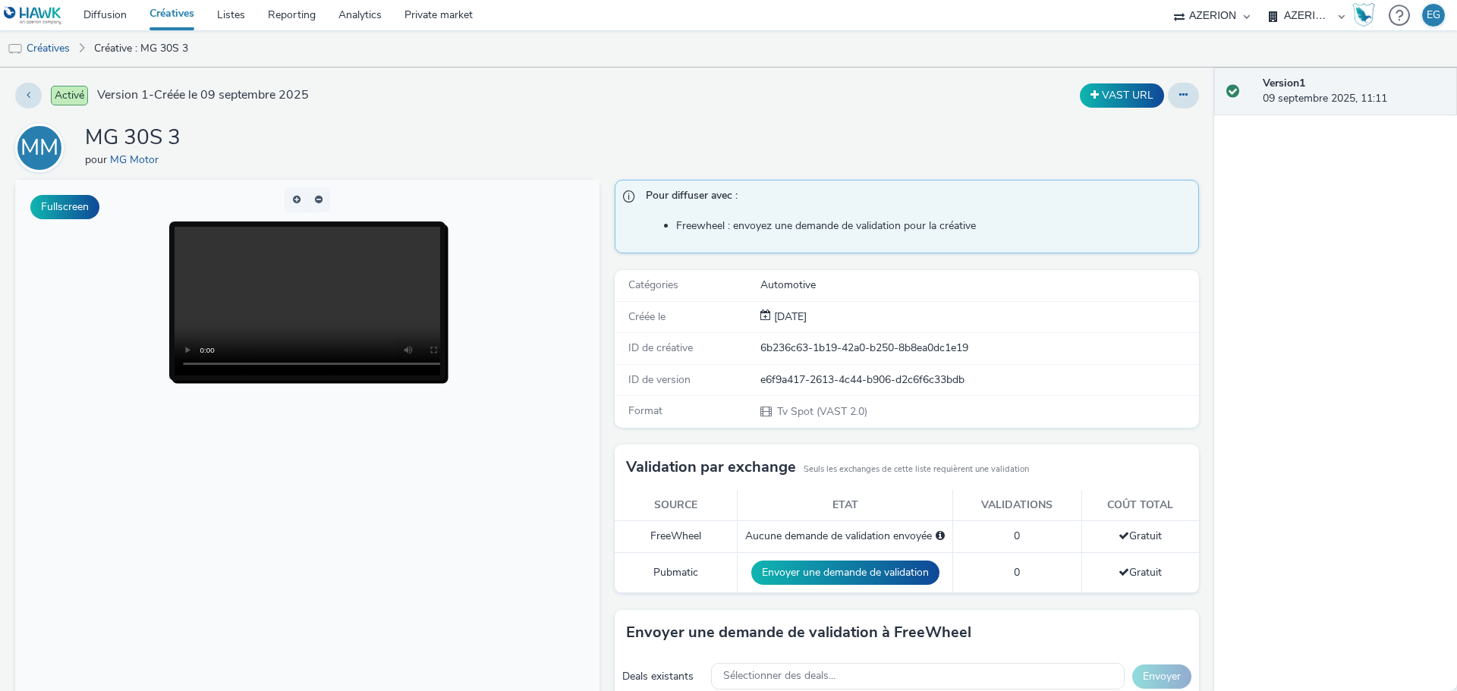
click at [881, 379] on div "e6f9a417-2613-4c44-b906-d2c6f6c33bdb" at bounding box center [978, 380] width 437 height 15
copy div "e6f9a417-2613-4c44-b906-d2c6f6c33bdb"
click at [638, 383] on span "ID de version" at bounding box center [659, 380] width 62 height 14
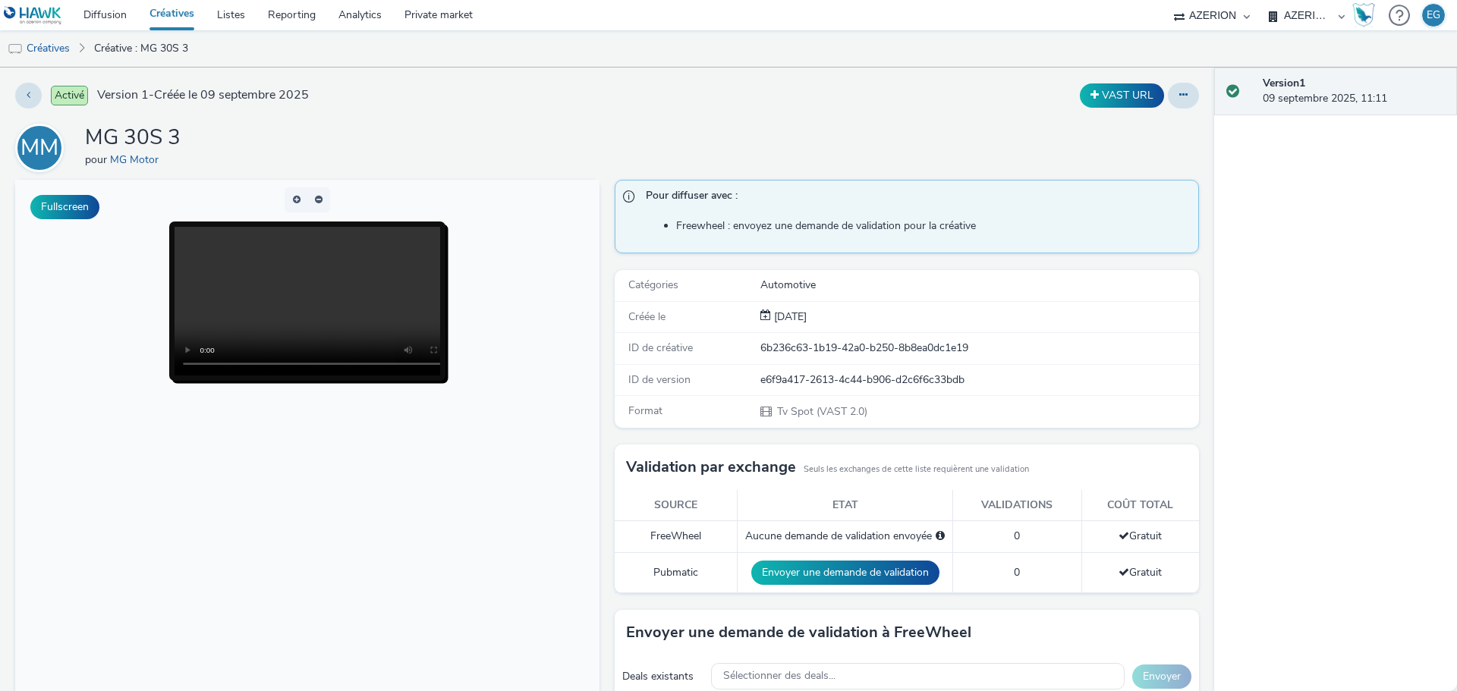
click at [799, 377] on div "e6f9a417-2613-4c44-b906-d2c6f6c33bdb" at bounding box center [978, 380] width 437 height 15
drag, startPoint x: 799, startPoint y: 377, endPoint x: 439, endPoint y: 184, distance: 408.5
click at [799, 377] on div "e6f9a417-2613-4c44-b906-d2c6f6c33bdb" at bounding box center [978, 380] width 437 height 15
copy div "e6f9a417-2613-4c44-b906-d2c6f6c33bdb"
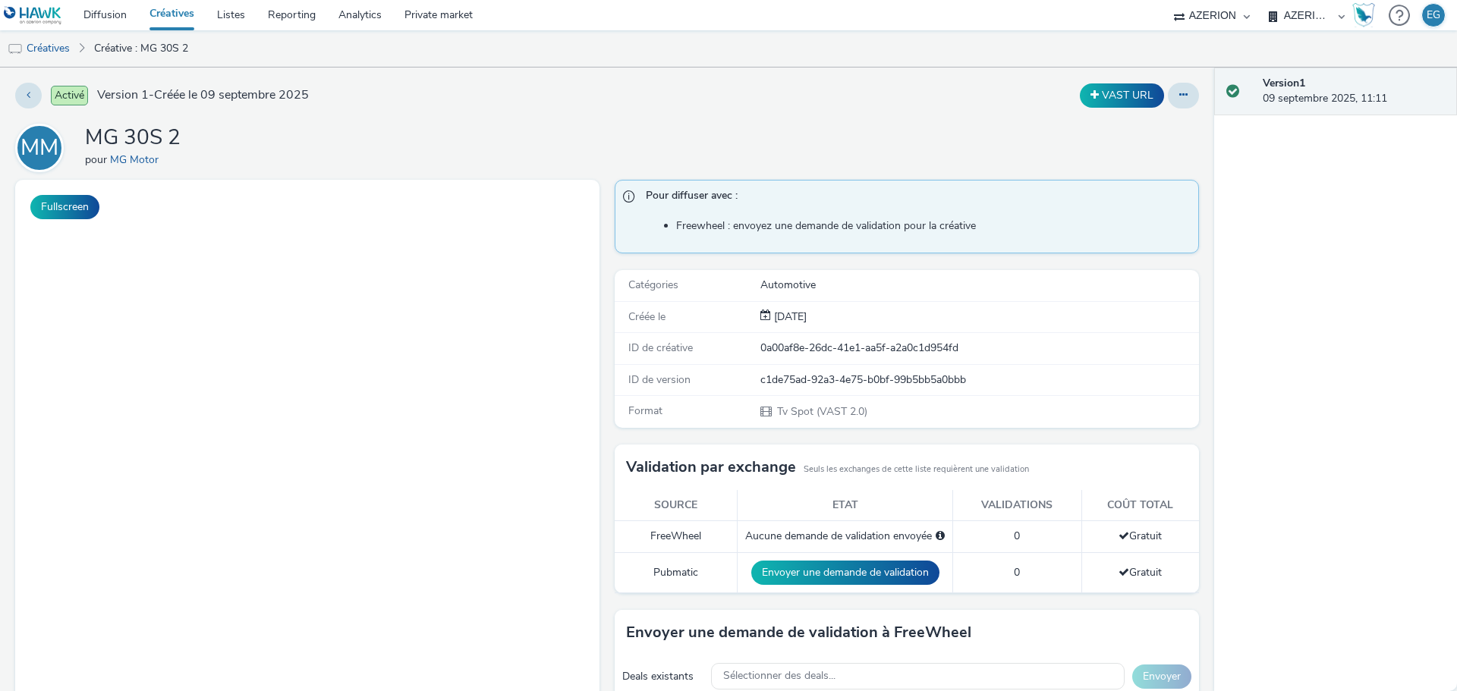
select select "79162ed7-0017-4339-93b0-3399b708648f"
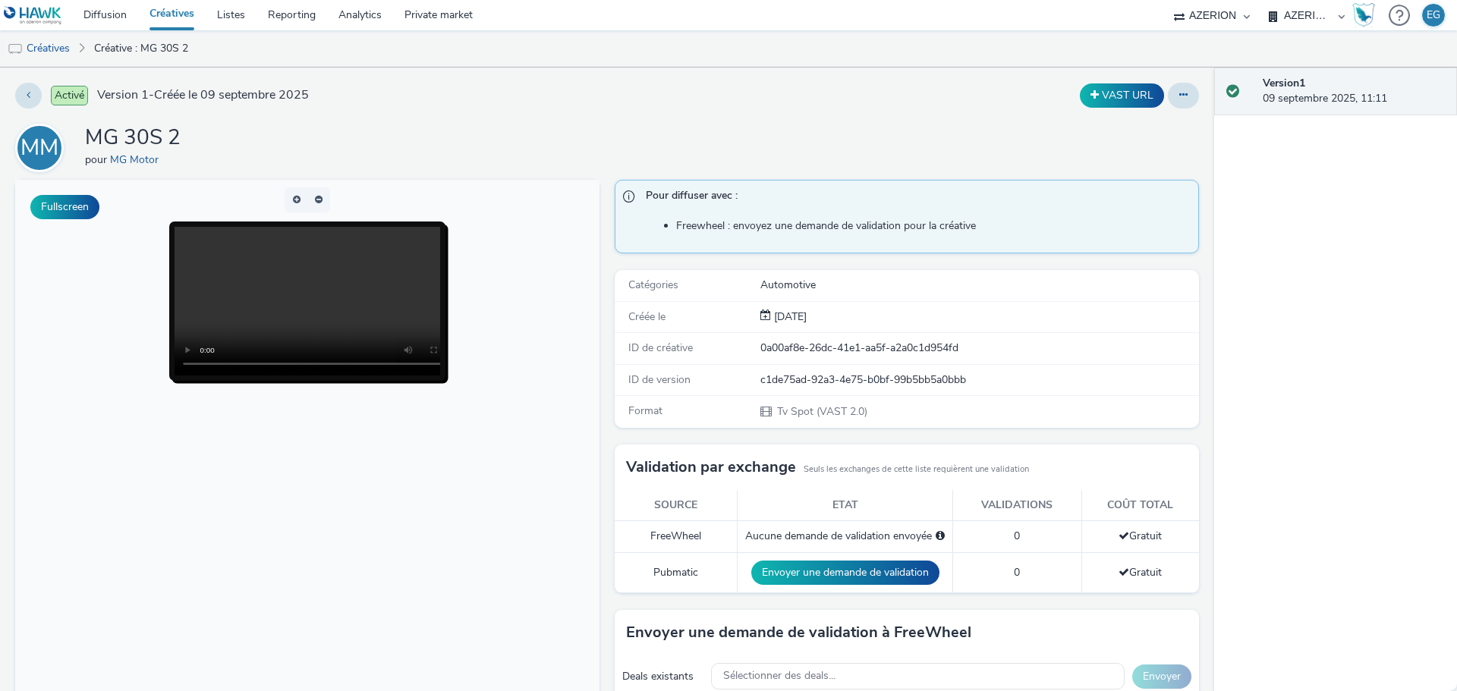
click at [834, 379] on div "c1de75ad-92a3-4e75-b0bf-99b5bb5a0bbb" at bounding box center [978, 380] width 437 height 15
copy div "c1de75ad-92a3-4e75-b0bf-99b5bb5a0bbb"
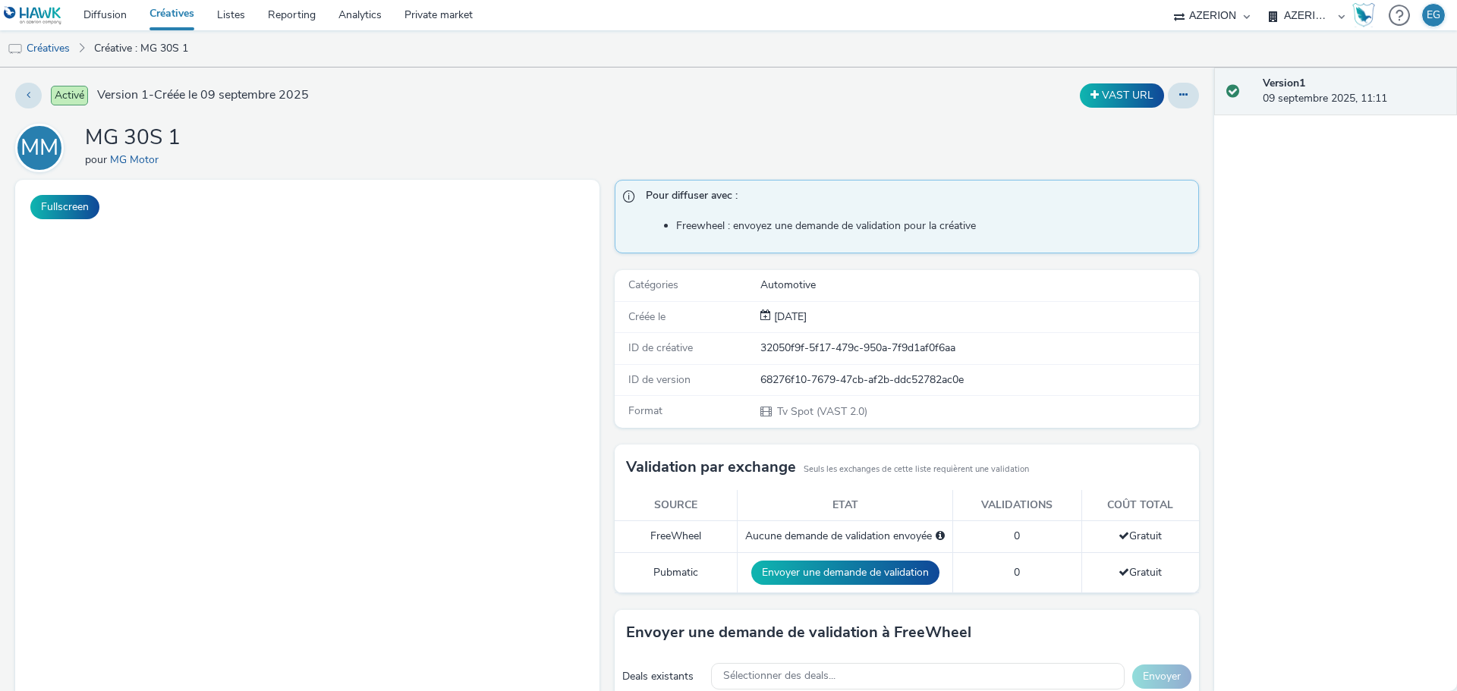
select select "79162ed7-0017-4339-93b0-3399b708648f"
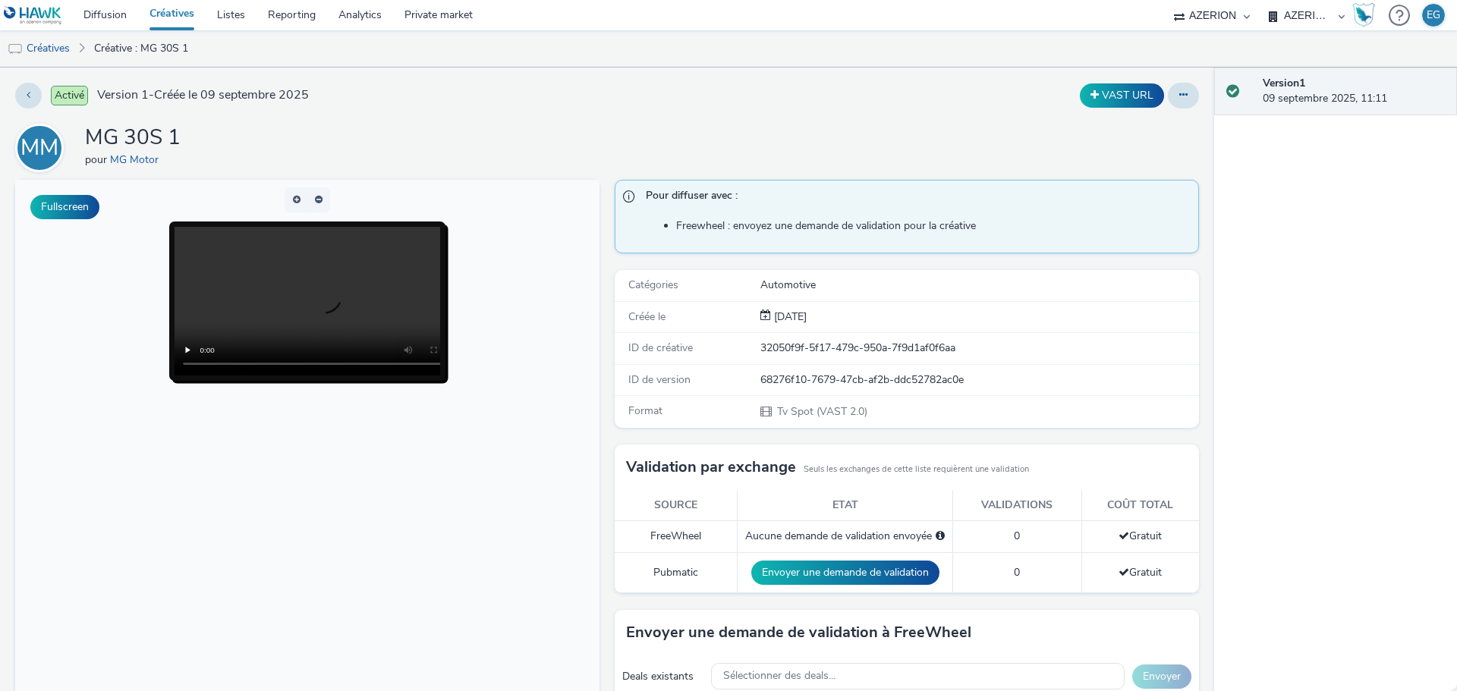
click at [815, 382] on div "68276f10-7679-47cb-af2b-ddc52782ac0e" at bounding box center [978, 380] width 437 height 15
copy div "68276f10-7679-47cb-af2b-ddc52782ac0e"
click at [853, 103] on div "VAST URL" at bounding box center [963, 96] width 474 height 26
